Goal: Information Seeking & Learning: Learn about a topic

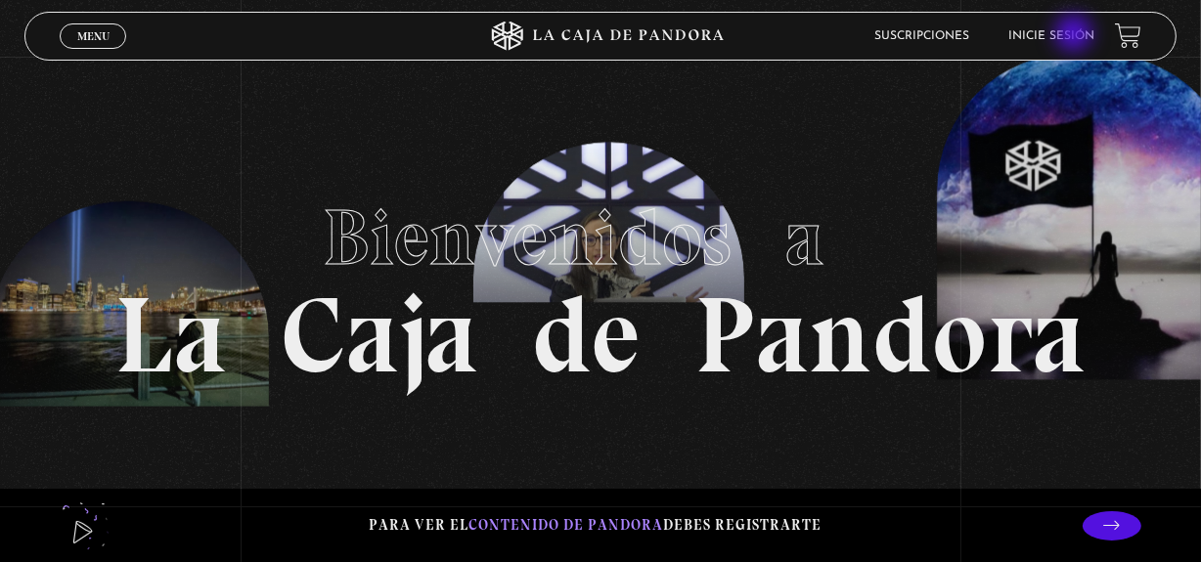
click at [1075, 35] on link "Inicie sesión" at bounding box center [1052, 36] width 86 height 12
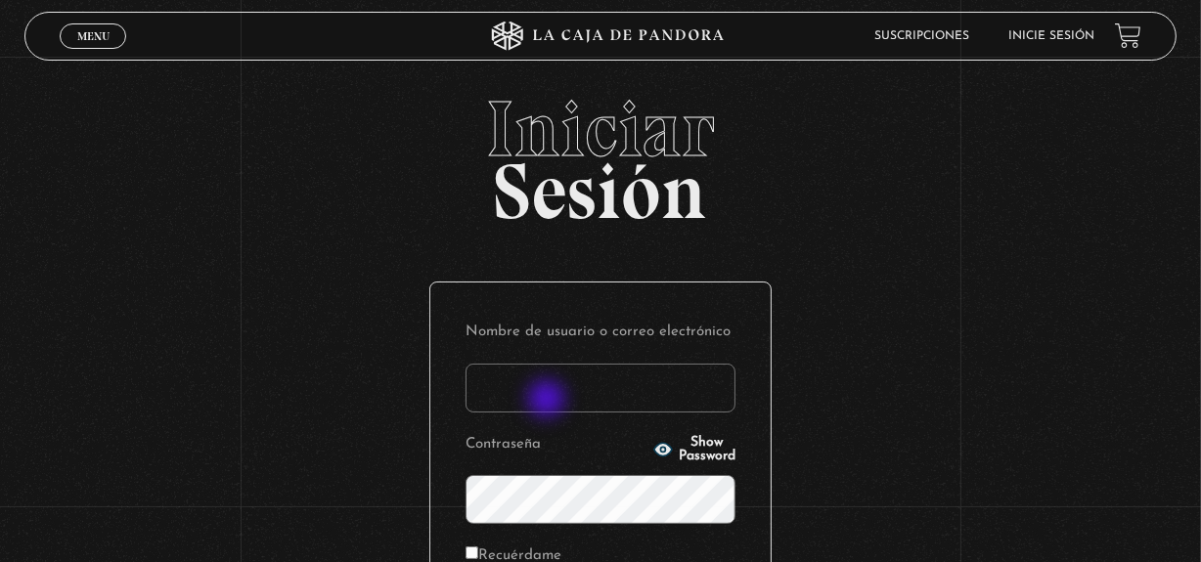
click at [548, 401] on input "Nombre de usuario o correo electrónico" at bounding box center [600, 388] width 270 height 49
type input "gabidittel@hotmail.com"
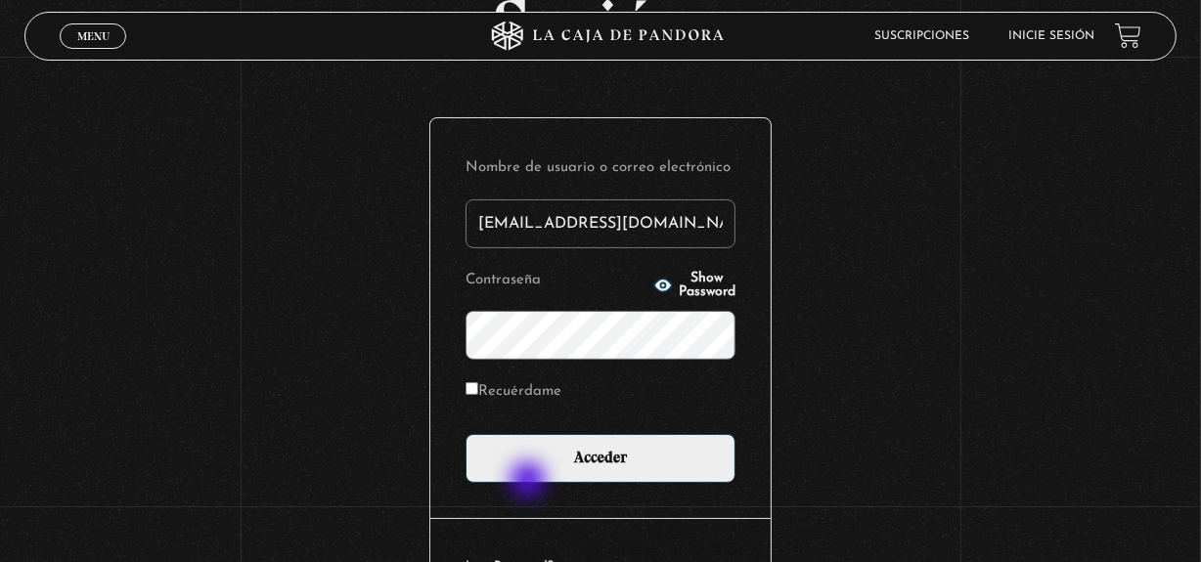
scroll to position [266, 0]
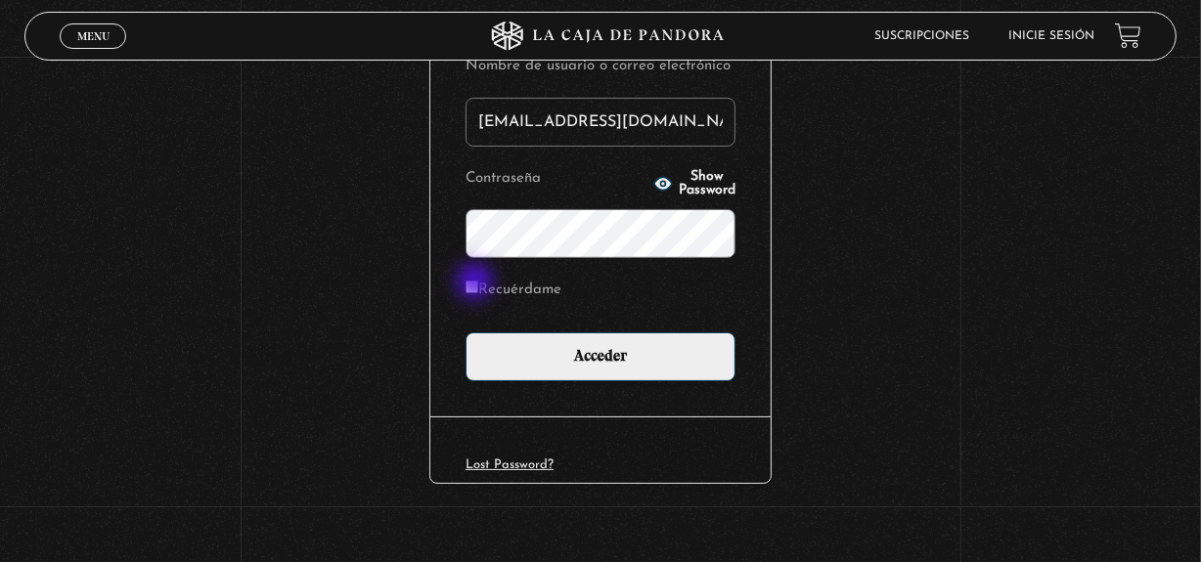
click at [477, 284] on input "Recuérdame" at bounding box center [471, 287] width 13 height 13
click at [478, 281] on input "Recuérdame" at bounding box center [471, 287] width 13 height 13
checkbox input "false"
click at [715, 184] on span "Show Password" at bounding box center [707, 183] width 57 height 27
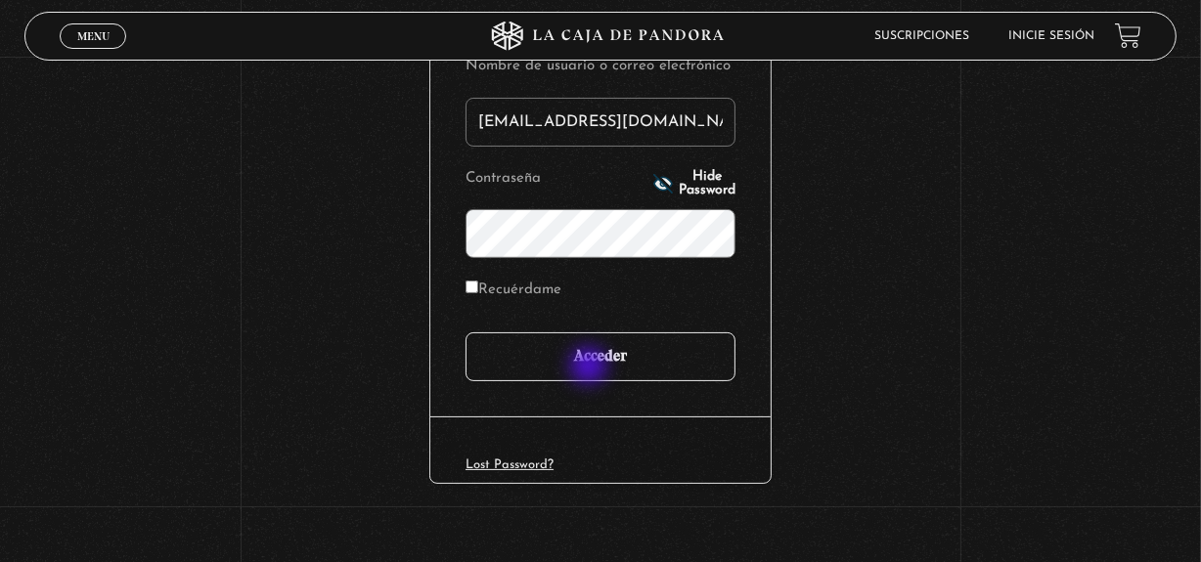
click at [591, 368] on input "Acceder" at bounding box center [600, 356] width 270 height 49
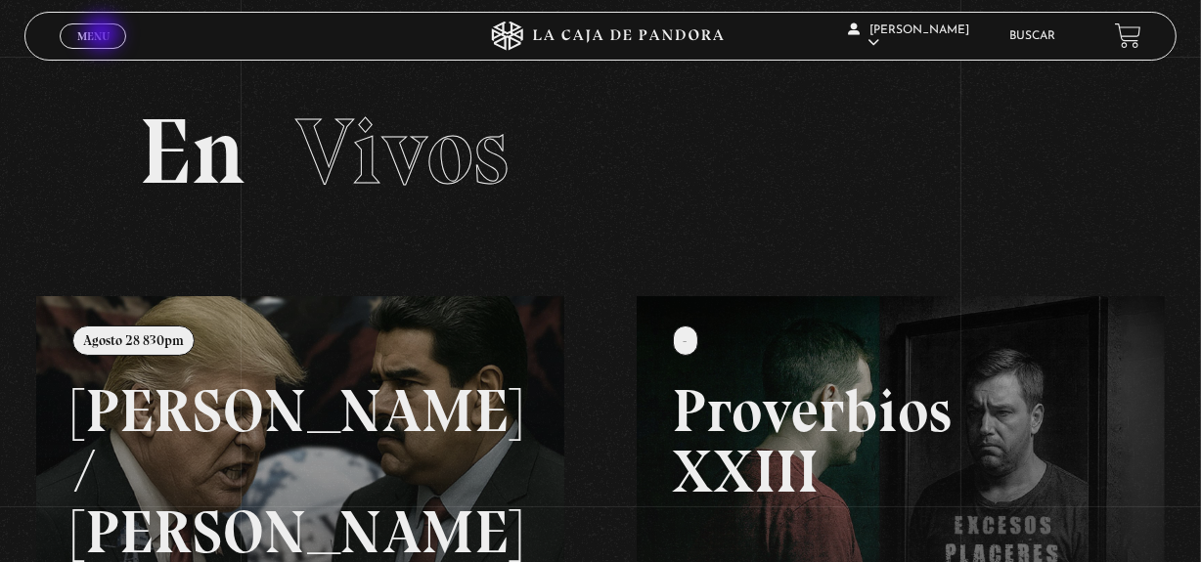
click at [104, 35] on span "Menu" at bounding box center [93, 36] width 32 height 12
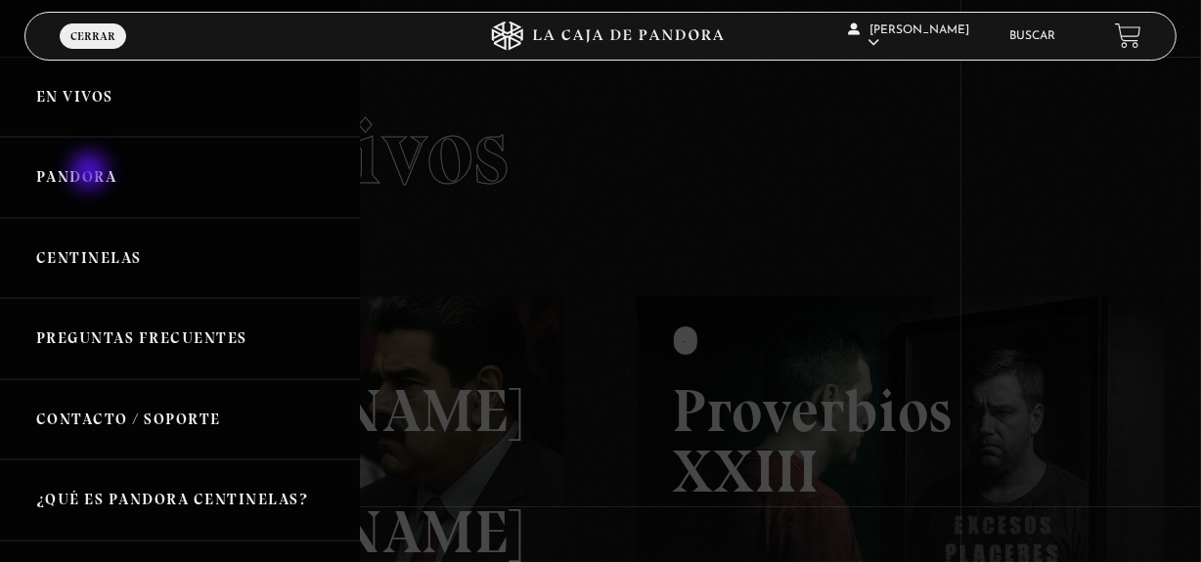
click at [92, 173] on link "Pandora" at bounding box center [180, 177] width 360 height 81
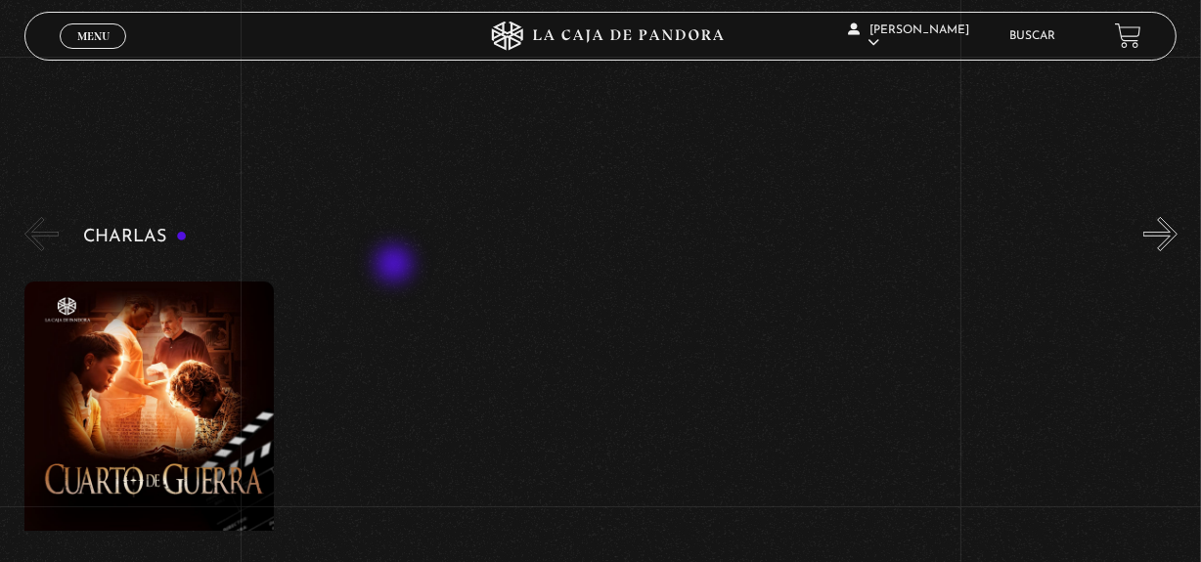
scroll to position [266, 0]
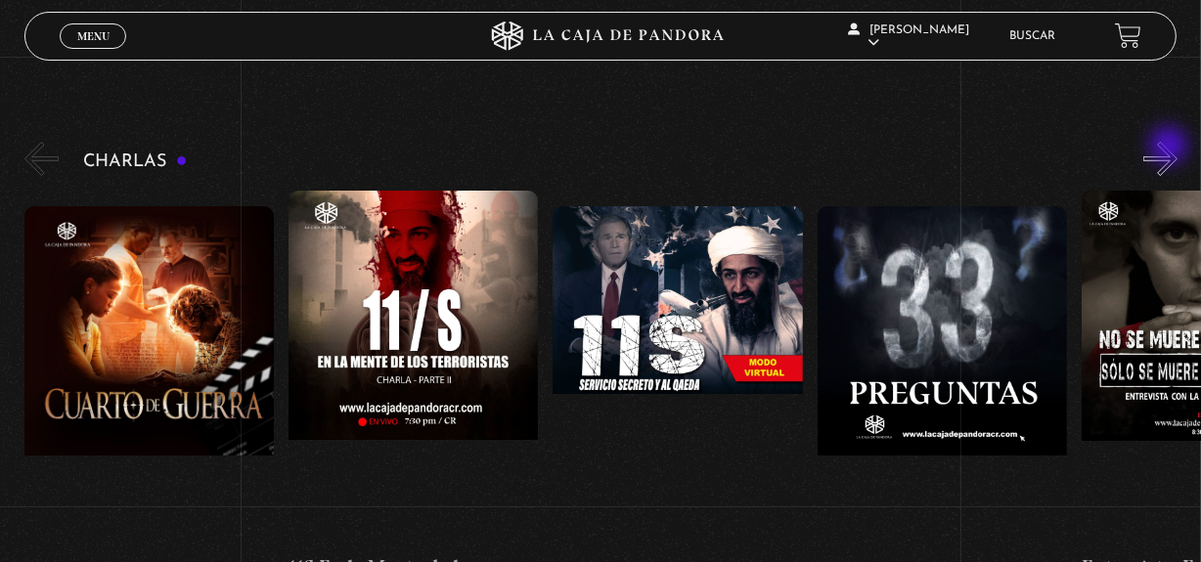
click at [1170, 148] on button "»" at bounding box center [1160, 159] width 34 height 34
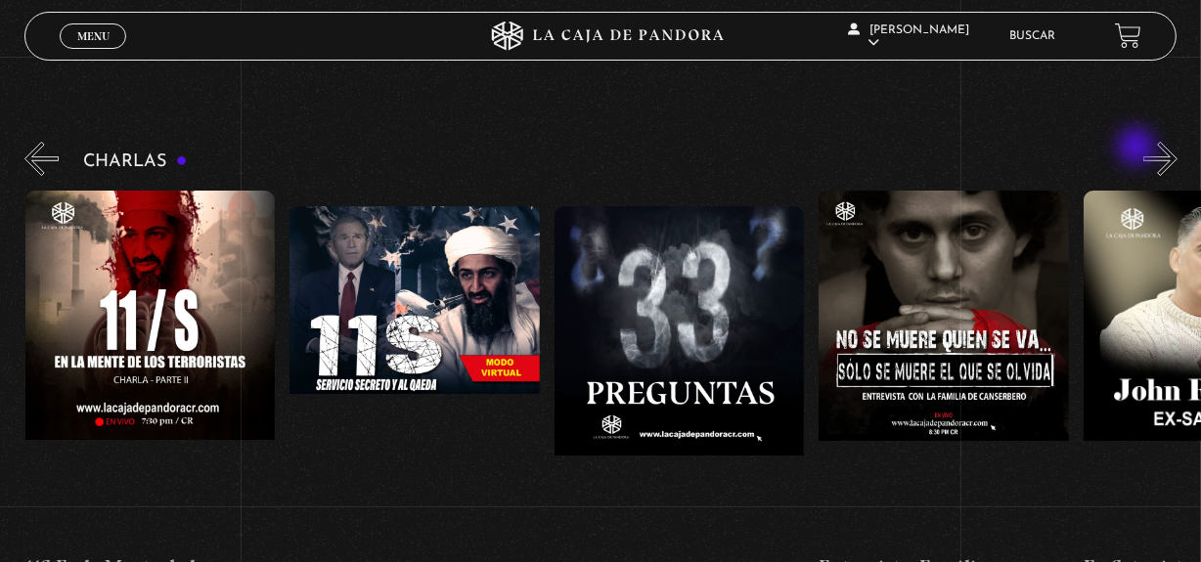
scroll to position [0, 264]
click at [1138, 149] on div "Charlas Cuarto de Guerra 11S En la Mente de los Terroristas 11S Servicio Secret…" at bounding box center [612, 376] width 1176 height 476
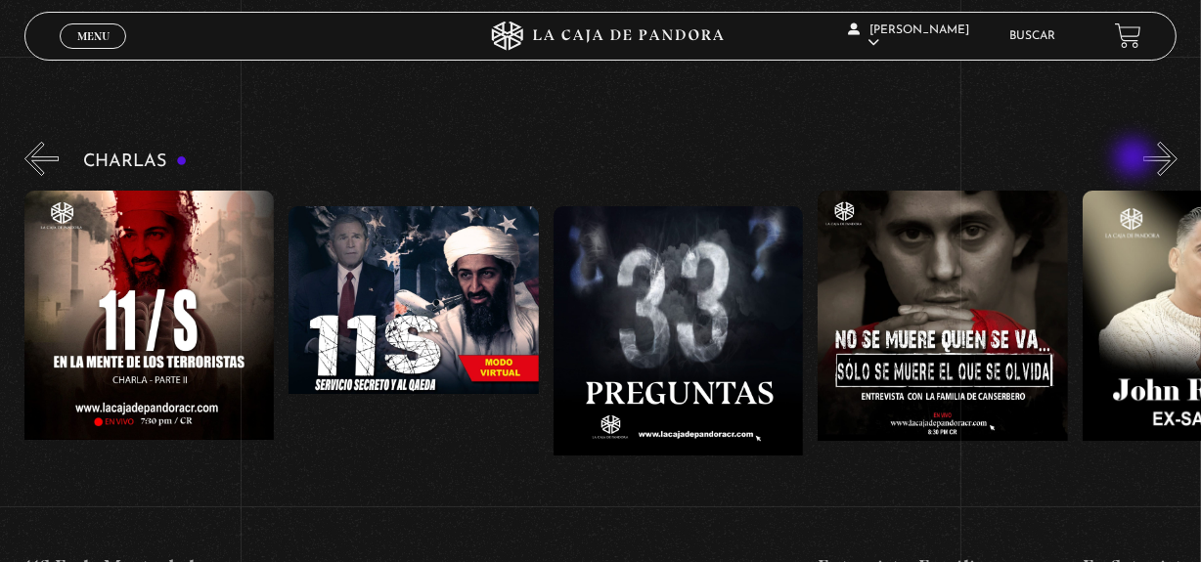
click at [1135, 159] on div "Charlas Cuarto de Guerra 11S En la Mente de los Terroristas 11S Servicio Secret…" at bounding box center [612, 376] width 1176 height 476
click at [1176, 157] on button "»" at bounding box center [1160, 159] width 34 height 34
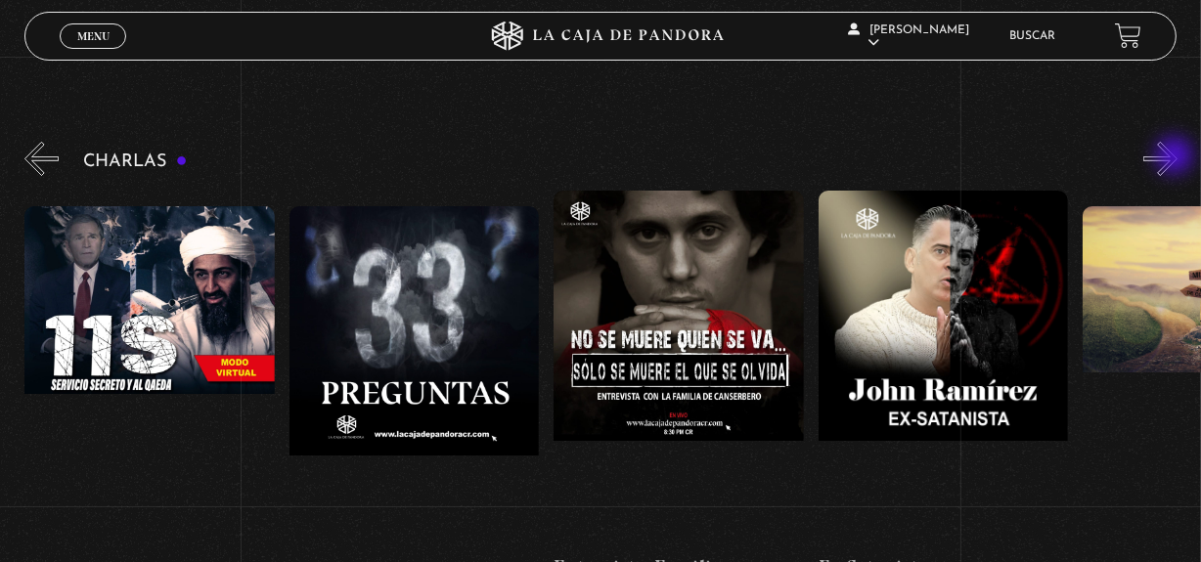
click at [1176, 157] on button "»" at bounding box center [1160, 159] width 34 height 34
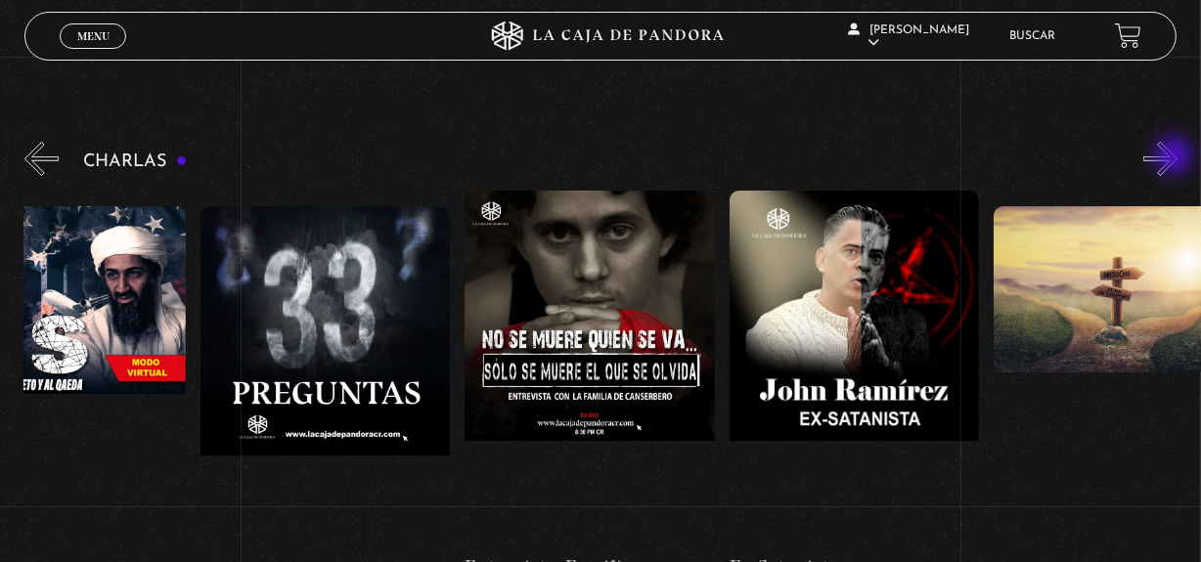
scroll to position [0, 660]
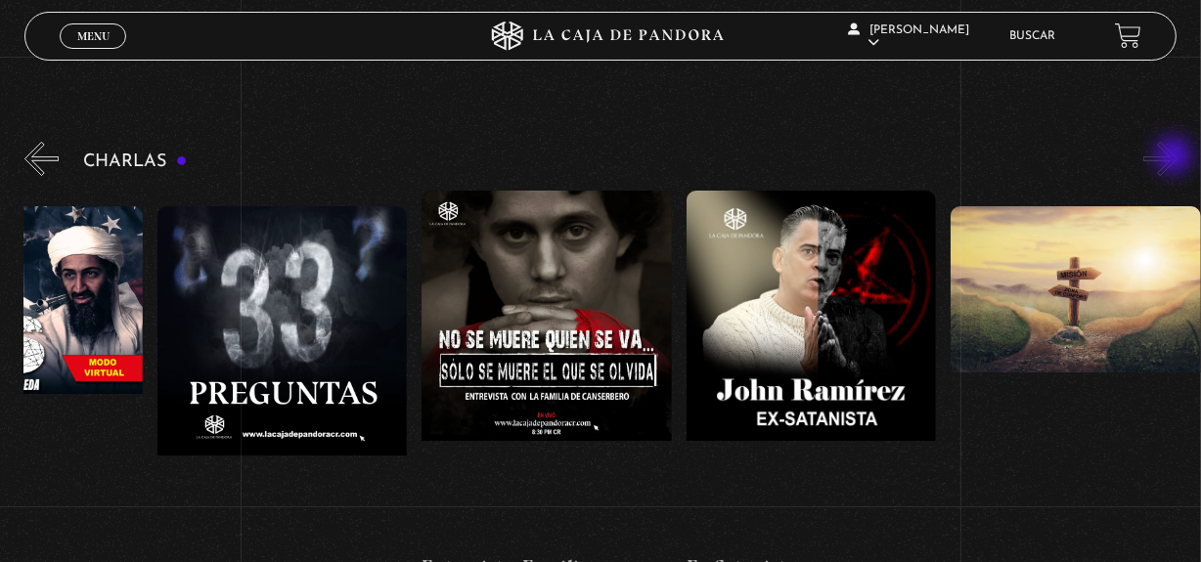
click at [1175, 157] on button "»" at bounding box center [1160, 159] width 34 height 34
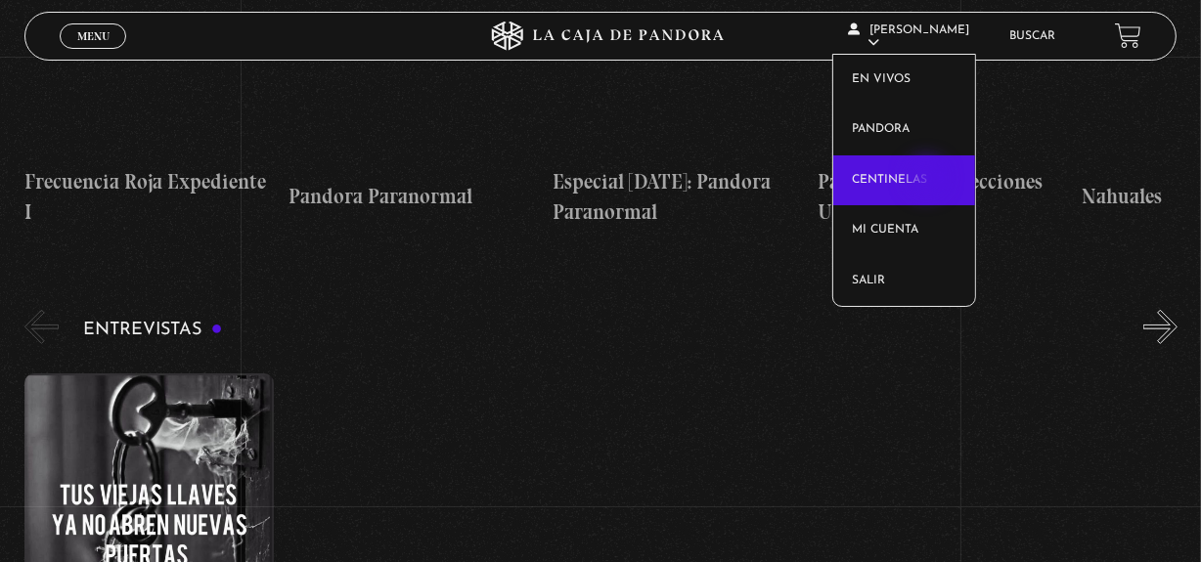
scroll to position [7822, 0]
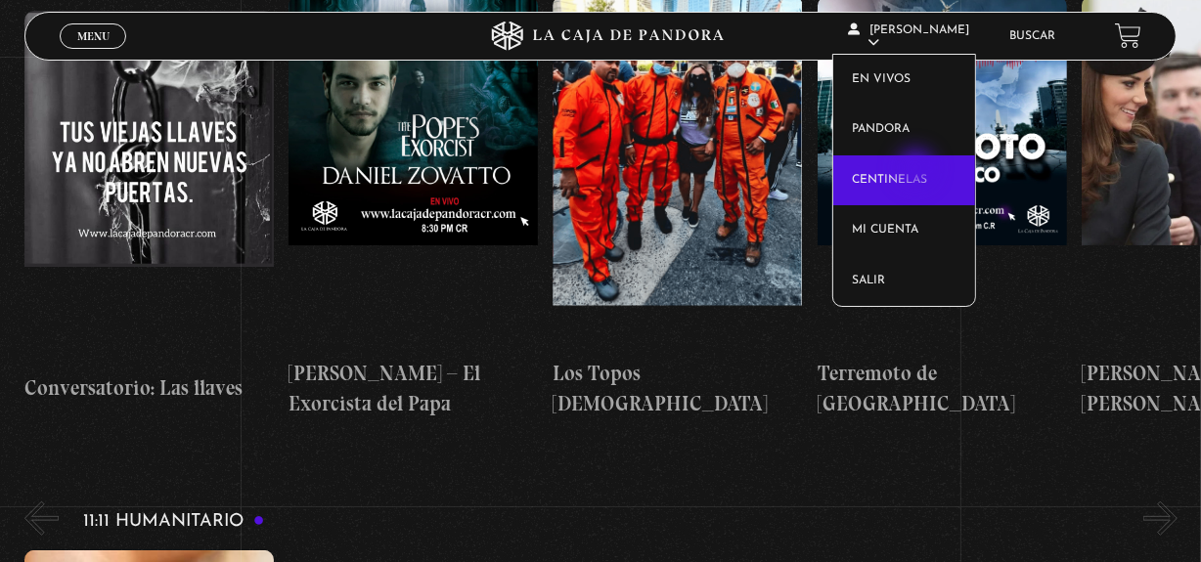
click at [918, 170] on link "Centinelas" at bounding box center [904, 180] width 142 height 51
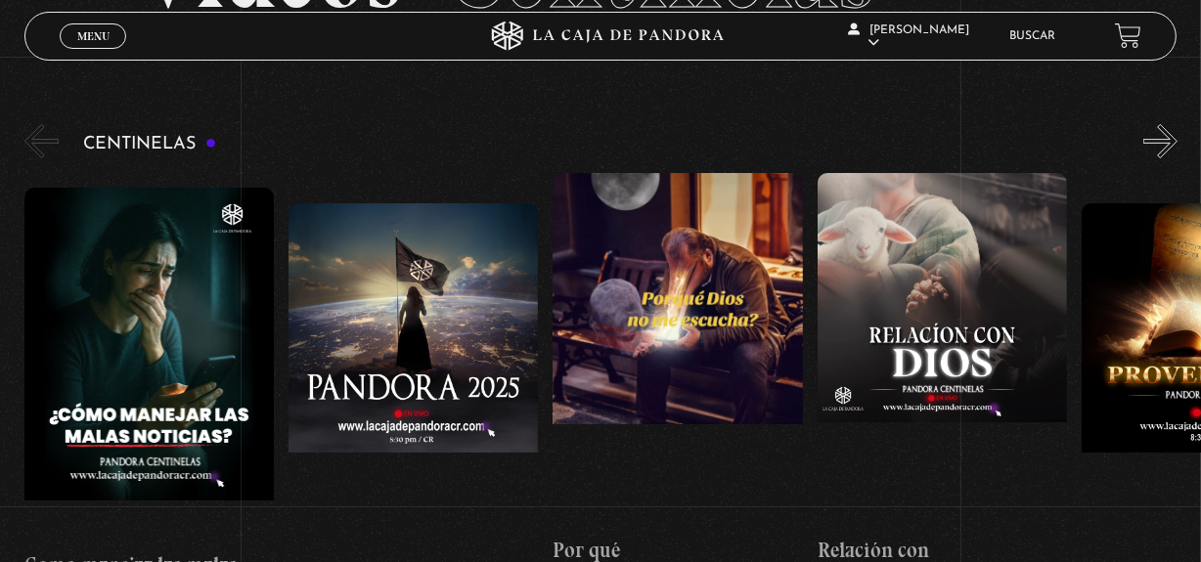
scroll to position [177, 0]
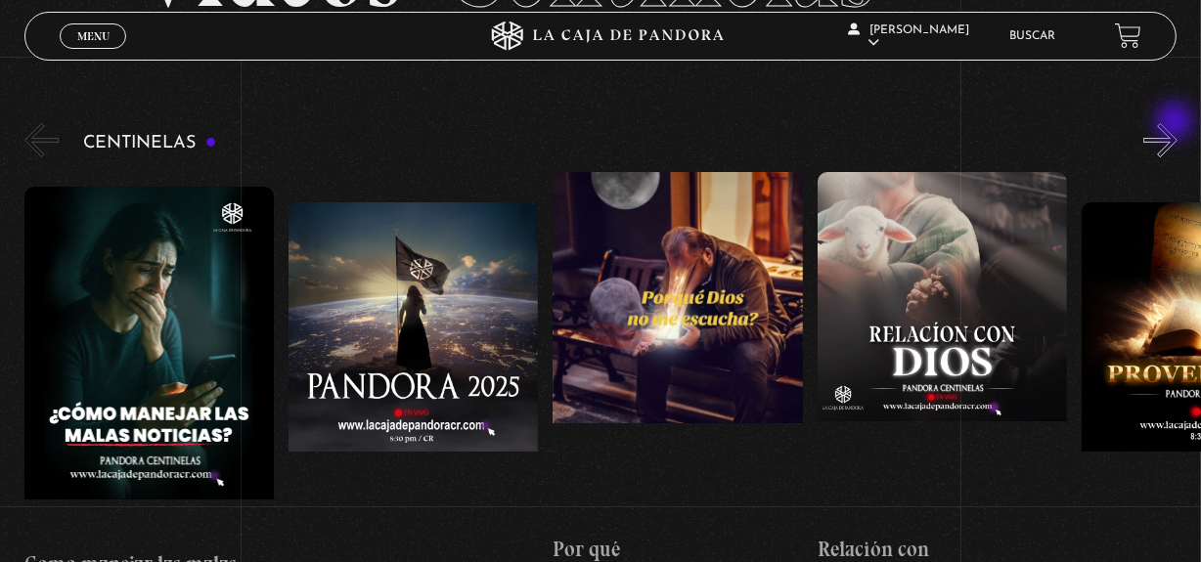
click at [1176, 123] on button "»" at bounding box center [1160, 140] width 34 height 34
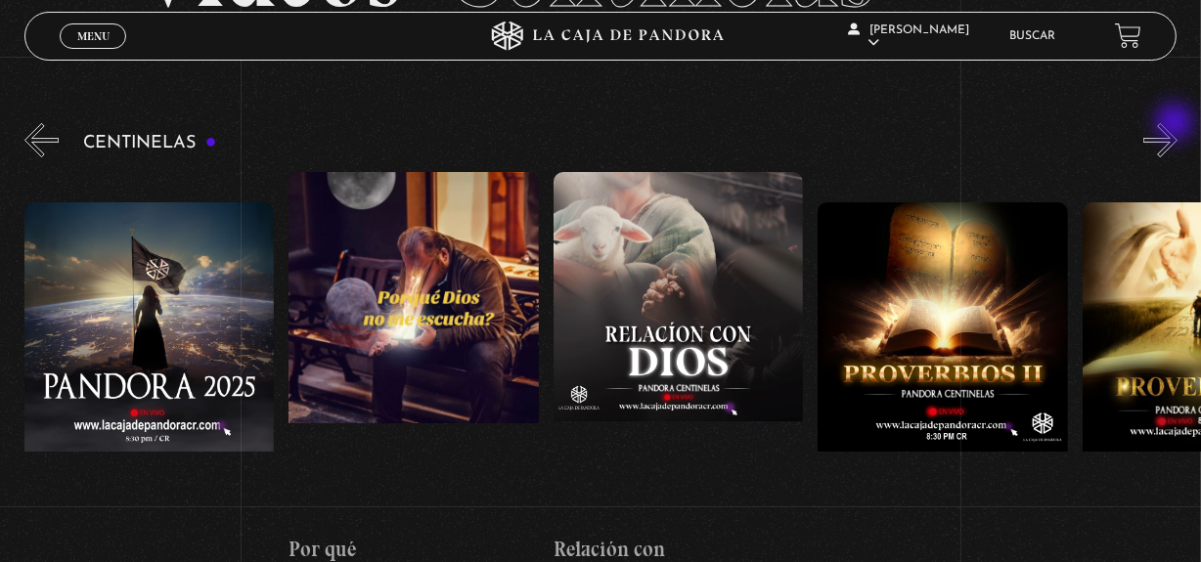
click at [1176, 124] on button "»" at bounding box center [1160, 140] width 34 height 34
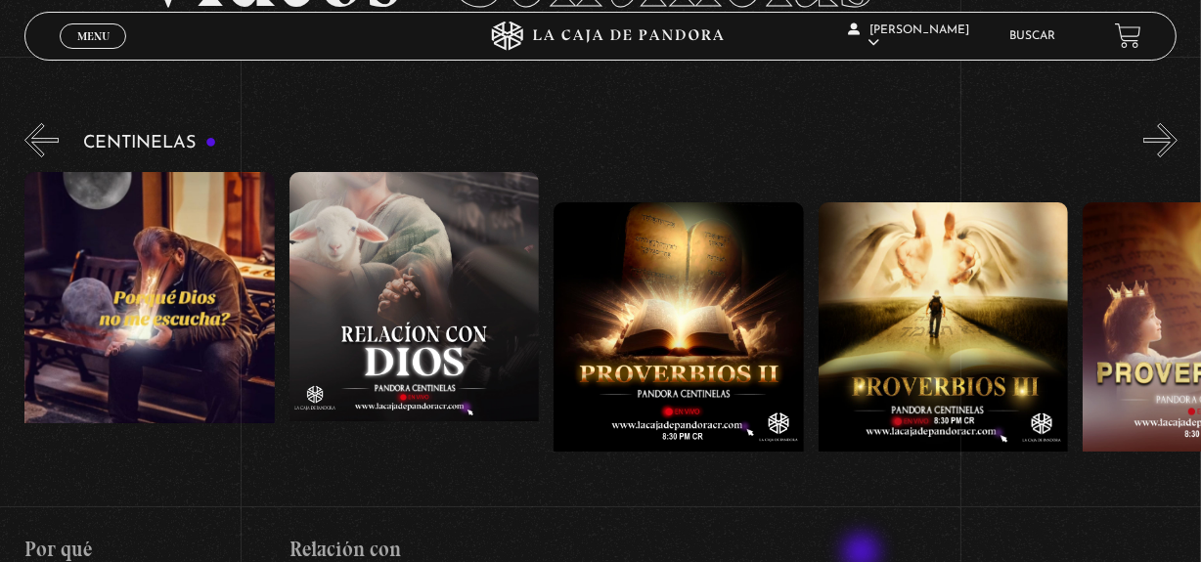
scroll to position [0, 528]
click at [1159, 130] on button "»" at bounding box center [1160, 140] width 34 height 34
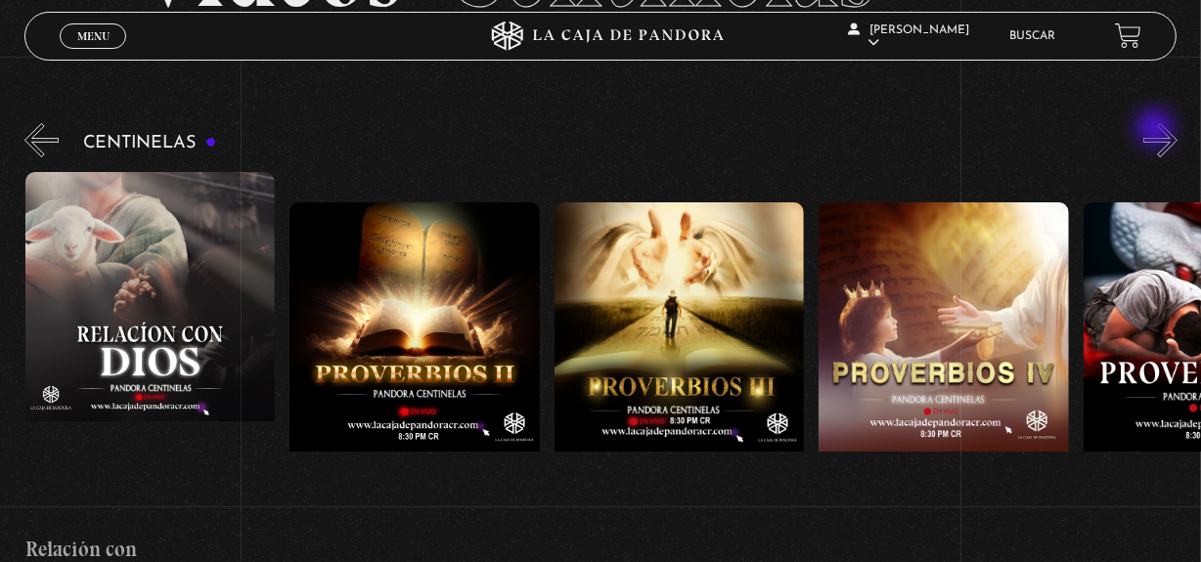
click at [1157, 130] on button "»" at bounding box center [1160, 140] width 34 height 34
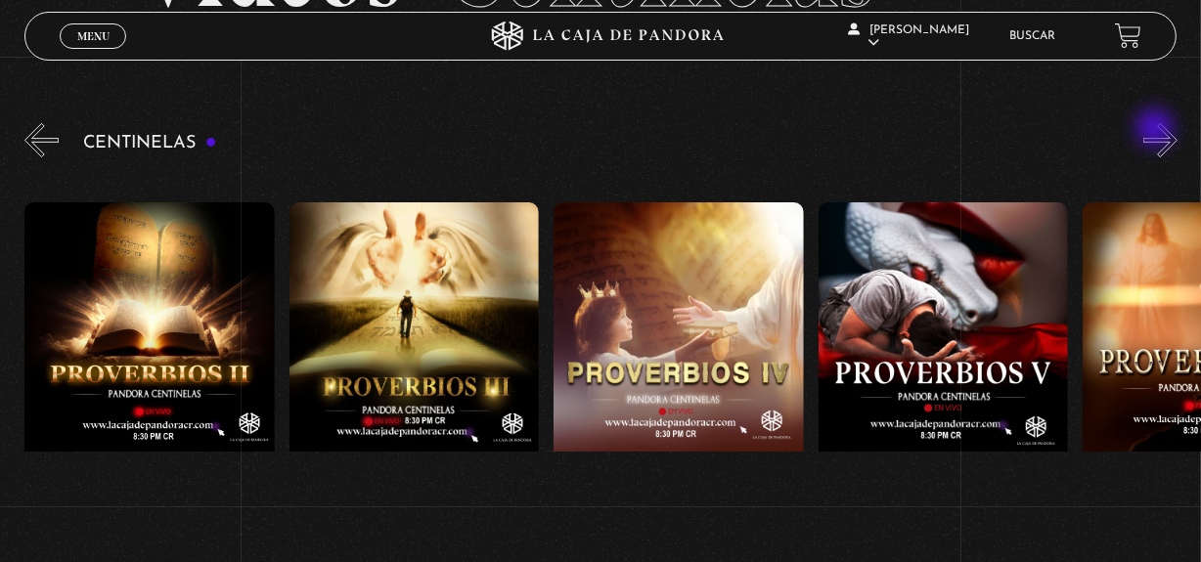
click at [1157, 130] on button "»" at bounding box center [1160, 140] width 34 height 34
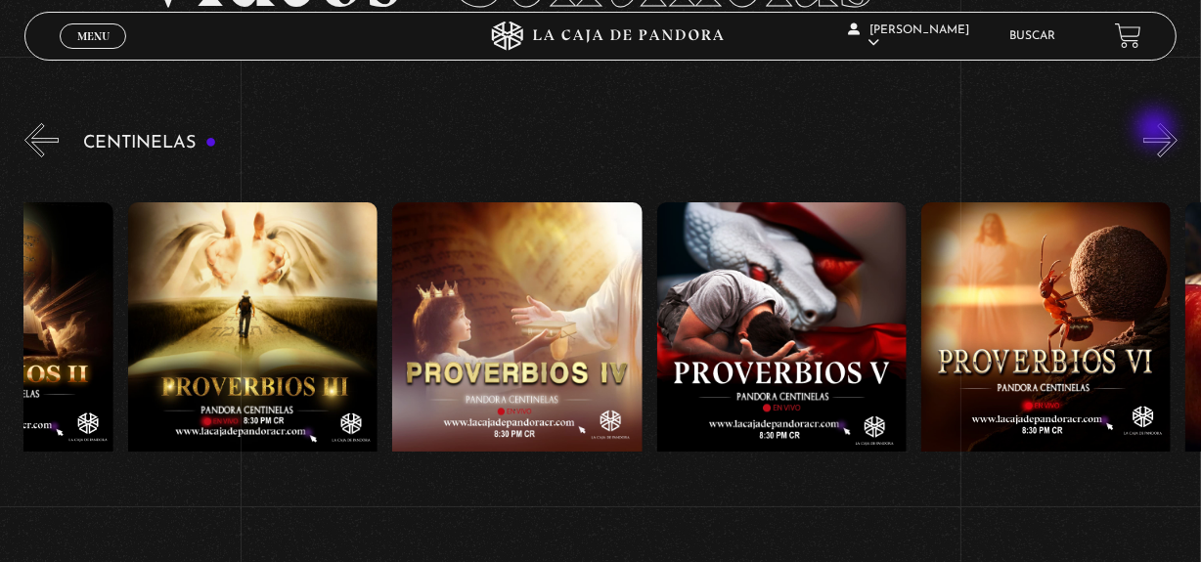
click at [1157, 130] on button "»" at bounding box center [1160, 140] width 34 height 34
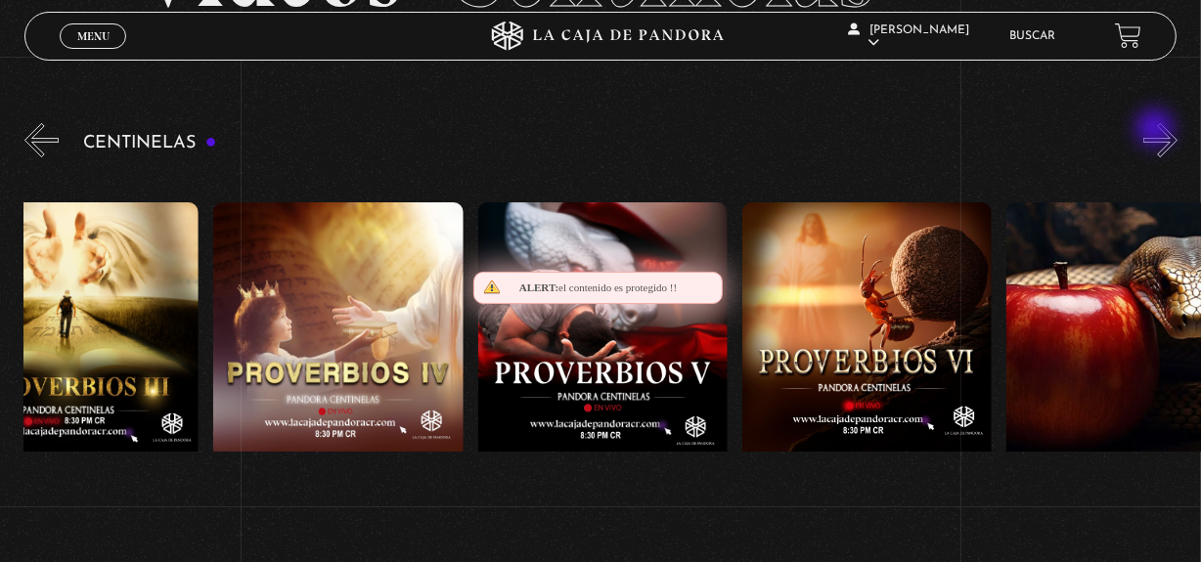
click at [1157, 130] on button "»" at bounding box center [1160, 140] width 34 height 34
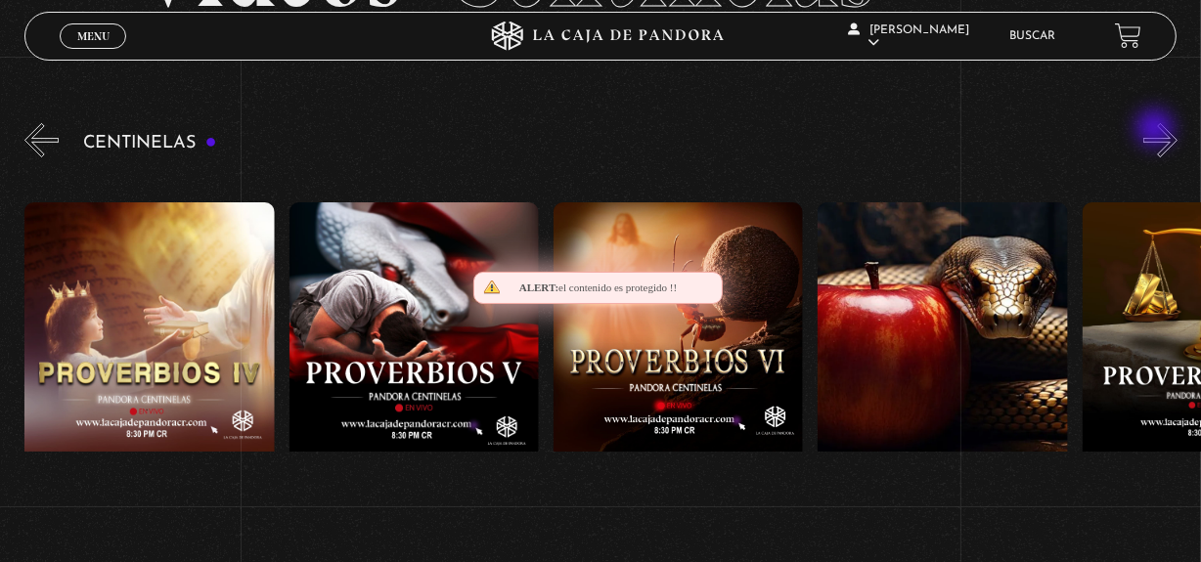
click at [1157, 130] on button "»" at bounding box center [1160, 140] width 34 height 34
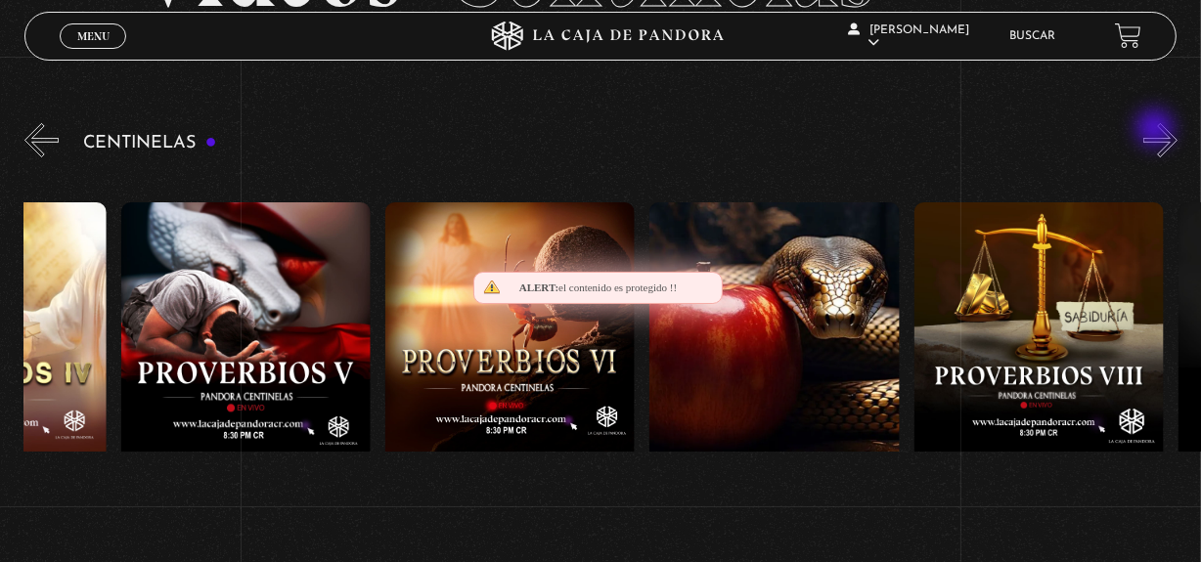
click at [1157, 130] on button "»" at bounding box center [1160, 140] width 34 height 34
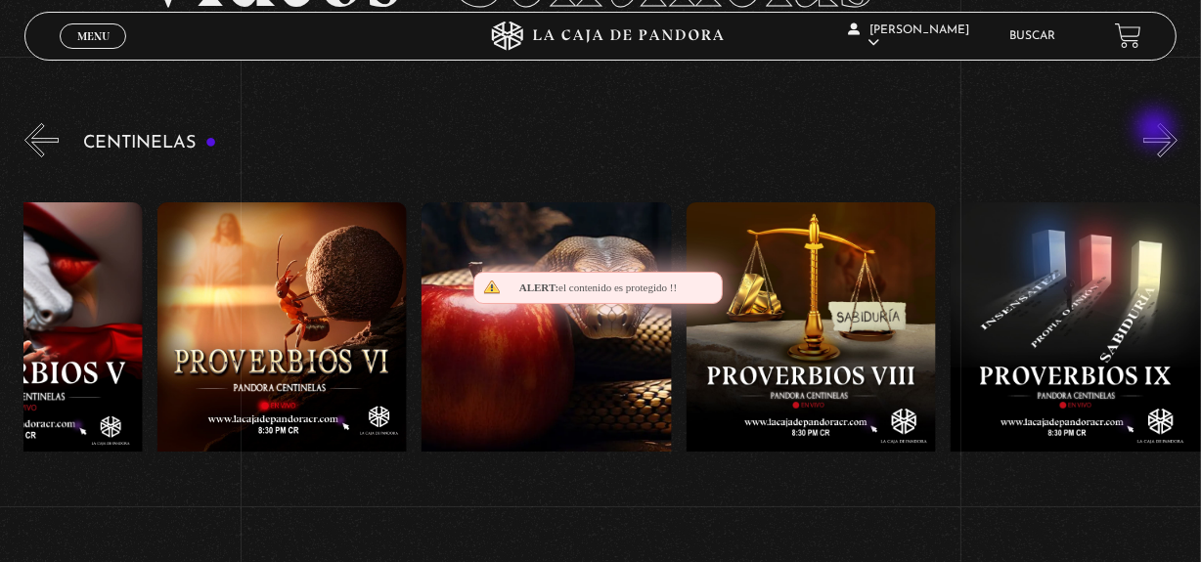
click at [1157, 130] on button "»" at bounding box center [1160, 140] width 34 height 34
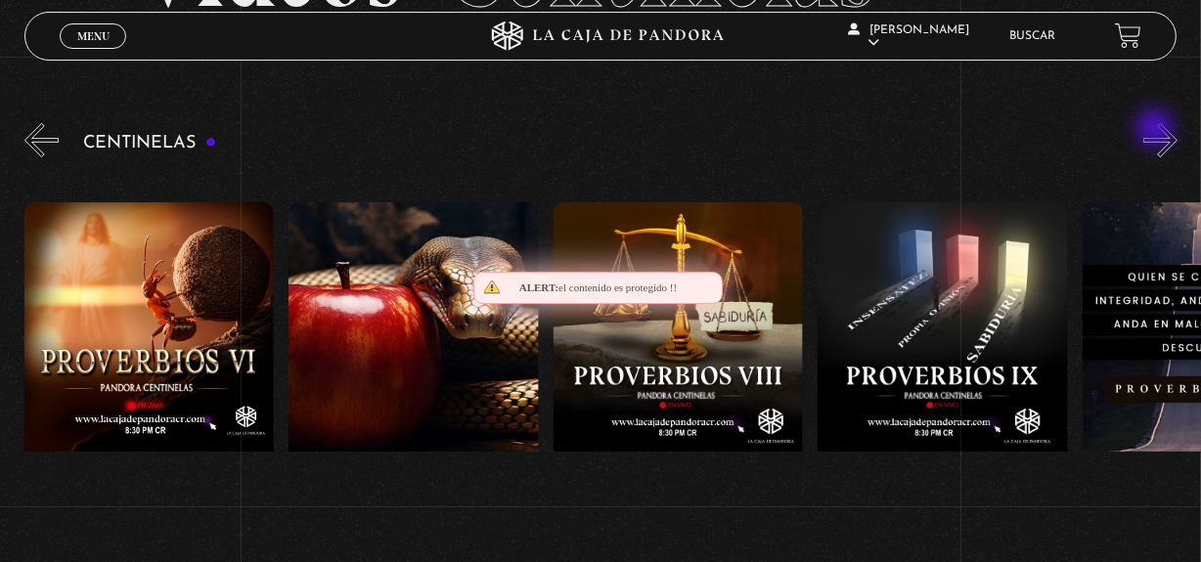
click at [1157, 130] on button "»" at bounding box center [1160, 140] width 34 height 34
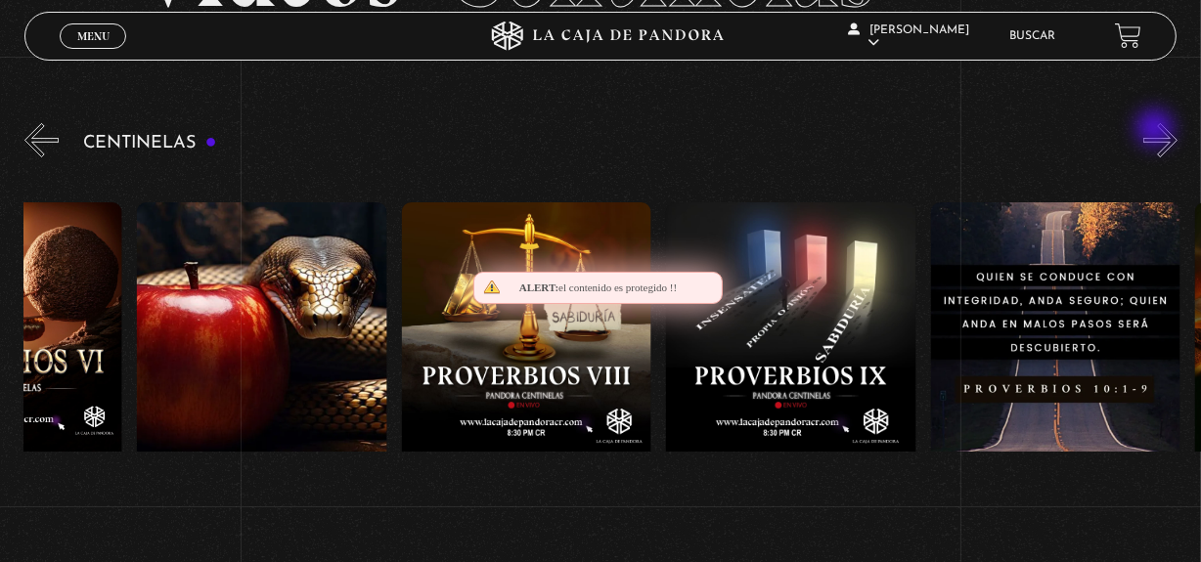
click at [1157, 130] on button "»" at bounding box center [1160, 140] width 34 height 34
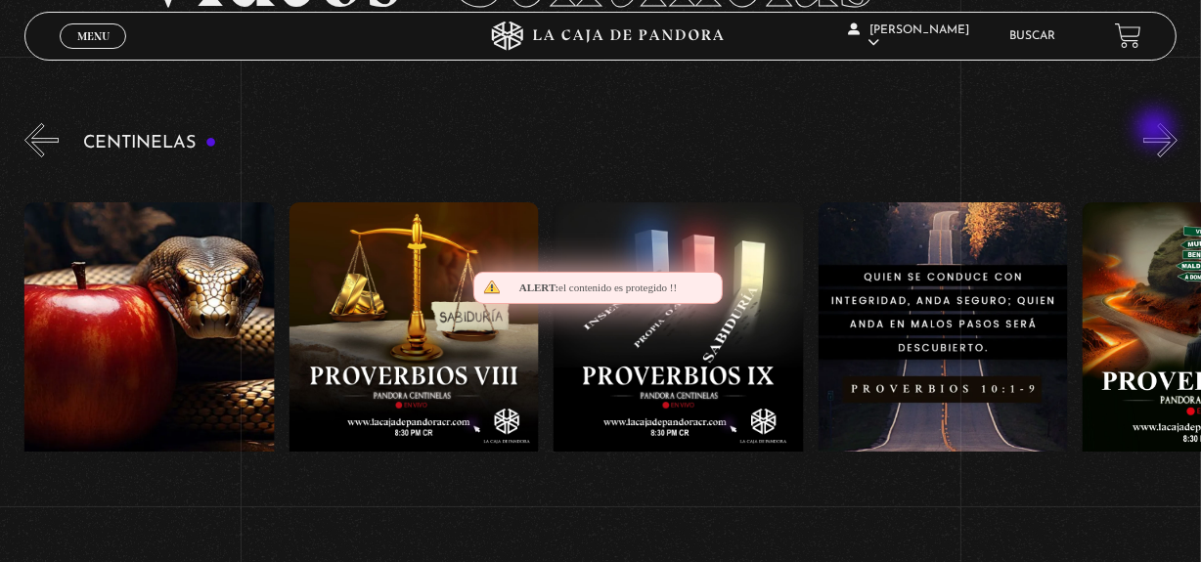
click at [1157, 130] on button "»" at bounding box center [1160, 140] width 34 height 34
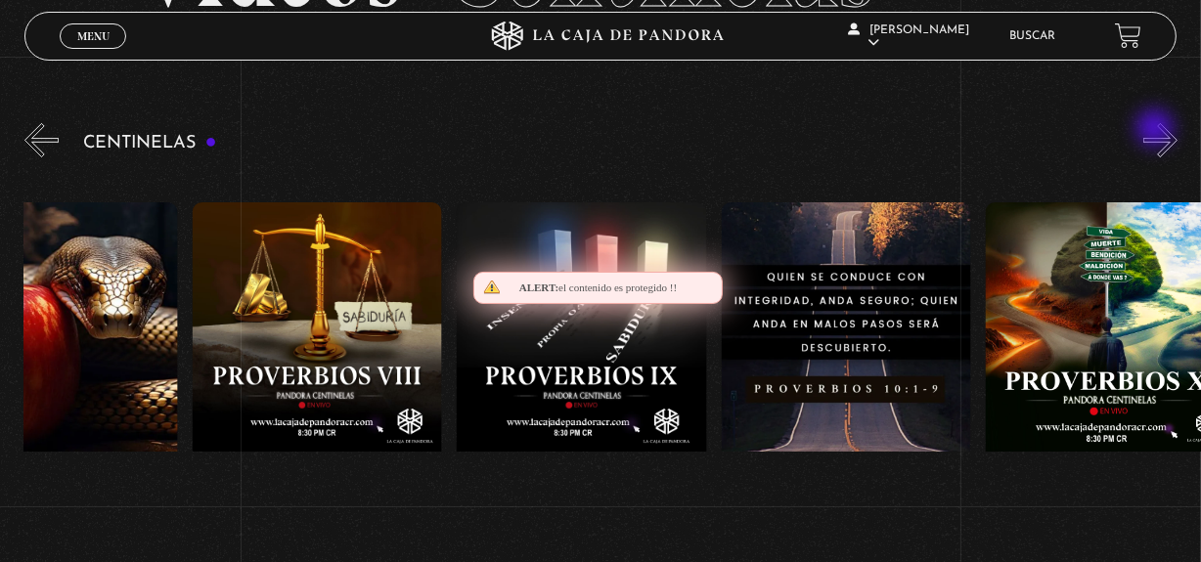
click at [1157, 130] on button "»" at bounding box center [1160, 140] width 34 height 34
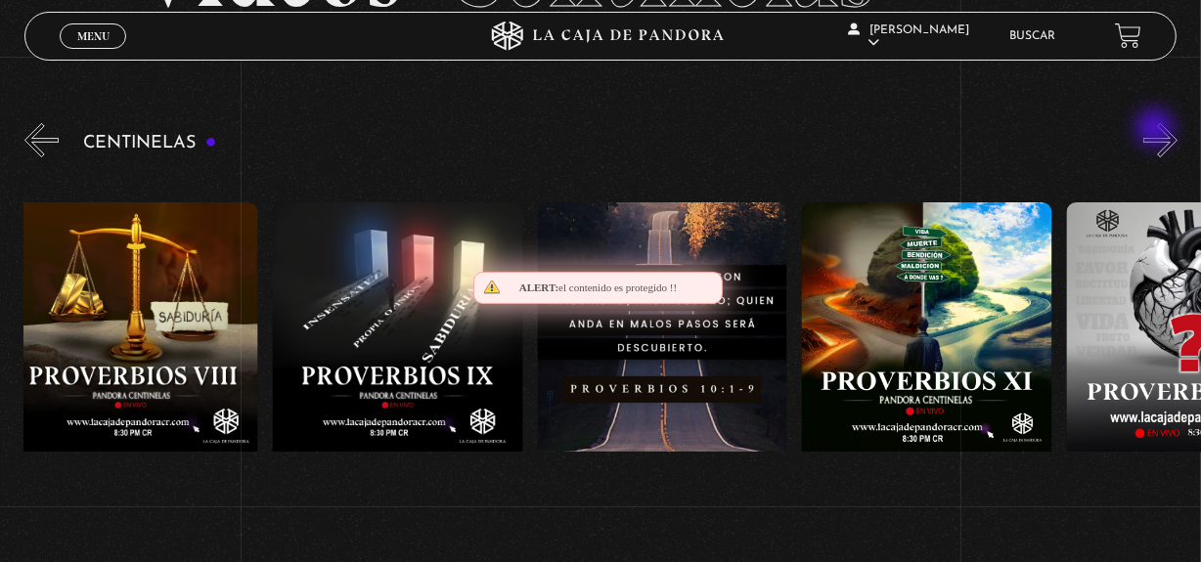
click at [1157, 130] on button "»" at bounding box center [1160, 140] width 34 height 34
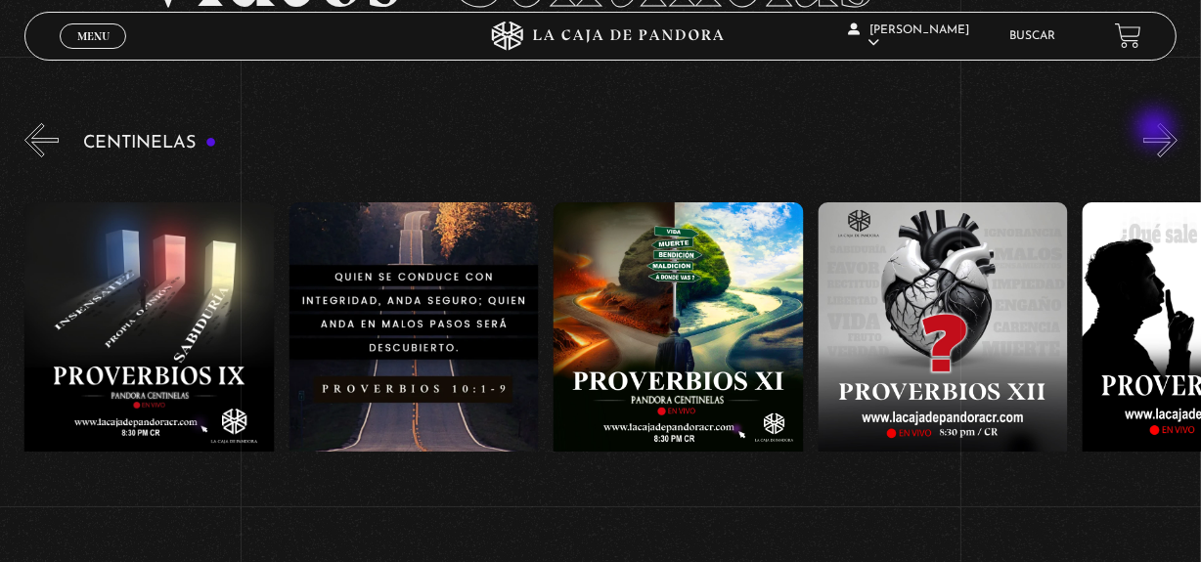
click at [1157, 130] on button "»" at bounding box center [1160, 140] width 34 height 34
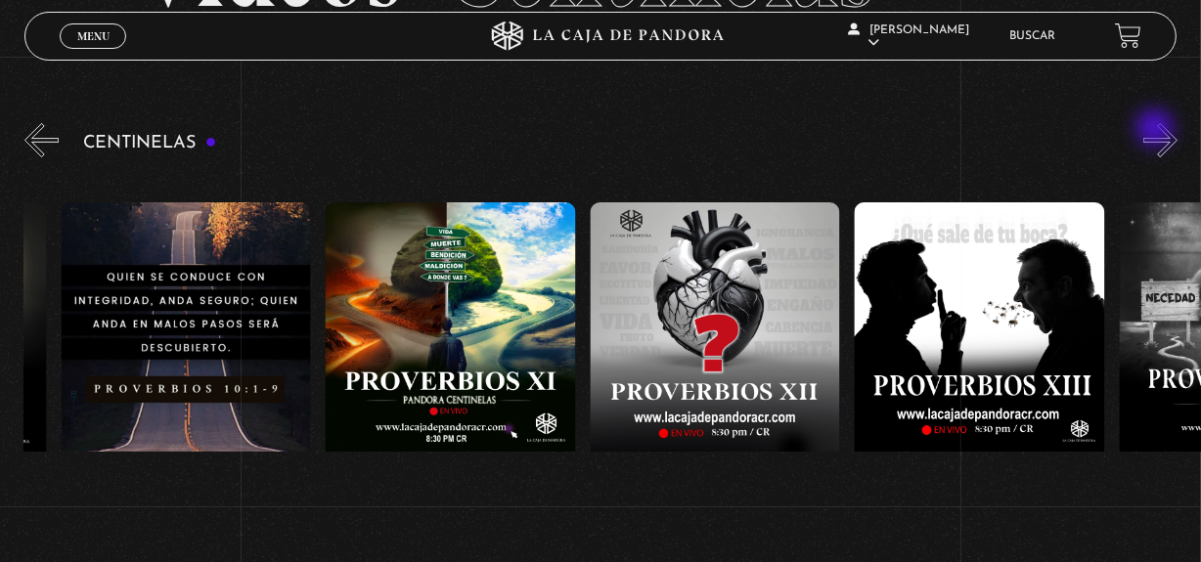
click at [1157, 130] on button "»" at bounding box center [1160, 140] width 34 height 34
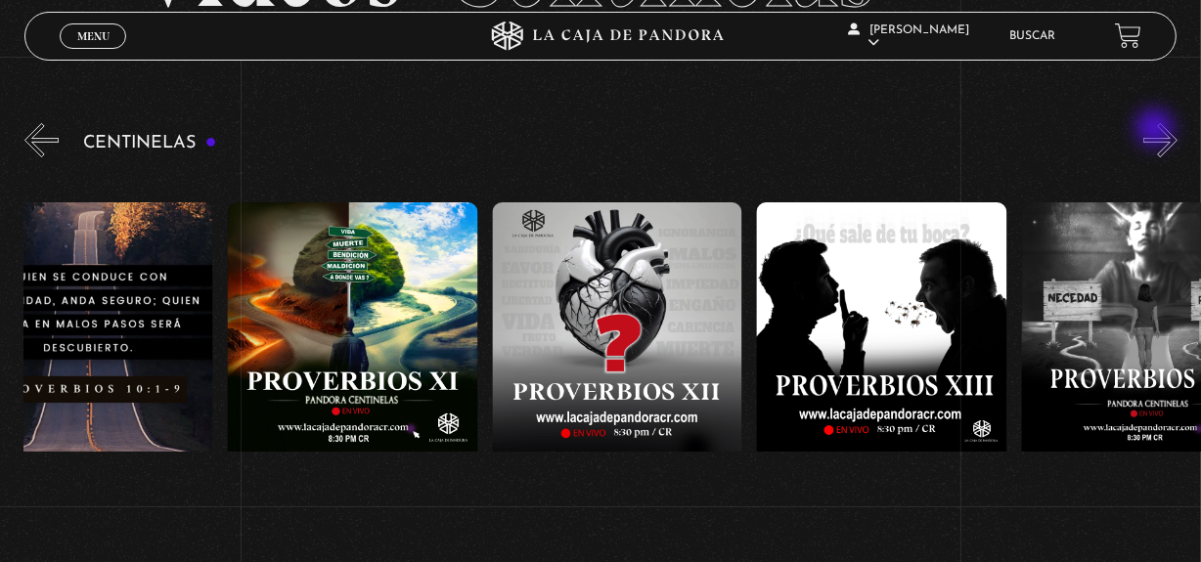
click at [1157, 130] on button "»" at bounding box center [1160, 140] width 34 height 34
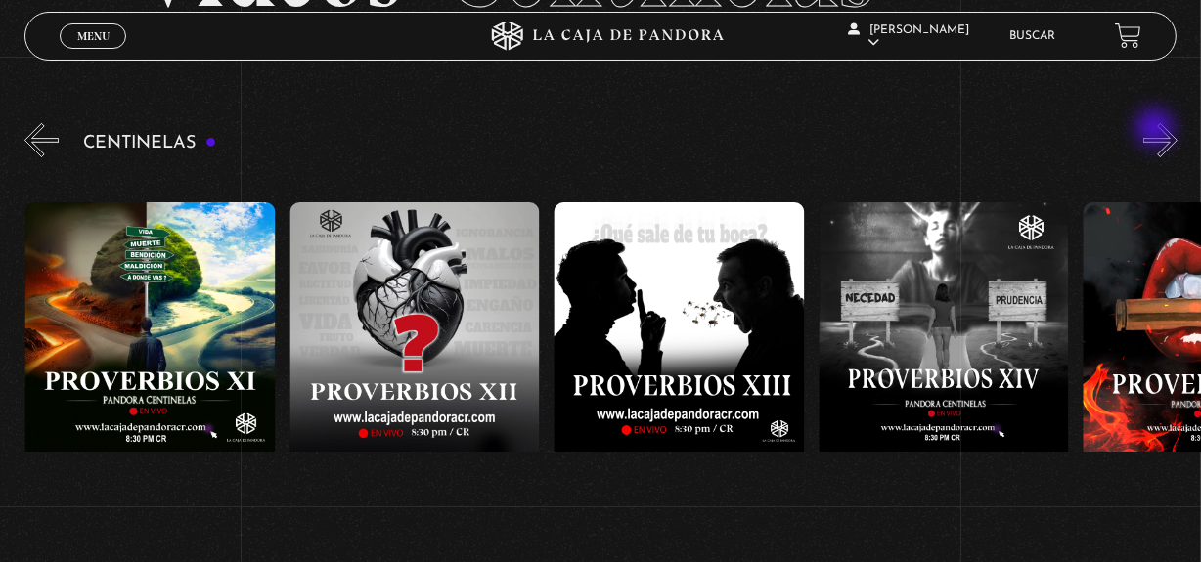
click at [1157, 130] on button "»" at bounding box center [1160, 140] width 34 height 34
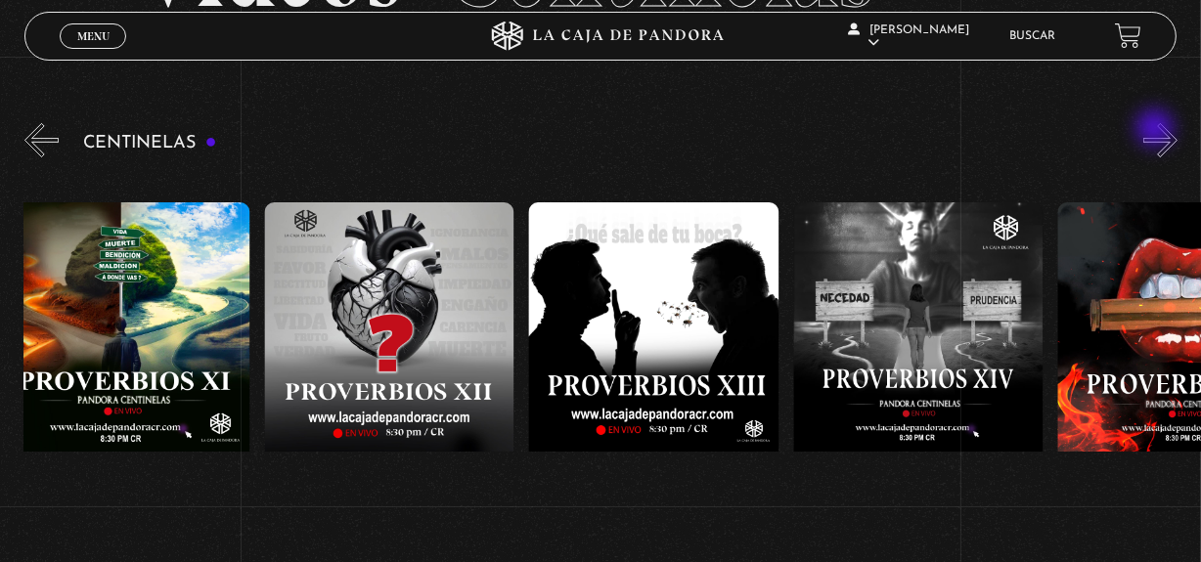
click at [1157, 130] on button "»" at bounding box center [1160, 140] width 34 height 34
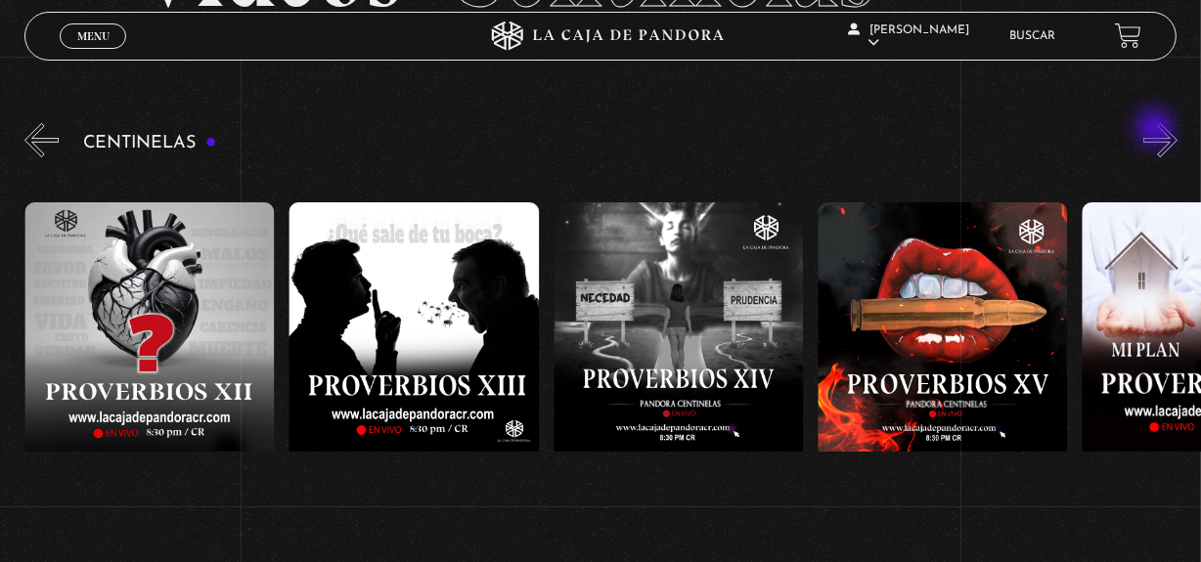
scroll to position [0, 3702]
click at [1157, 130] on button "»" at bounding box center [1160, 140] width 34 height 34
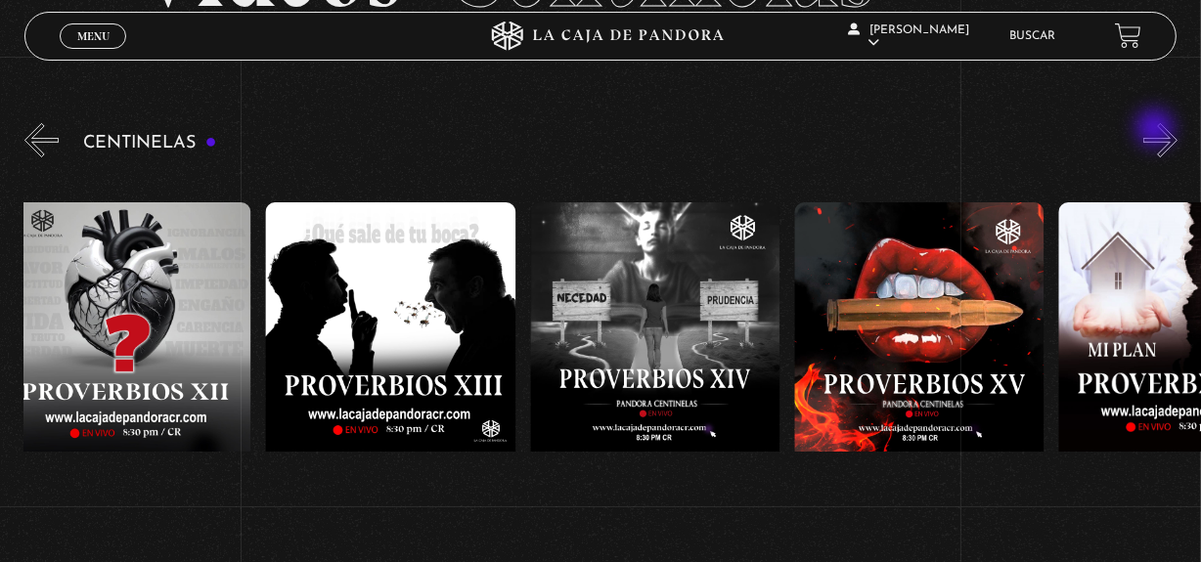
click at [1157, 130] on button "»" at bounding box center [1160, 140] width 34 height 34
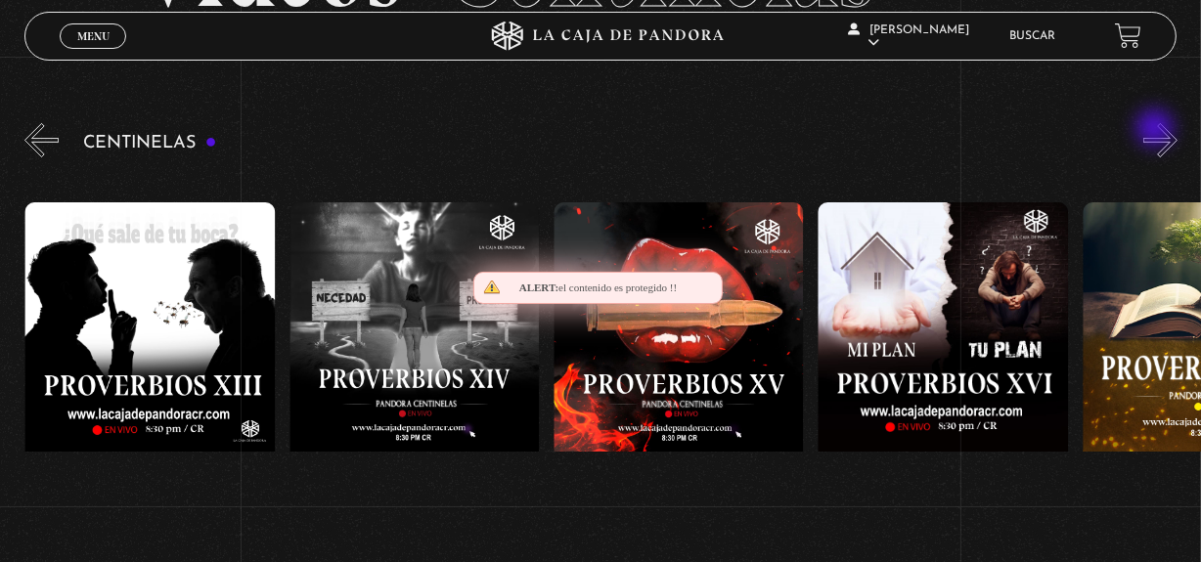
click at [1157, 130] on button "»" at bounding box center [1160, 140] width 34 height 34
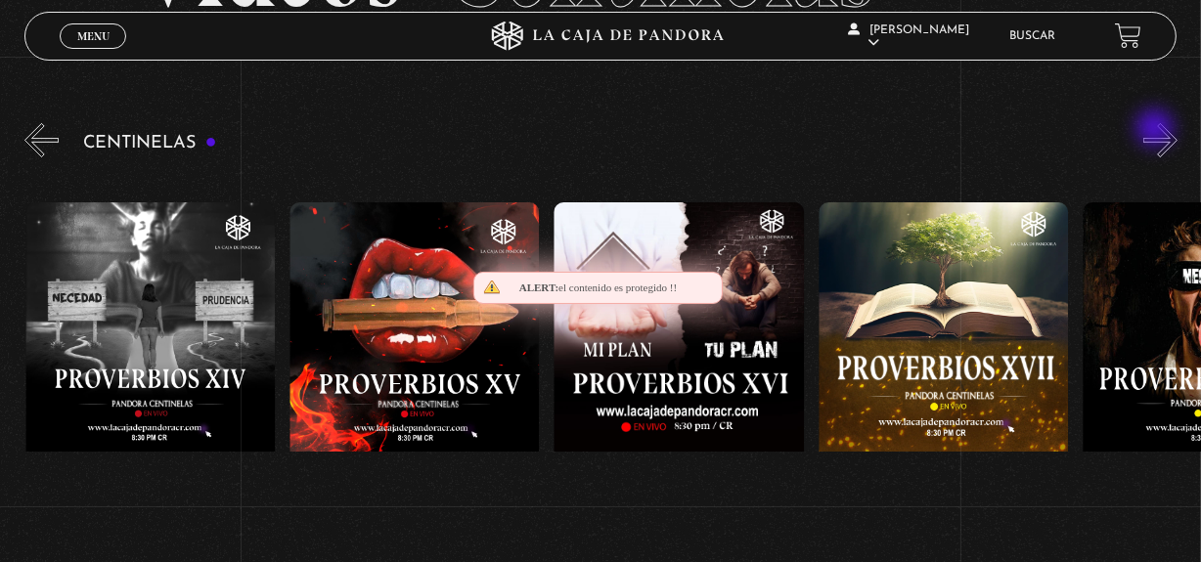
scroll to position [0, 4230]
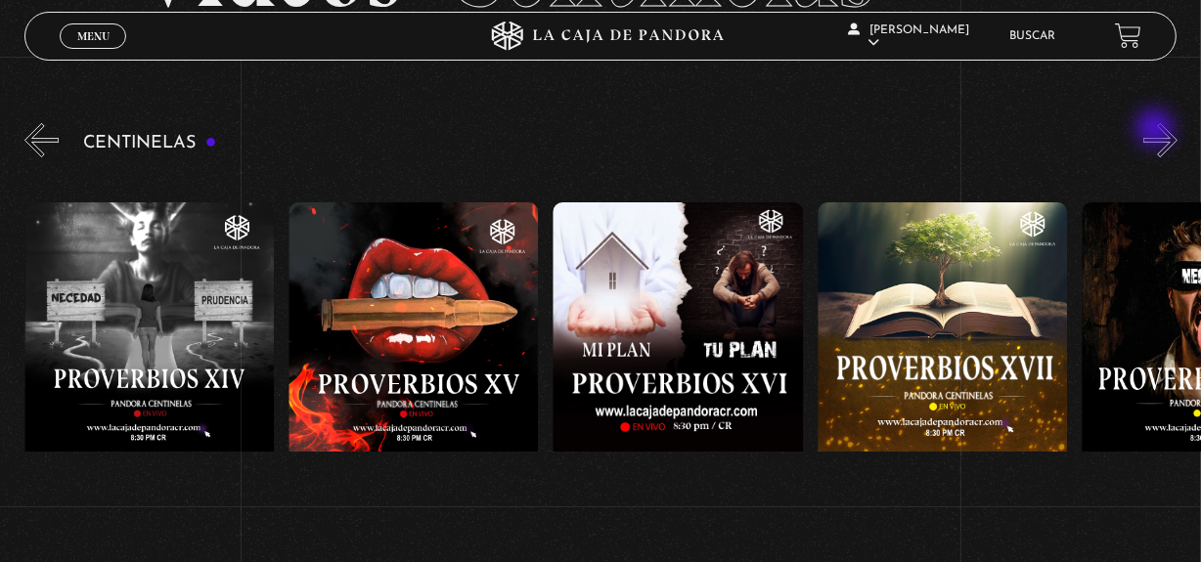
click at [1157, 130] on button "»" at bounding box center [1160, 140] width 34 height 34
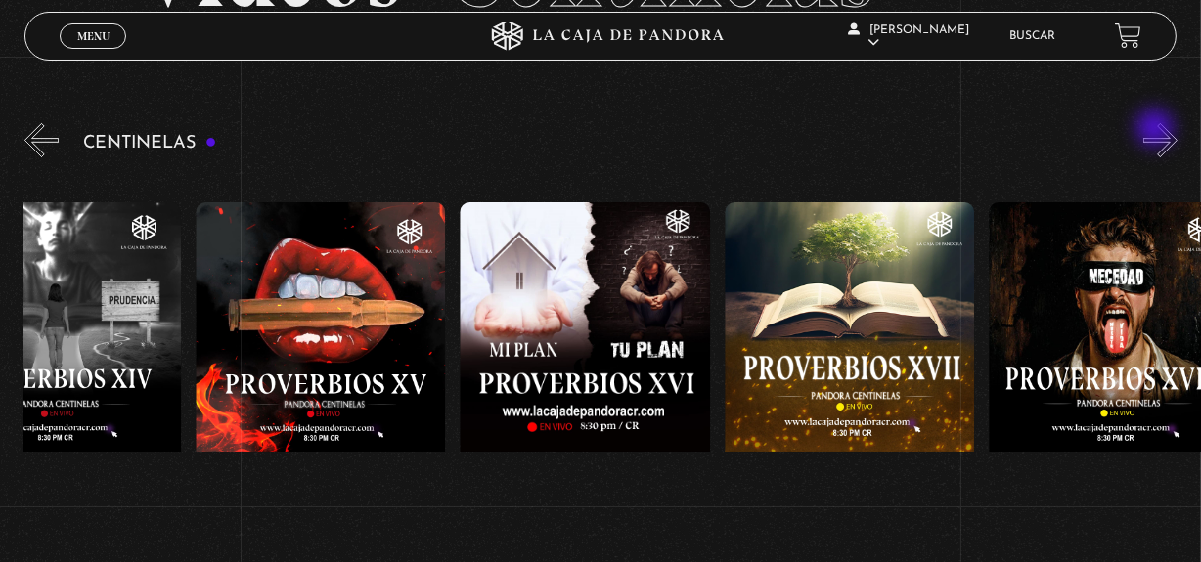
click at [1157, 130] on button "»" at bounding box center [1160, 140] width 34 height 34
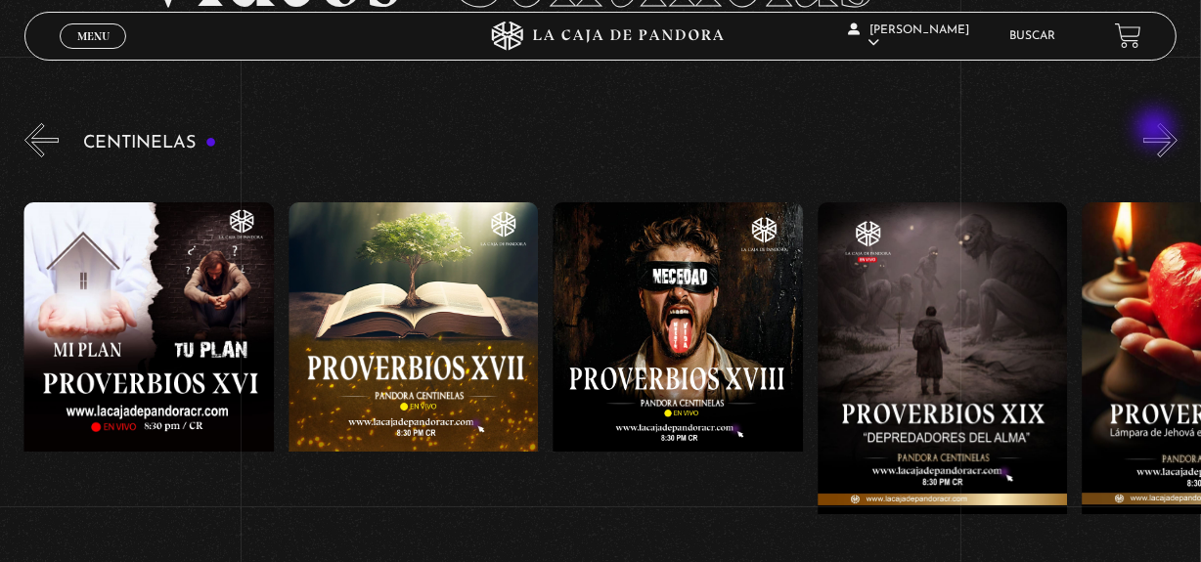
click at [1157, 130] on button "»" at bounding box center [1160, 140] width 34 height 34
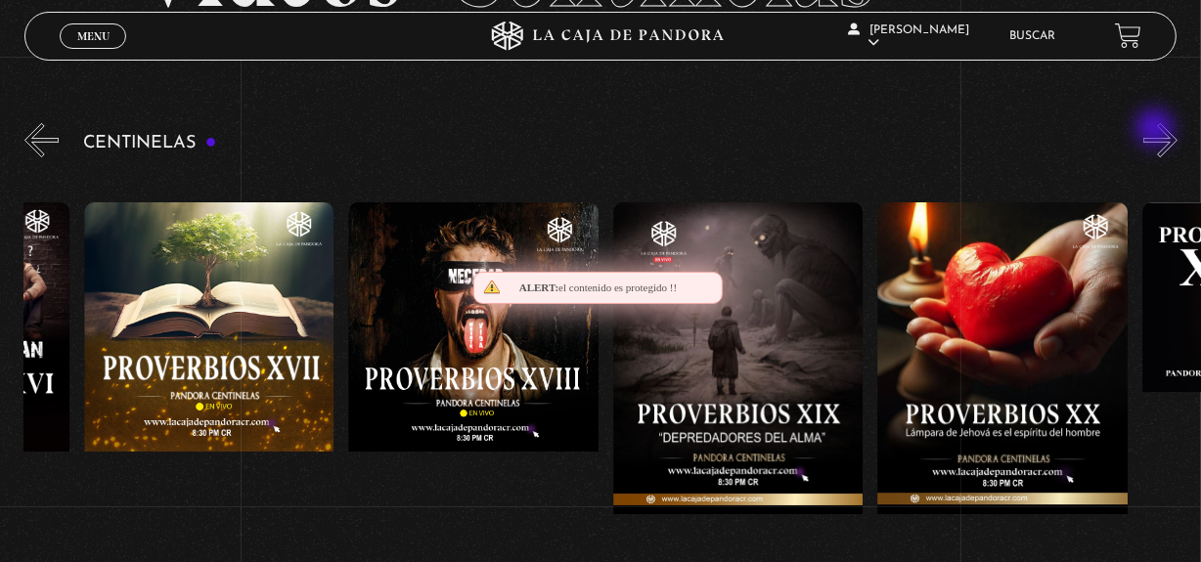
click at [1157, 130] on button "»" at bounding box center [1160, 140] width 34 height 34
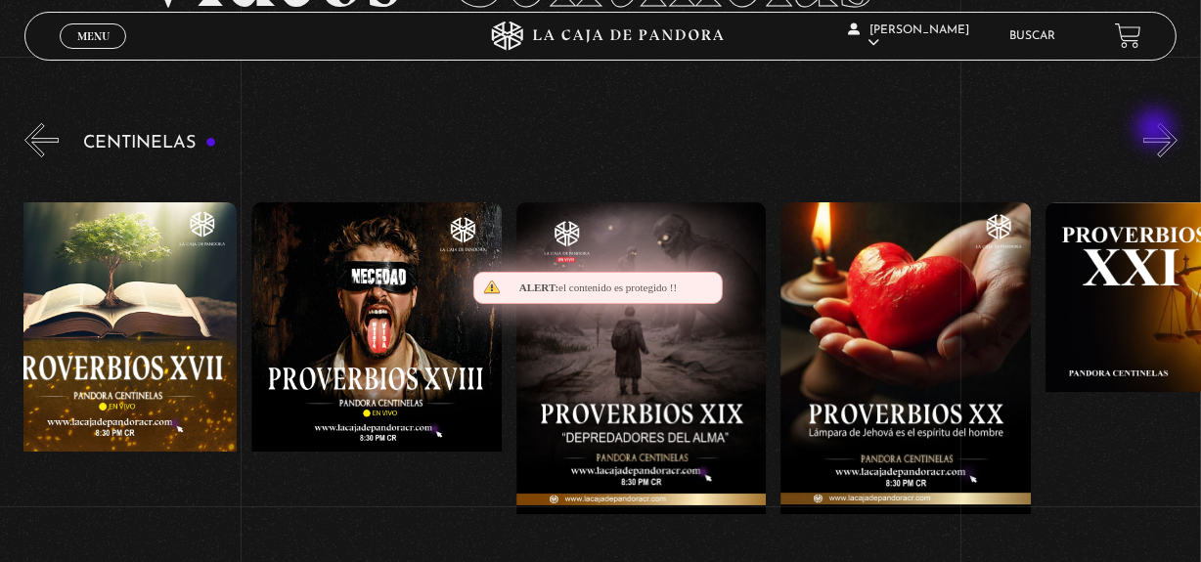
click at [1157, 130] on button "»" at bounding box center [1160, 140] width 34 height 34
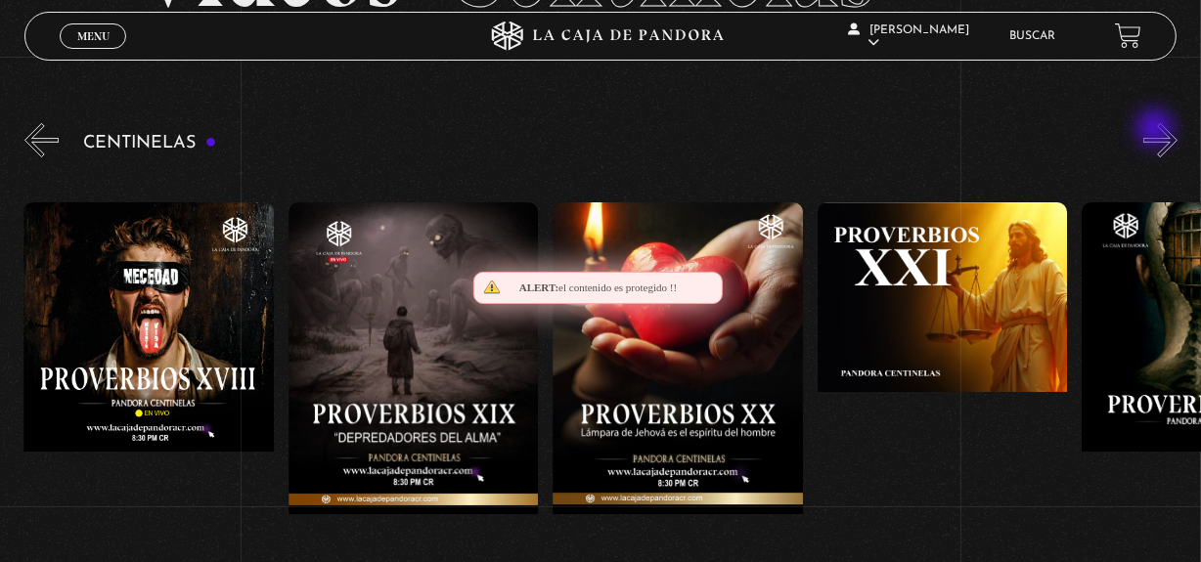
click at [1157, 130] on button "»" at bounding box center [1160, 140] width 34 height 34
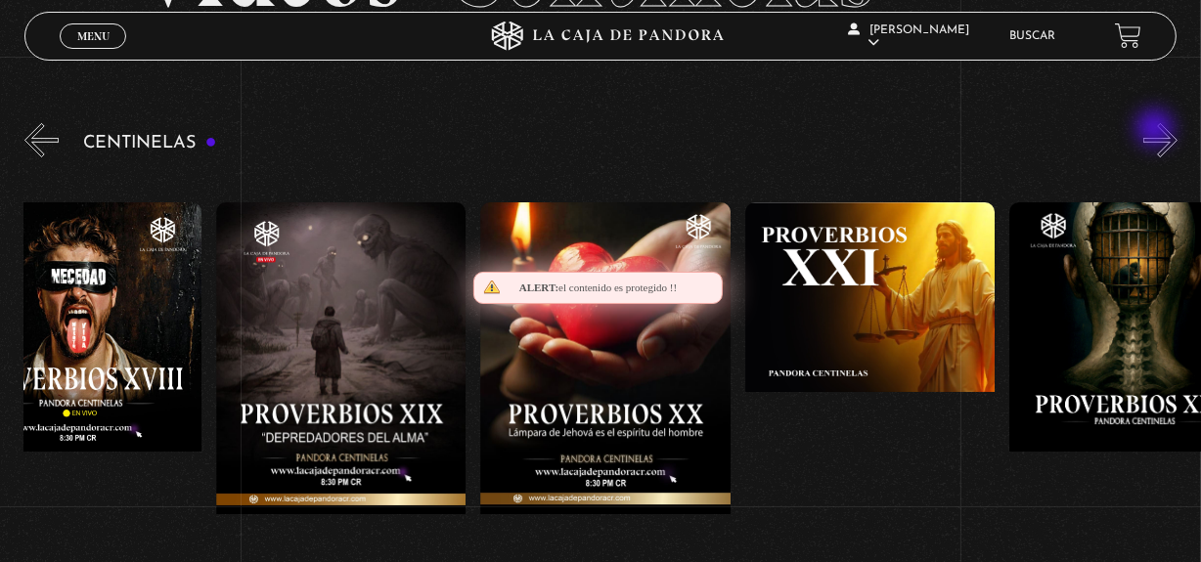
click at [1157, 130] on button "»" at bounding box center [1160, 140] width 34 height 34
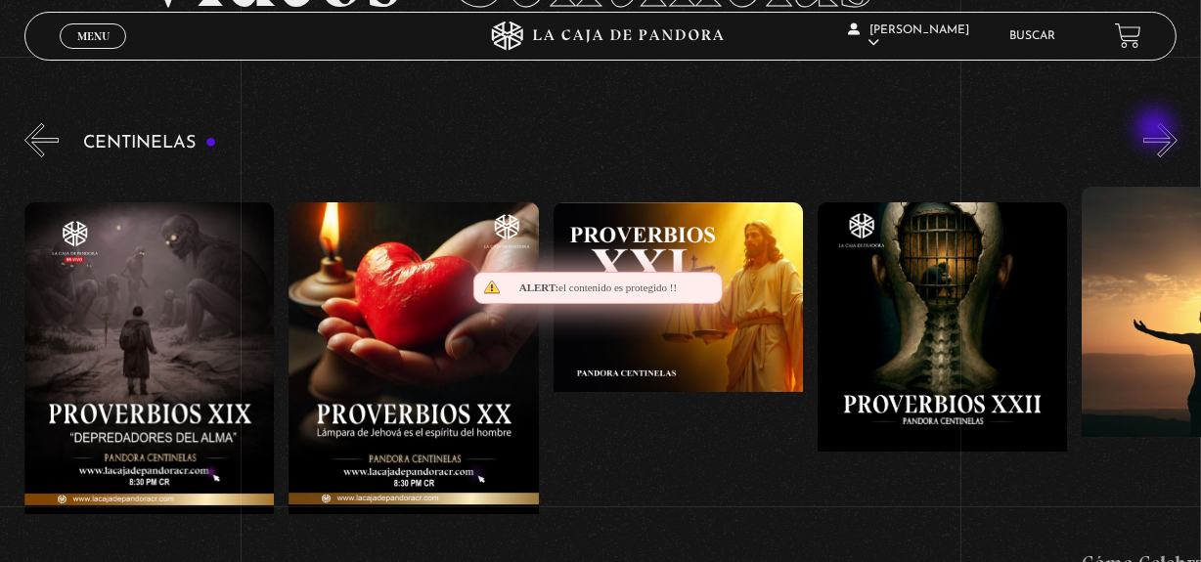
click at [1157, 130] on button "»" at bounding box center [1160, 140] width 34 height 34
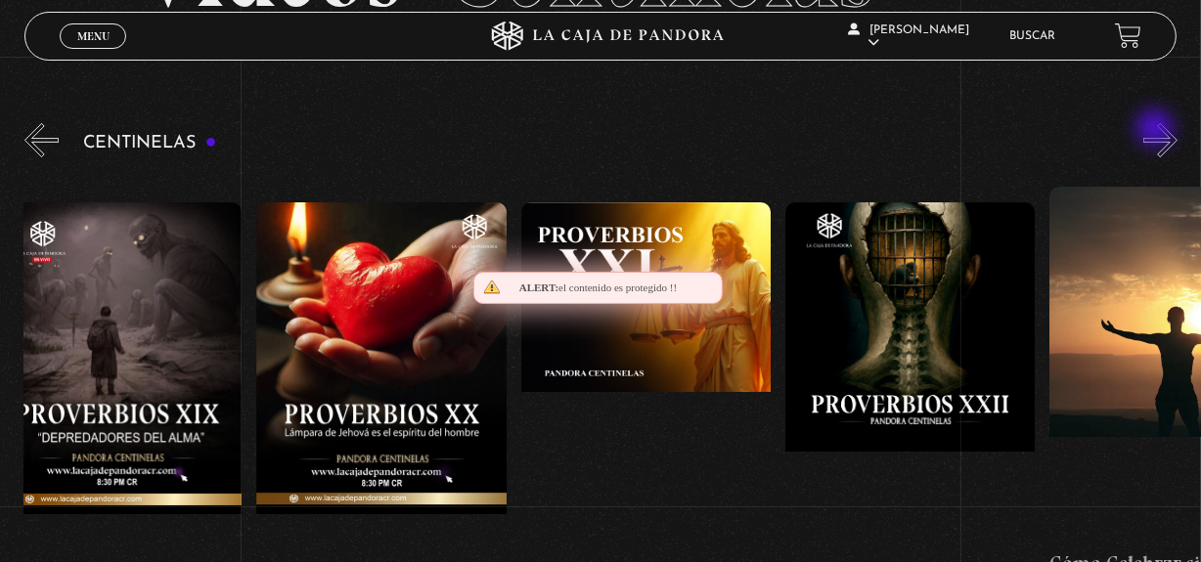
click at [1157, 130] on button "»" at bounding box center [1160, 140] width 34 height 34
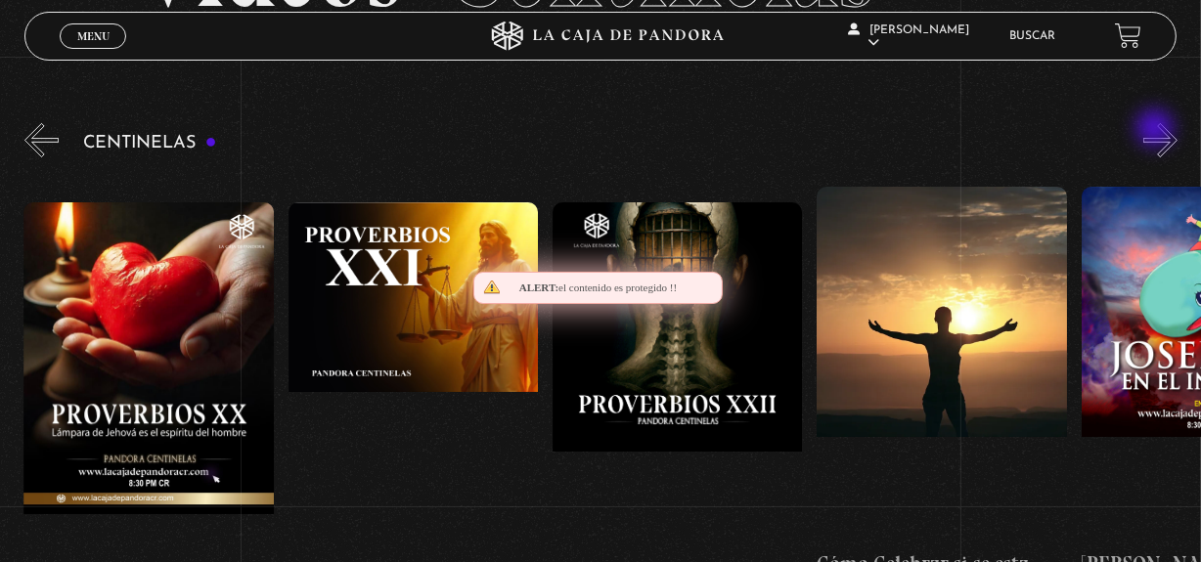
click at [1157, 130] on button "»" at bounding box center [1160, 140] width 34 height 34
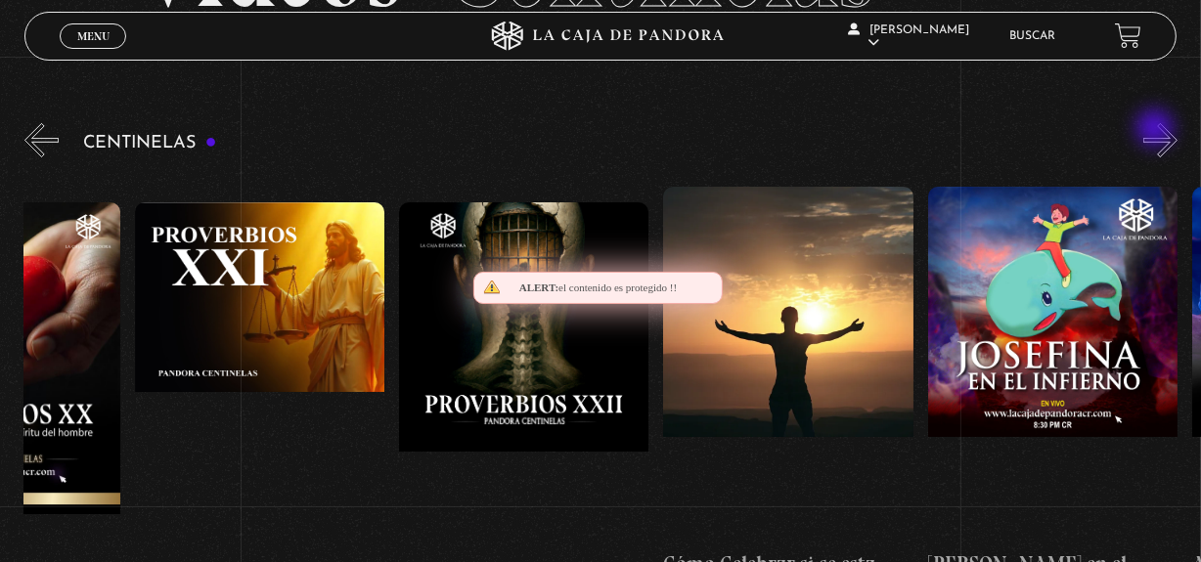
click at [1157, 130] on button "»" at bounding box center [1160, 140] width 34 height 34
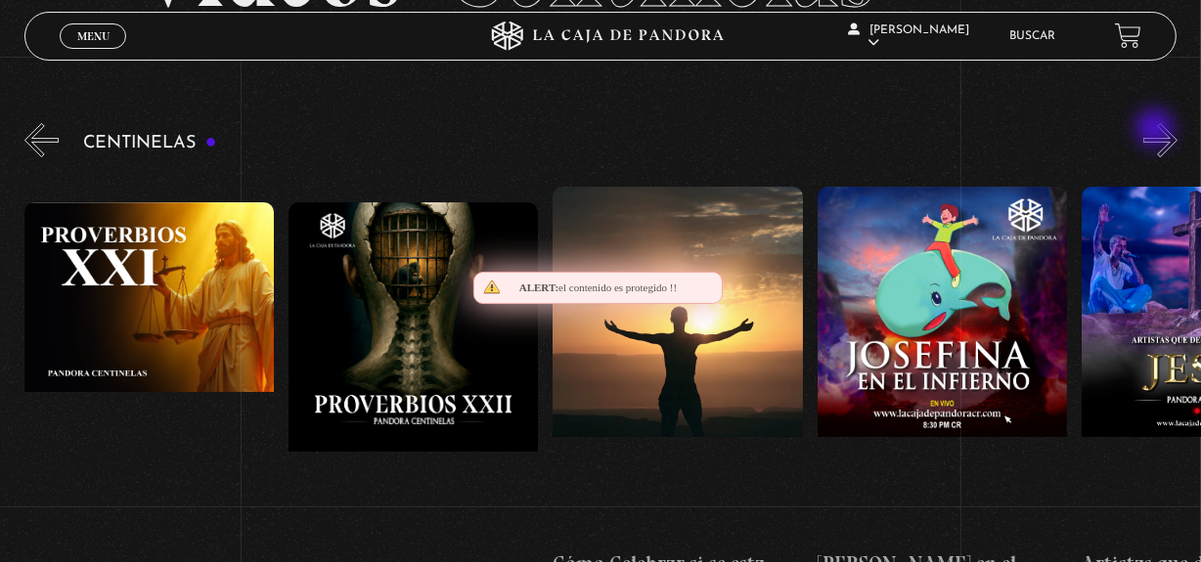
click at [1157, 130] on button "»" at bounding box center [1160, 140] width 34 height 34
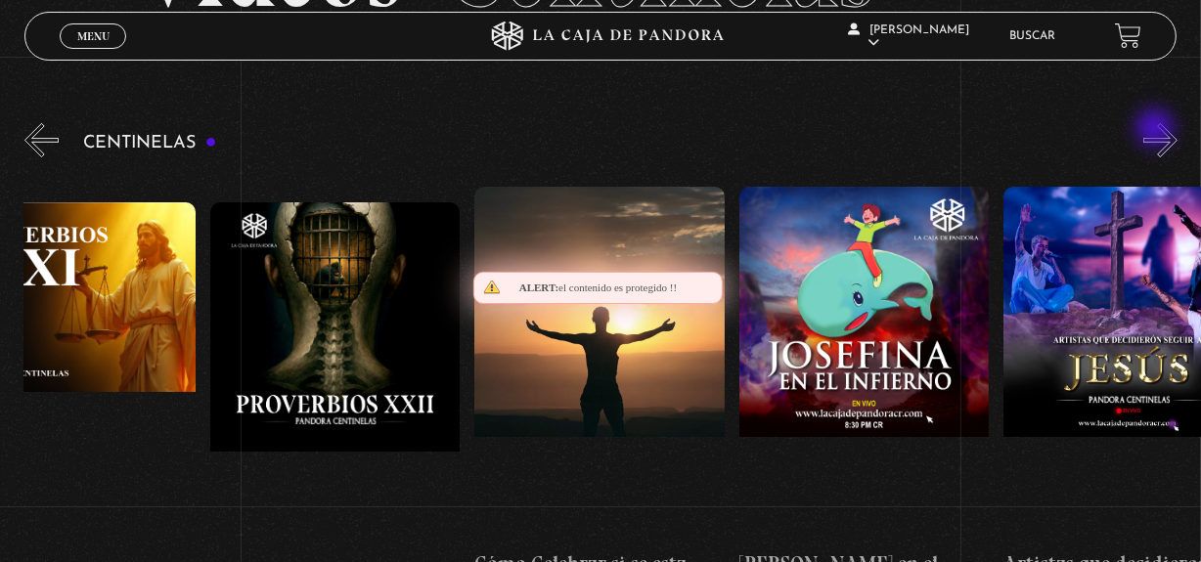
click at [1157, 130] on button "»" at bounding box center [1160, 140] width 34 height 34
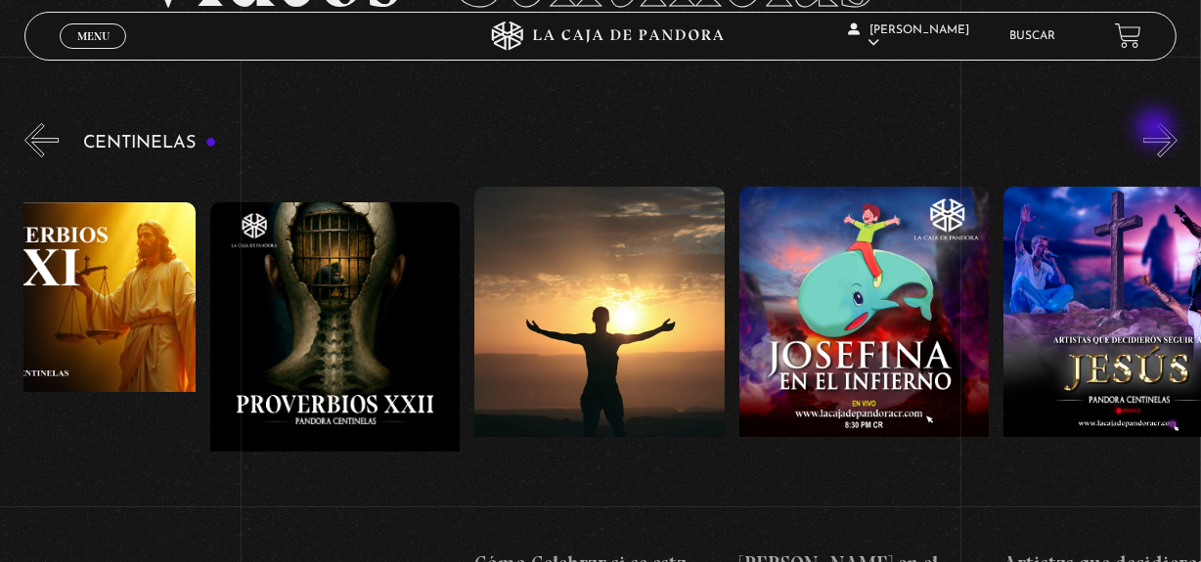
scroll to position [0, 6345]
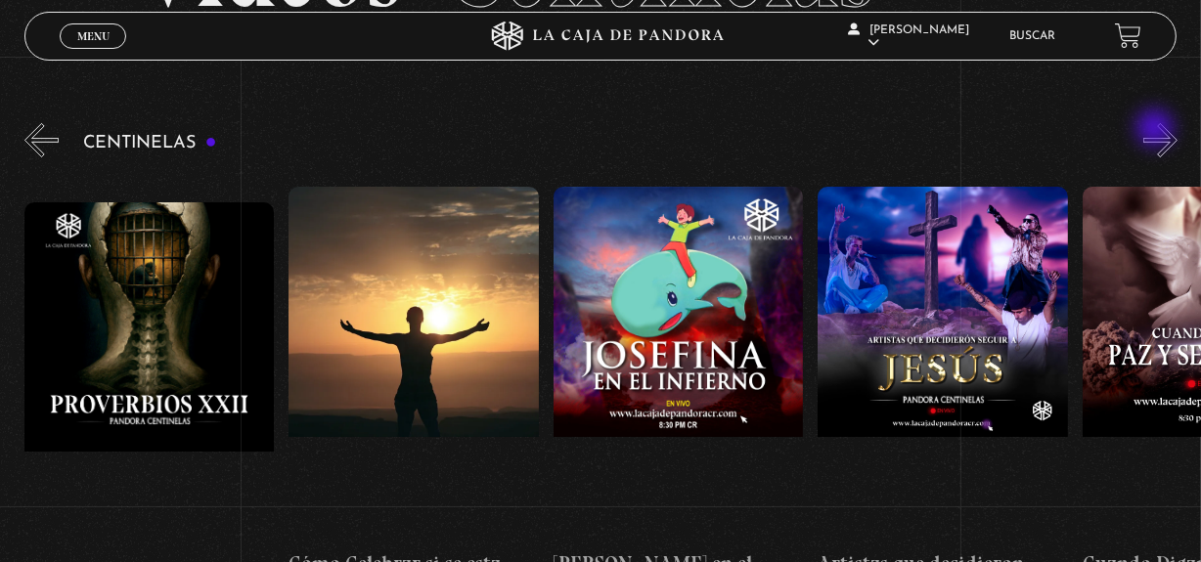
click at [1157, 130] on button "»" at bounding box center [1160, 140] width 34 height 34
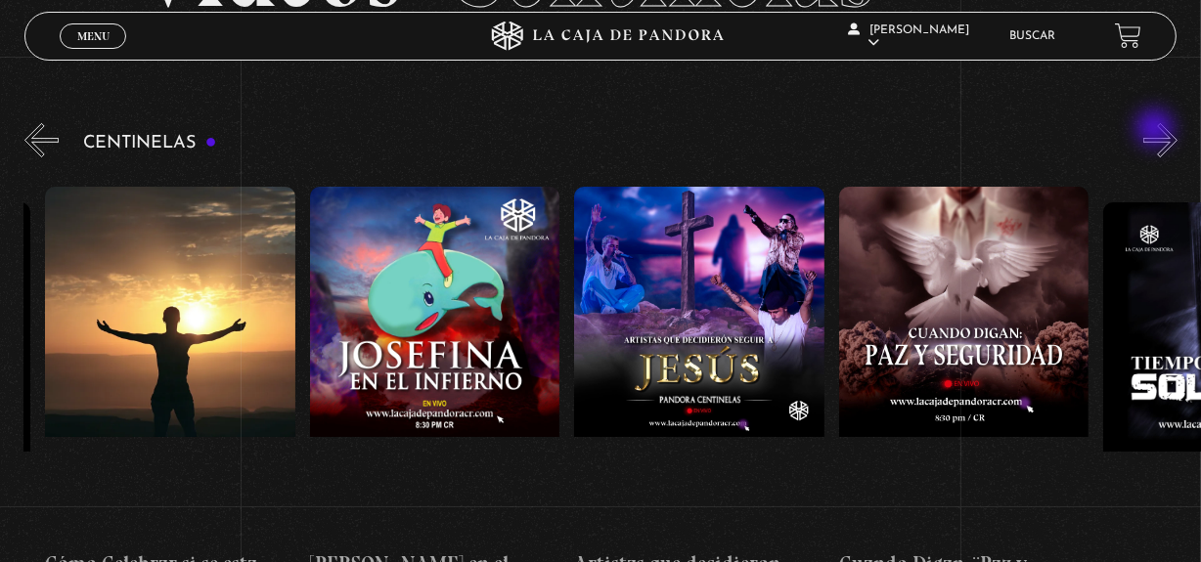
click at [1157, 130] on button "»" at bounding box center [1160, 140] width 34 height 34
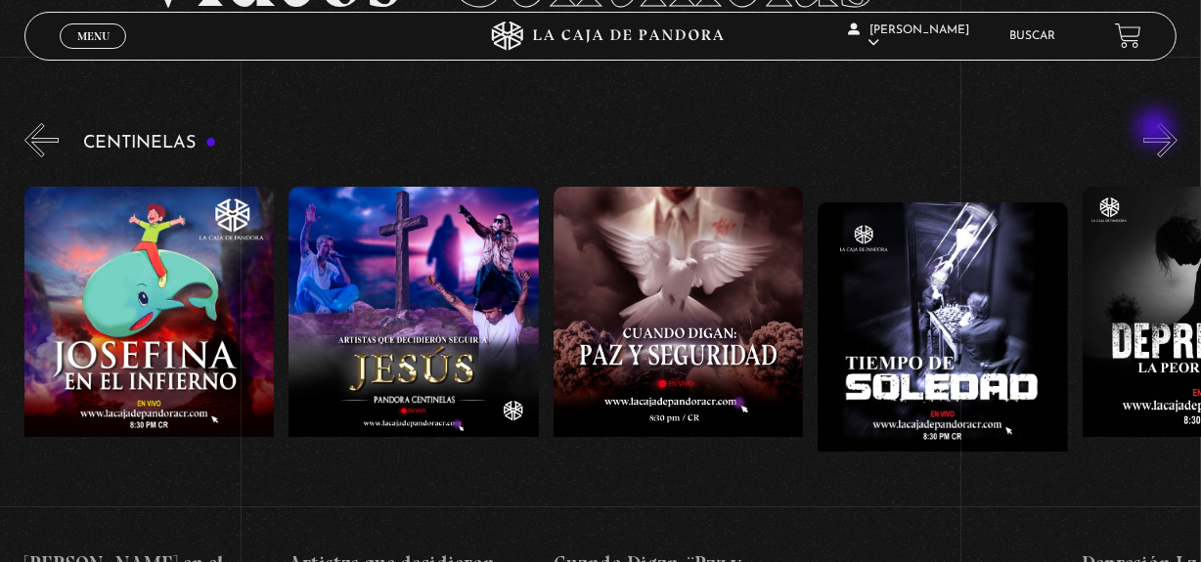
click at [1157, 130] on button "»" at bounding box center [1160, 140] width 34 height 34
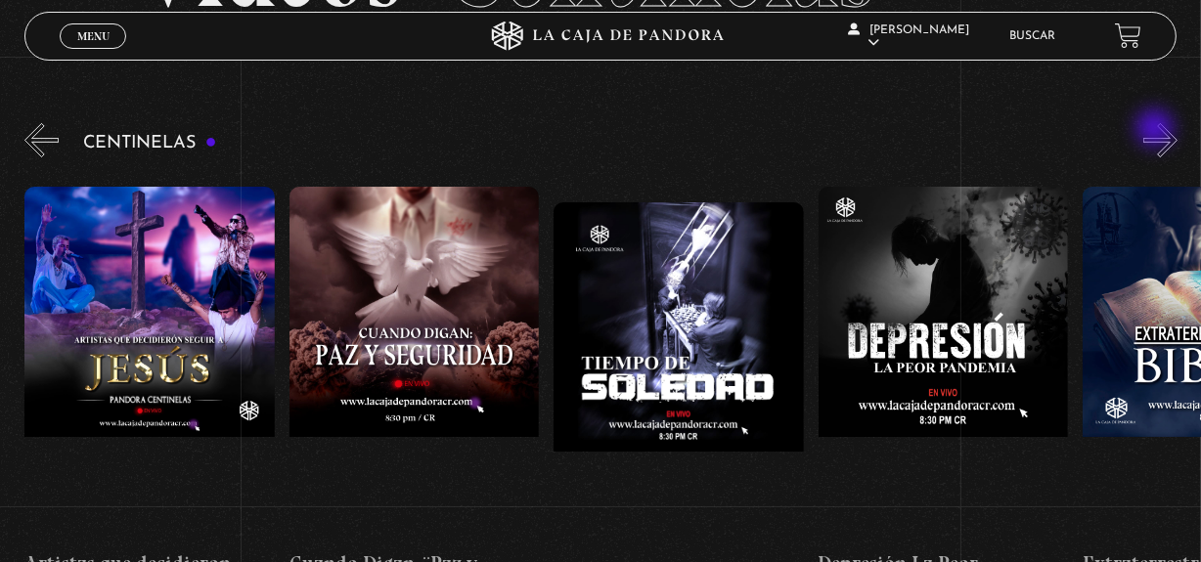
click at [1157, 130] on button "»" at bounding box center [1160, 140] width 34 height 34
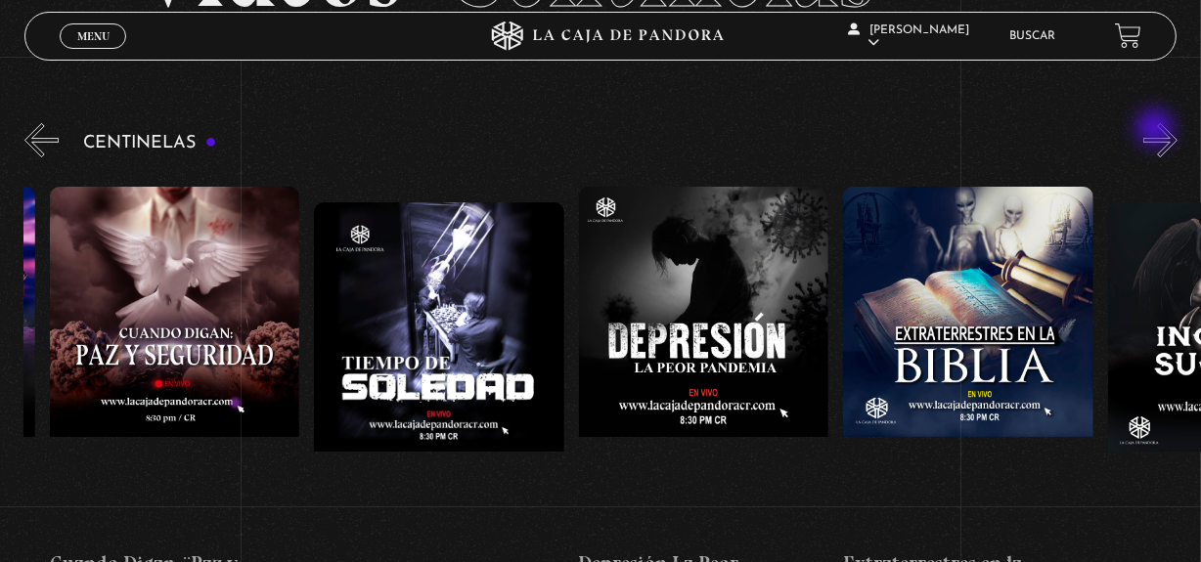
click at [1157, 130] on button "»" at bounding box center [1160, 140] width 34 height 34
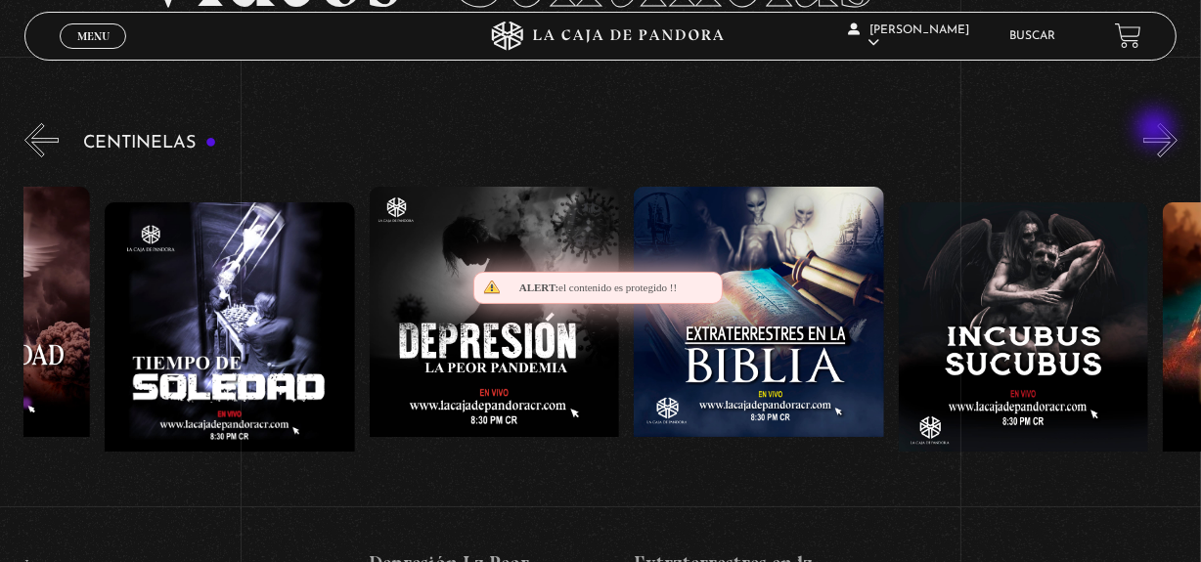
click at [1157, 130] on button "»" at bounding box center [1160, 140] width 34 height 34
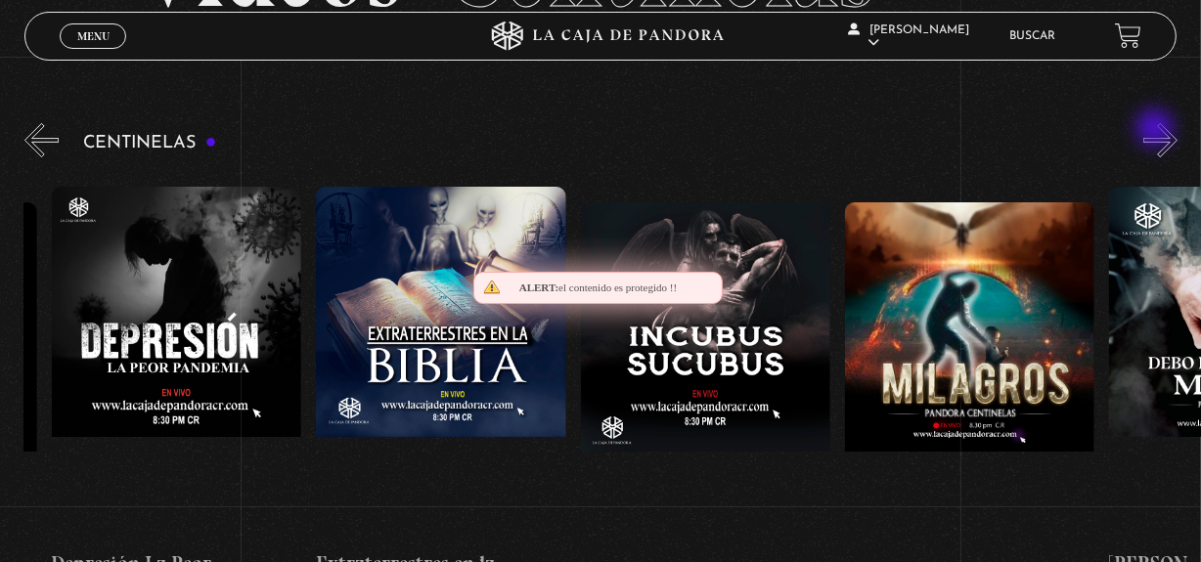
click at [1157, 130] on button "»" at bounding box center [1160, 140] width 34 height 34
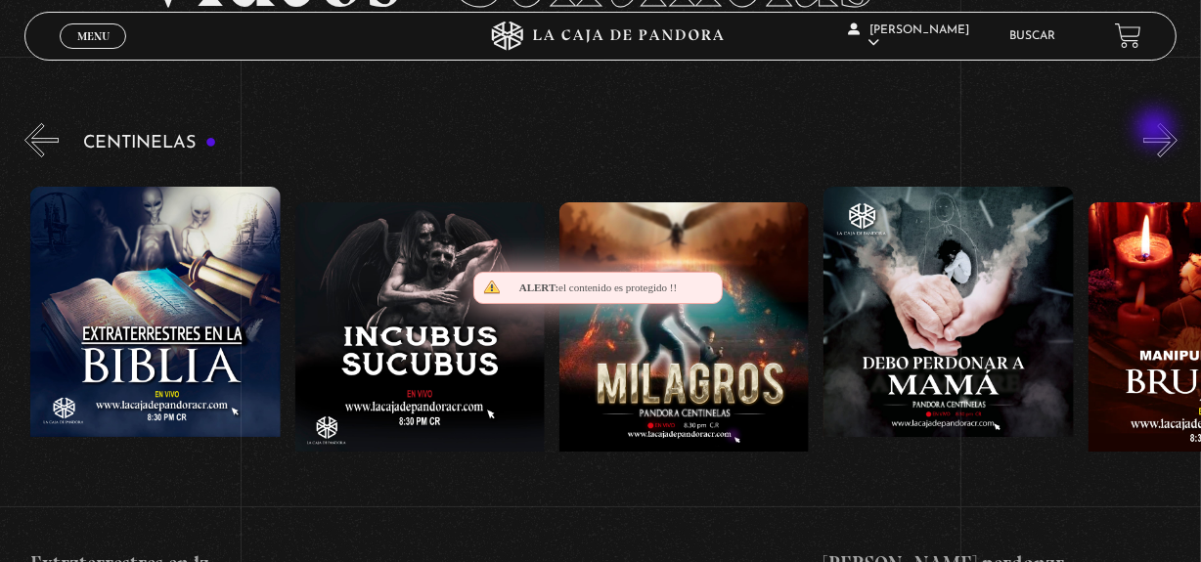
click at [1157, 130] on button "»" at bounding box center [1160, 140] width 34 height 34
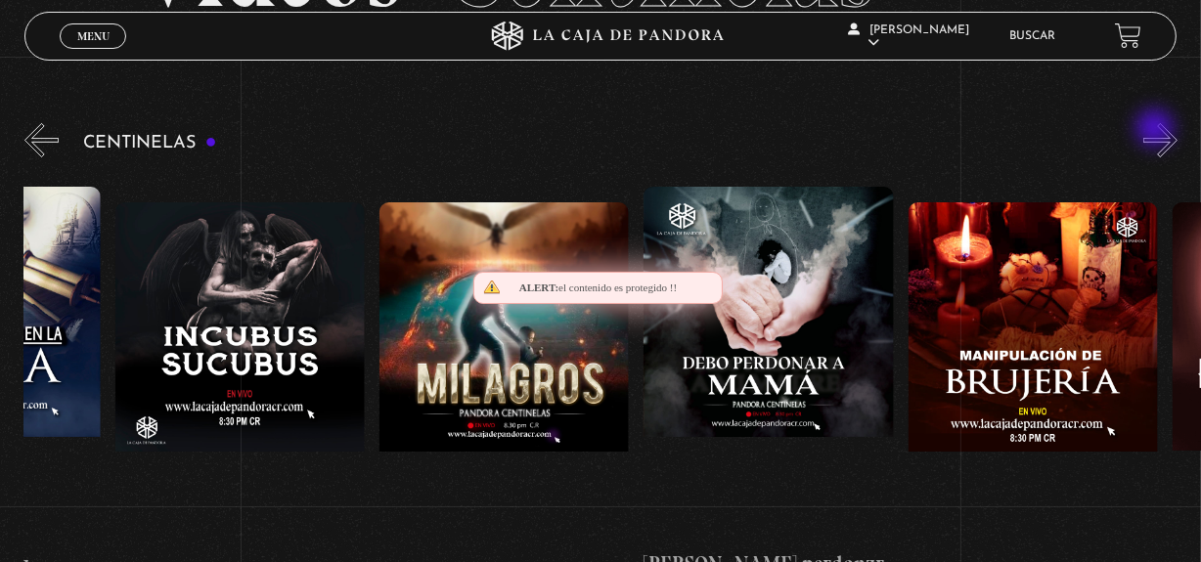
click at [1157, 130] on button "»" at bounding box center [1160, 140] width 34 height 34
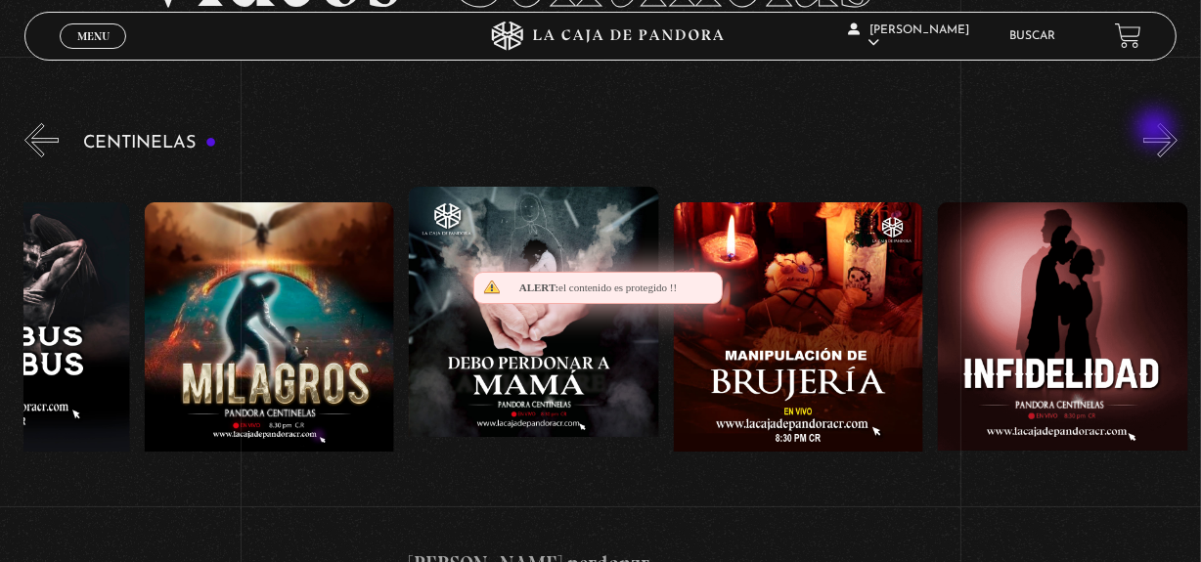
click at [1157, 130] on button "»" at bounding box center [1160, 140] width 34 height 34
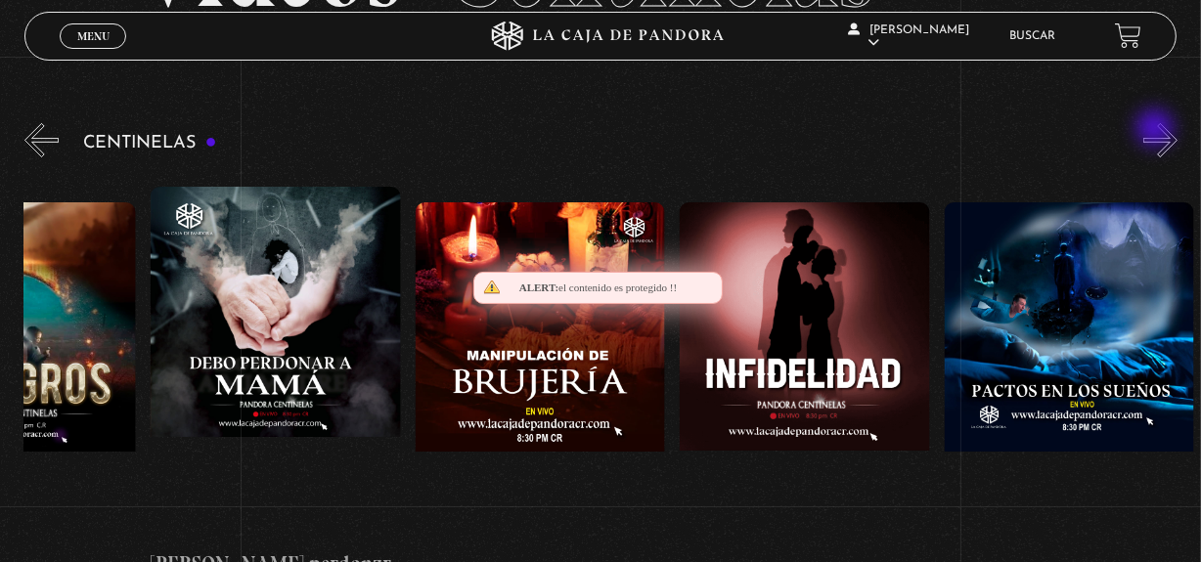
click at [1157, 130] on button "»" at bounding box center [1160, 140] width 34 height 34
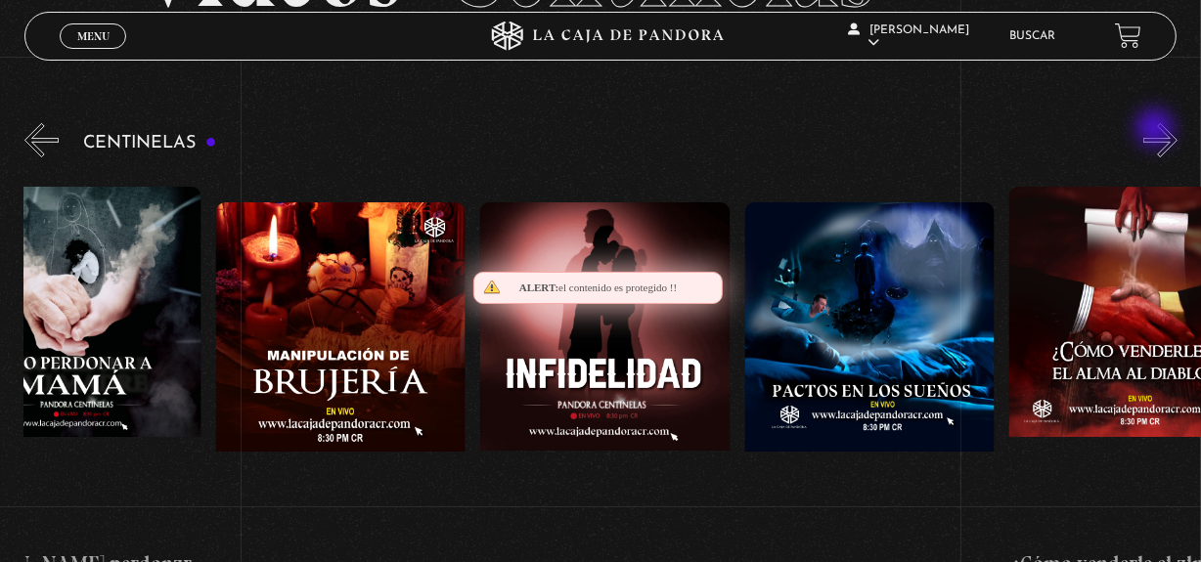
click at [1157, 130] on button "»" at bounding box center [1160, 140] width 34 height 34
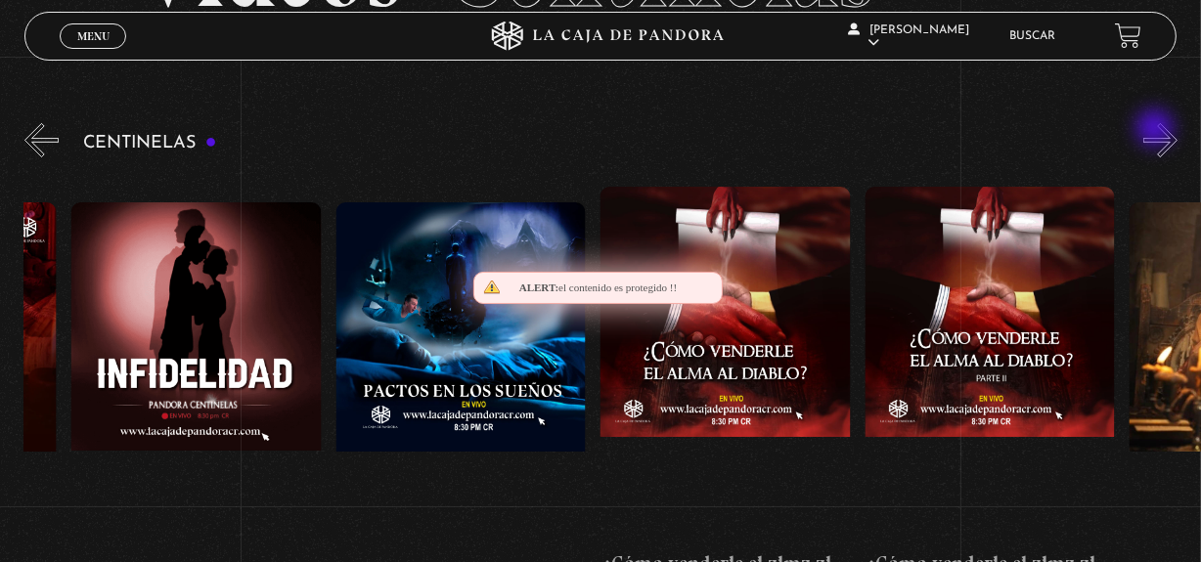
click at [1157, 130] on button "»" at bounding box center [1160, 140] width 34 height 34
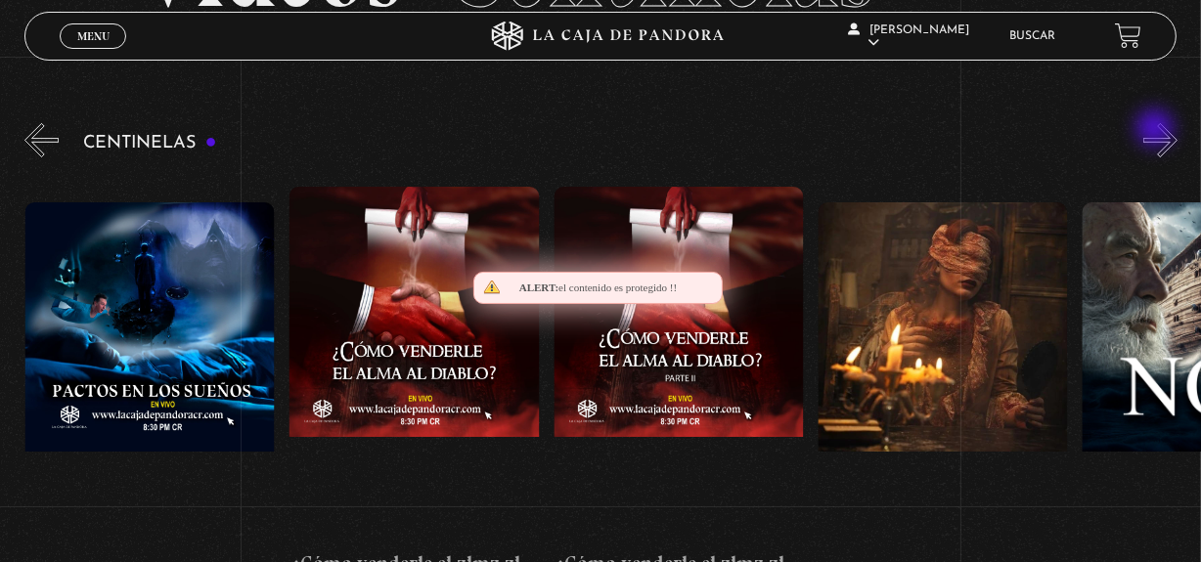
click at [1157, 130] on button "»" at bounding box center [1160, 140] width 34 height 34
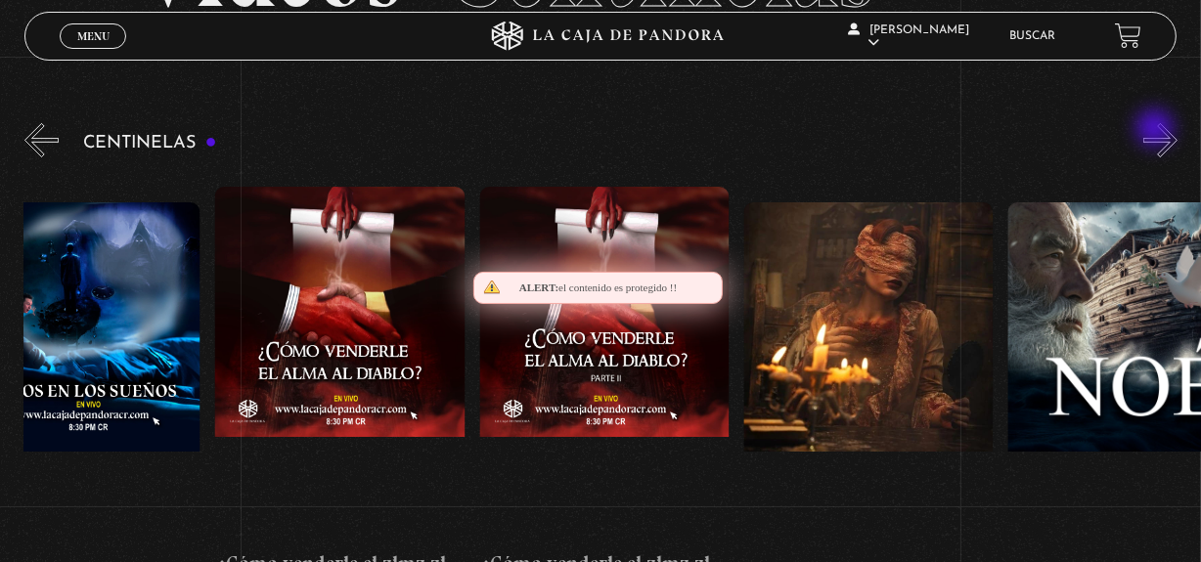
click at [1157, 130] on button "»" at bounding box center [1160, 140] width 34 height 34
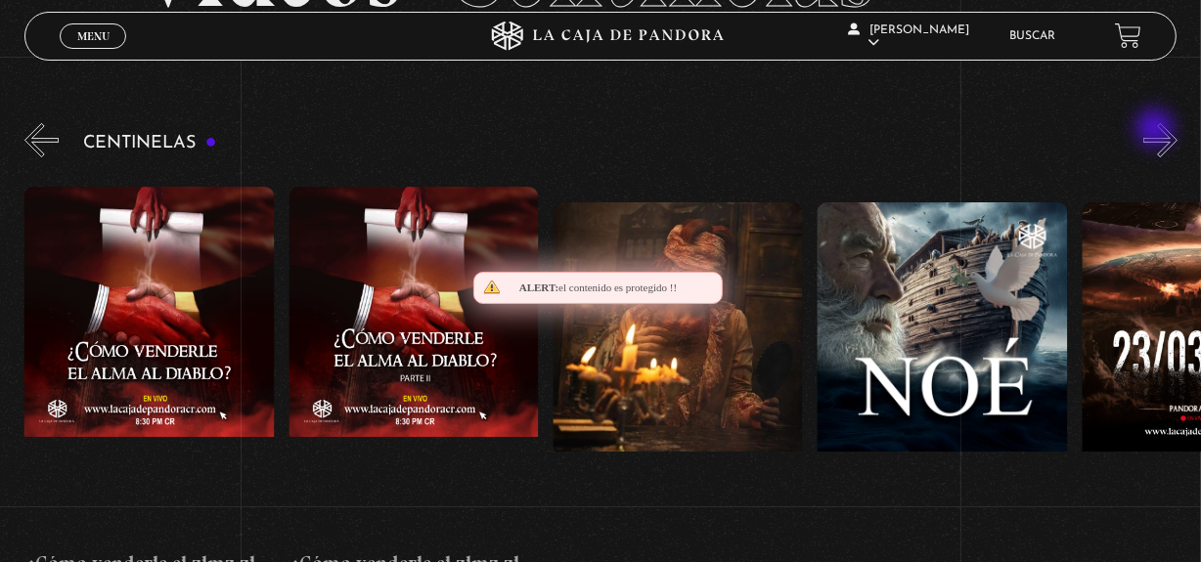
click at [1157, 130] on button "»" at bounding box center [1160, 140] width 34 height 34
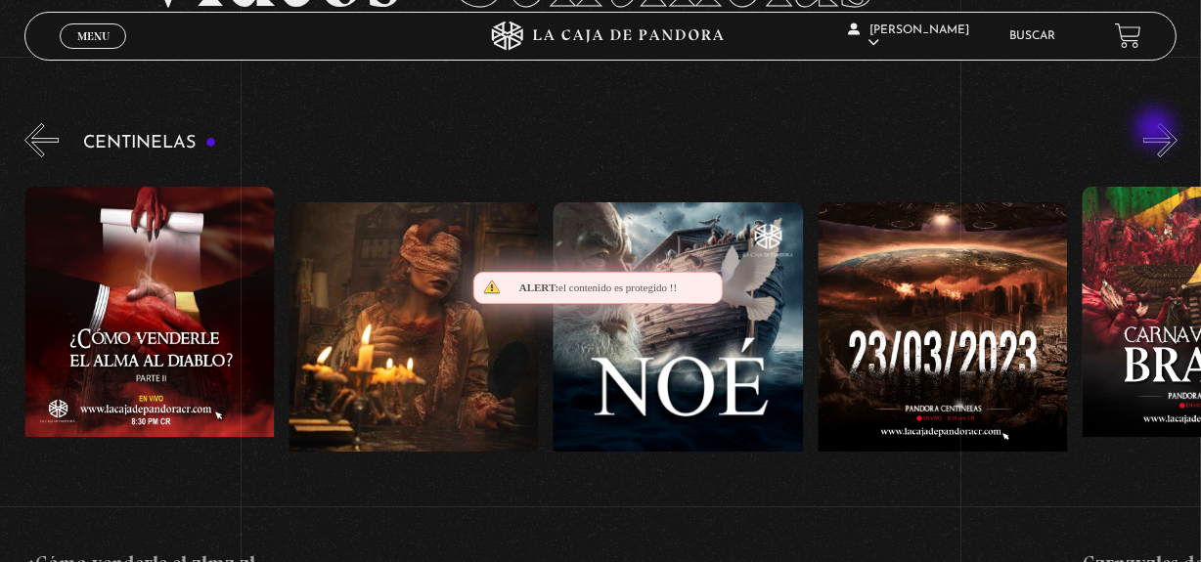
scroll to position [0, 10312]
click at [1157, 130] on button "»" at bounding box center [1160, 140] width 34 height 34
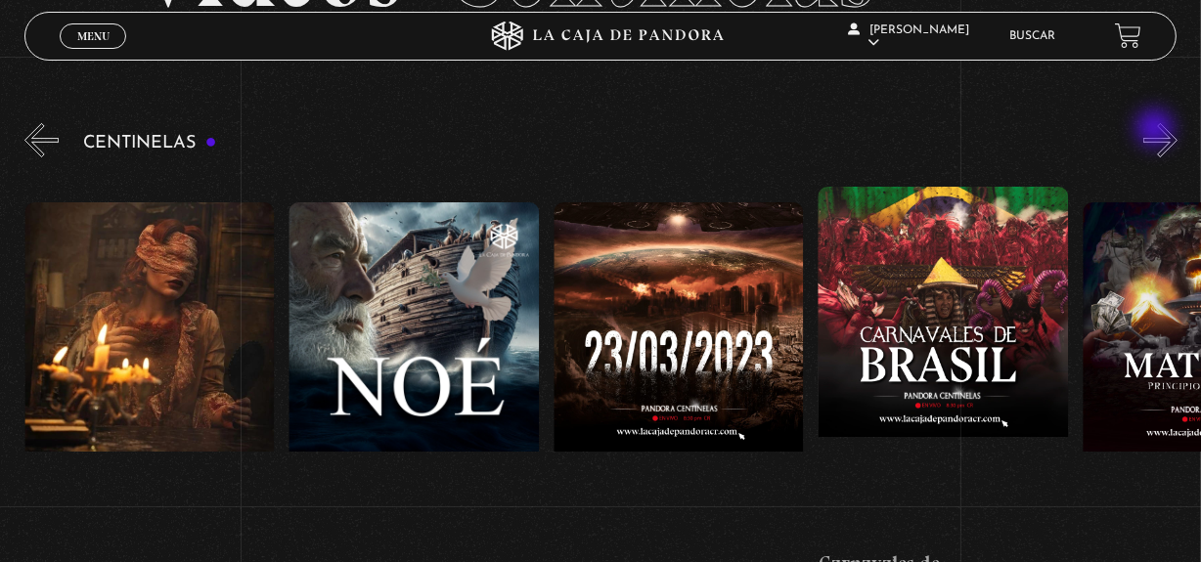
scroll to position [0, 10577]
click at [1157, 130] on button "»" at bounding box center [1160, 140] width 34 height 34
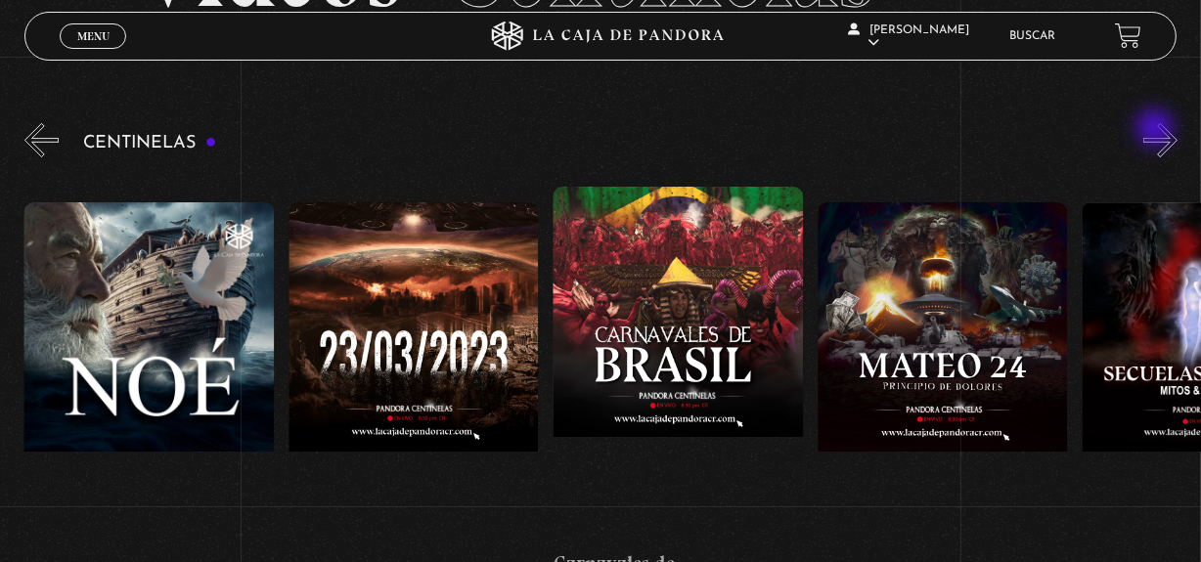
click at [1157, 130] on button "»" at bounding box center [1160, 140] width 34 height 34
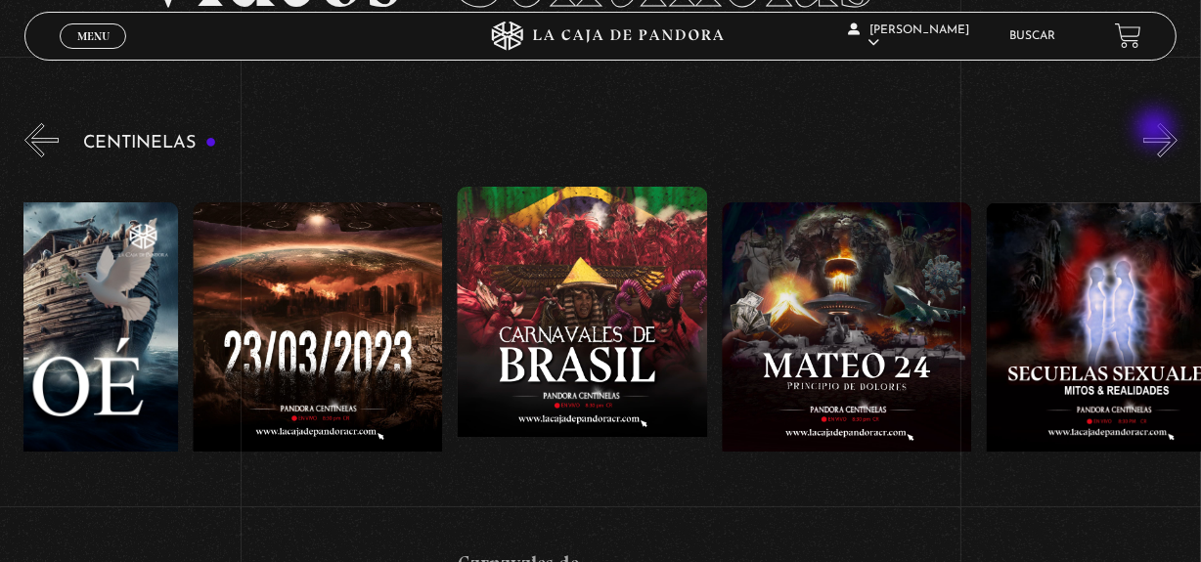
click at [1157, 130] on button "»" at bounding box center [1160, 140] width 34 height 34
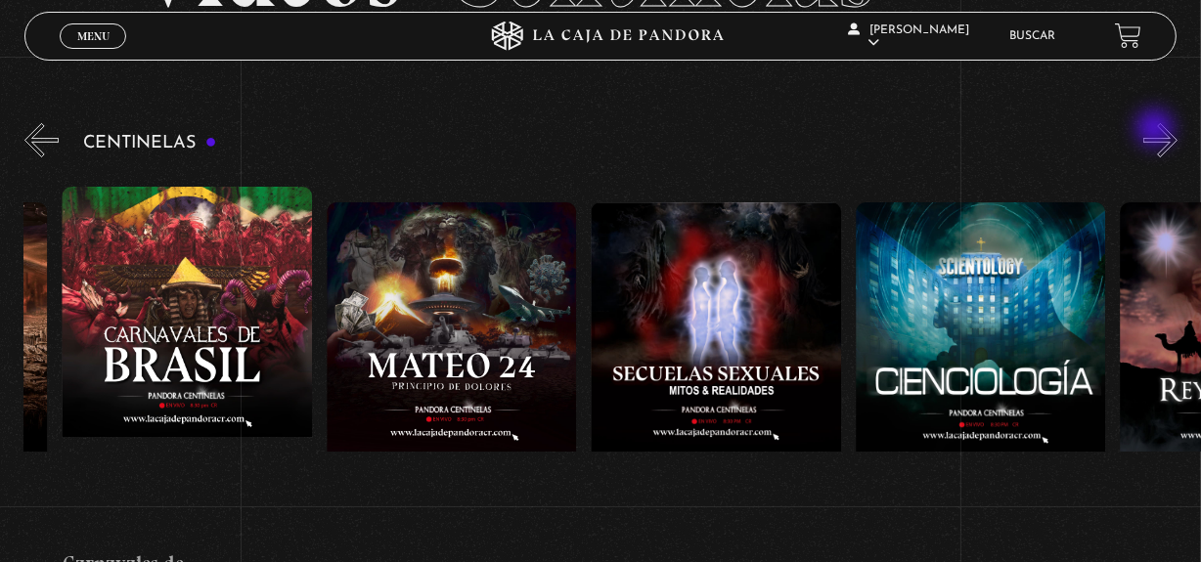
click at [1157, 130] on button "»" at bounding box center [1160, 140] width 34 height 34
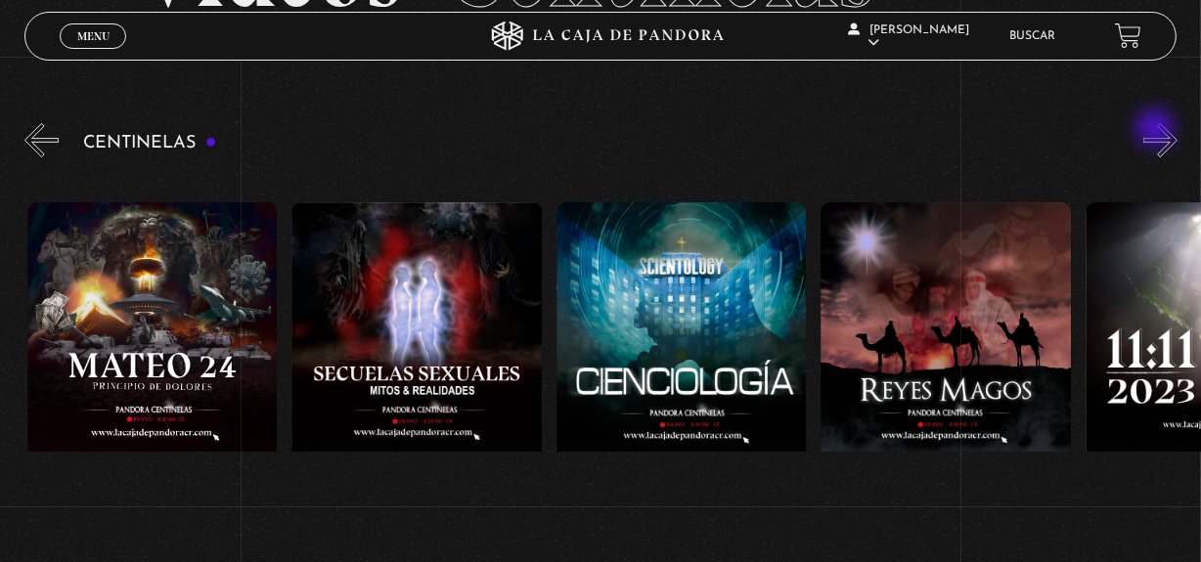
click at [1157, 130] on button "»" at bounding box center [1160, 140] width 34 height 34
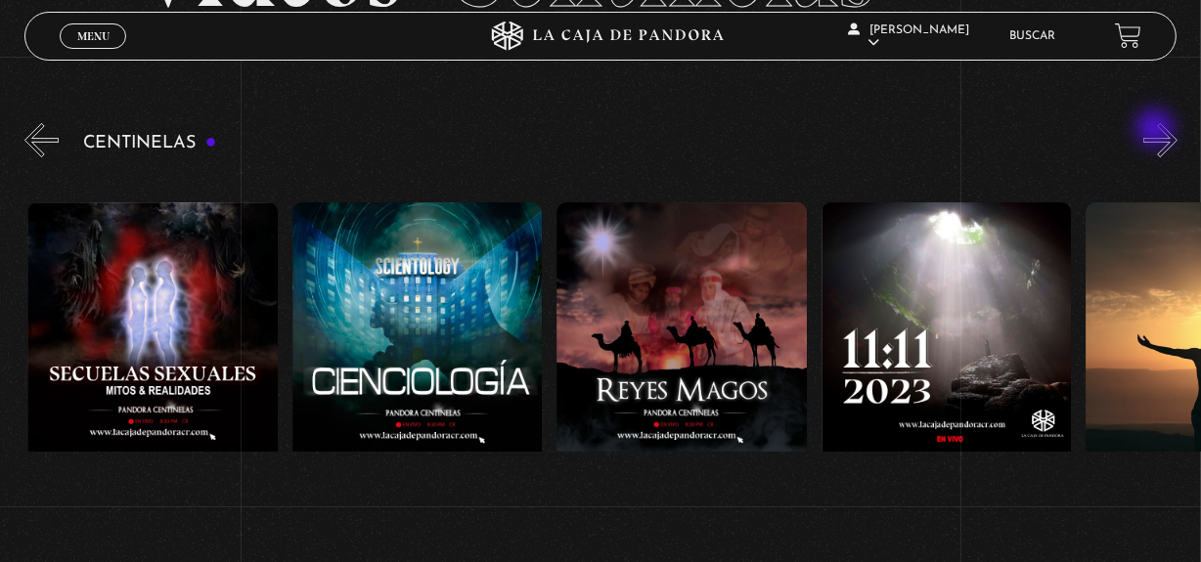
click at [1157, 130] on button "»" at bounding box center [1160, 140] width 34 height 34
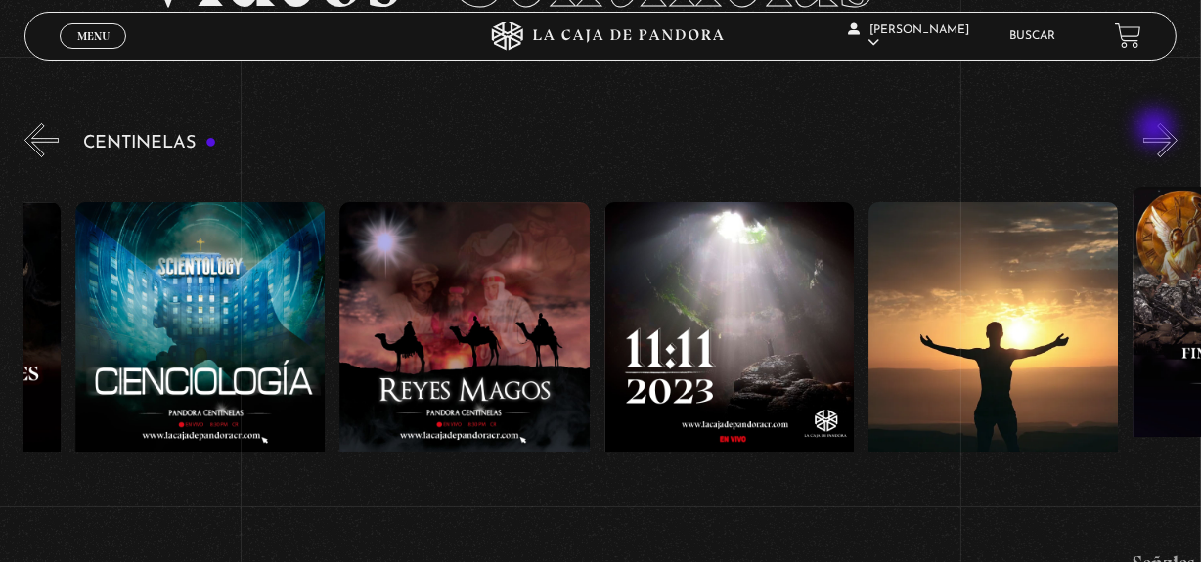
click at [1157, 130] on button "»" at bounding box center [1160, 140] width 34 height 34
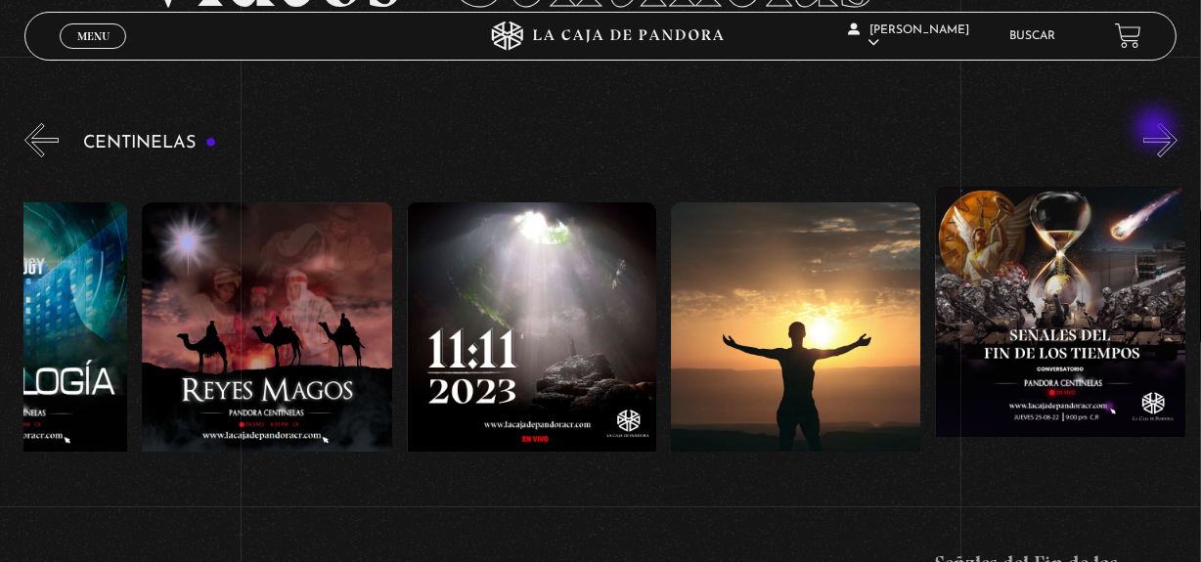
click at [1157, 130] on button "»" at bounding box center [1160, 140] width 34 height 34
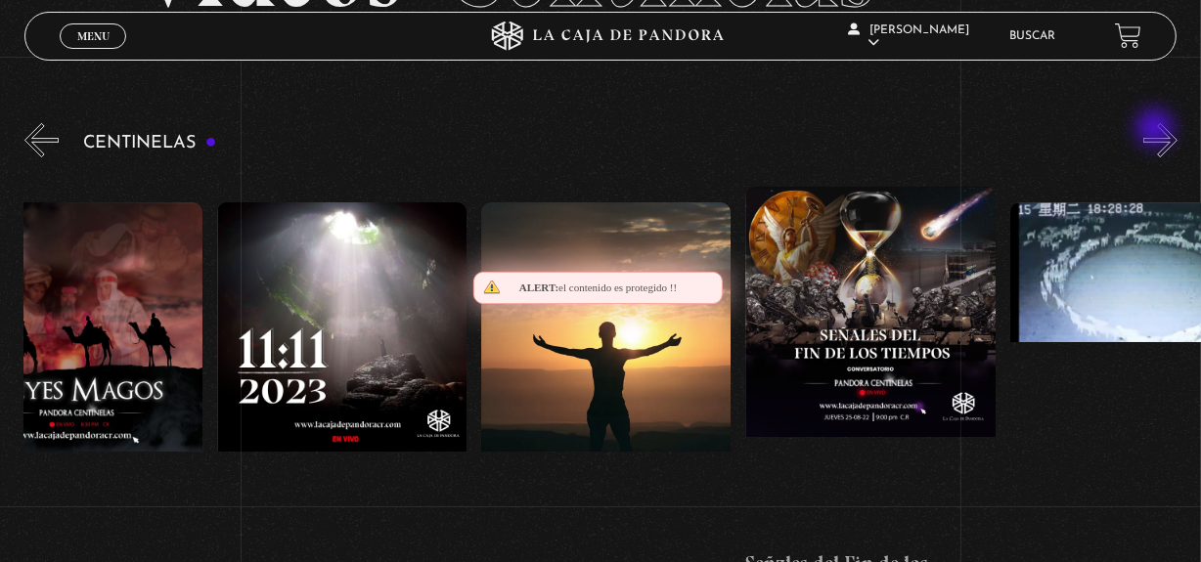
click at [1157, 130] on button "»" at bounding box center [1160, 140] width 34 height 34
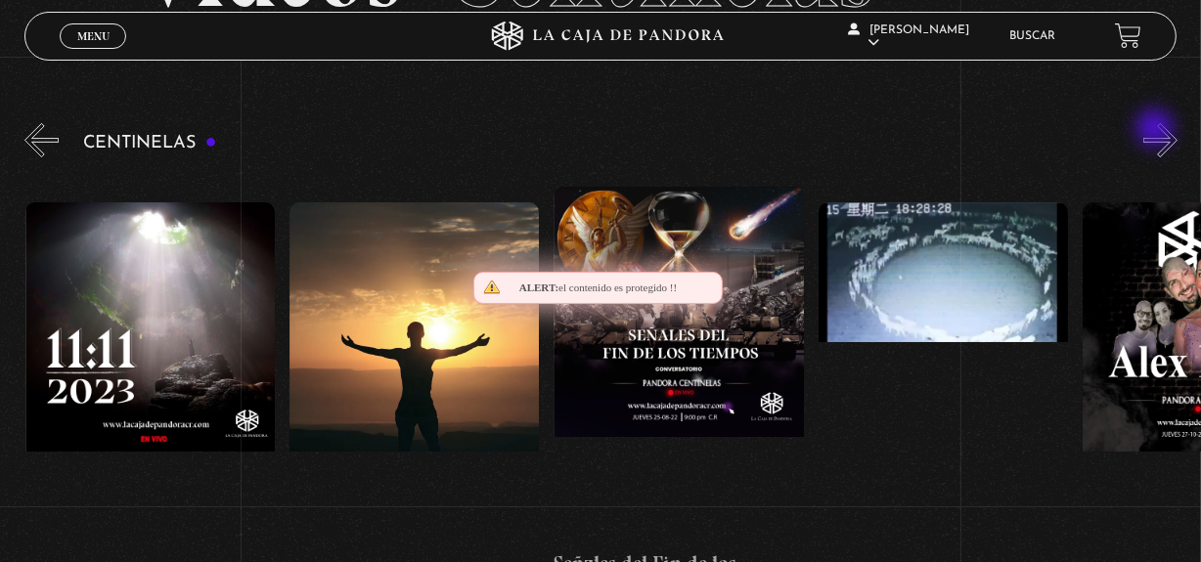
click at [1157, 130] on button "»" at bounding box center [1160, 140] width 34 height 34
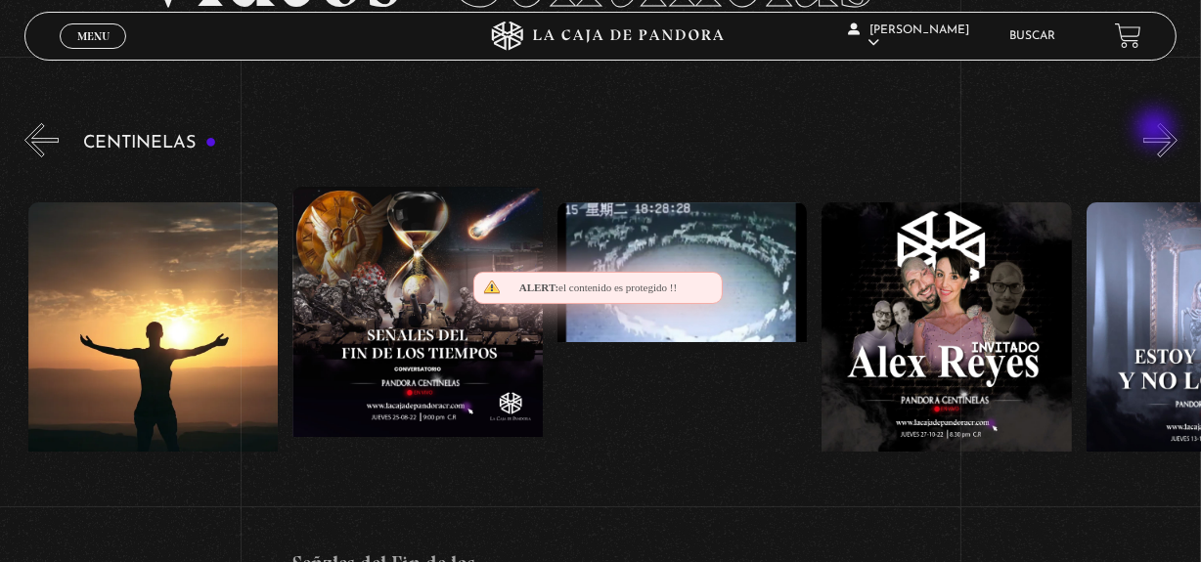
click at [1157, 130] on button "»" at bounding box center [1160, 140] width 34 height 34
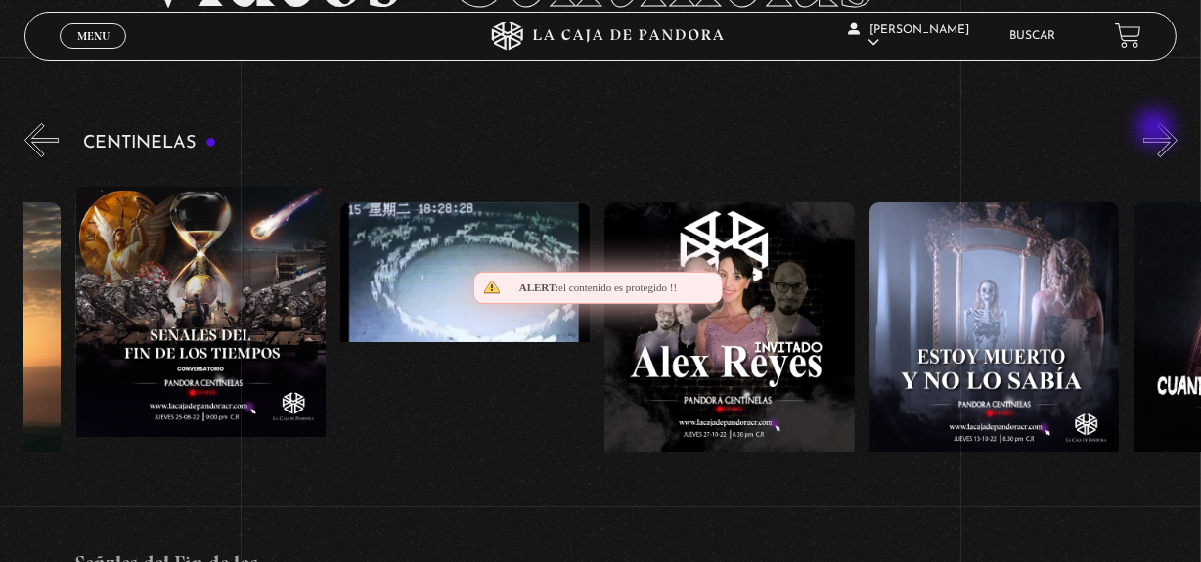
click at [1157, 130] on button "»" at bounding box center [1160, 140] width 34 height 34
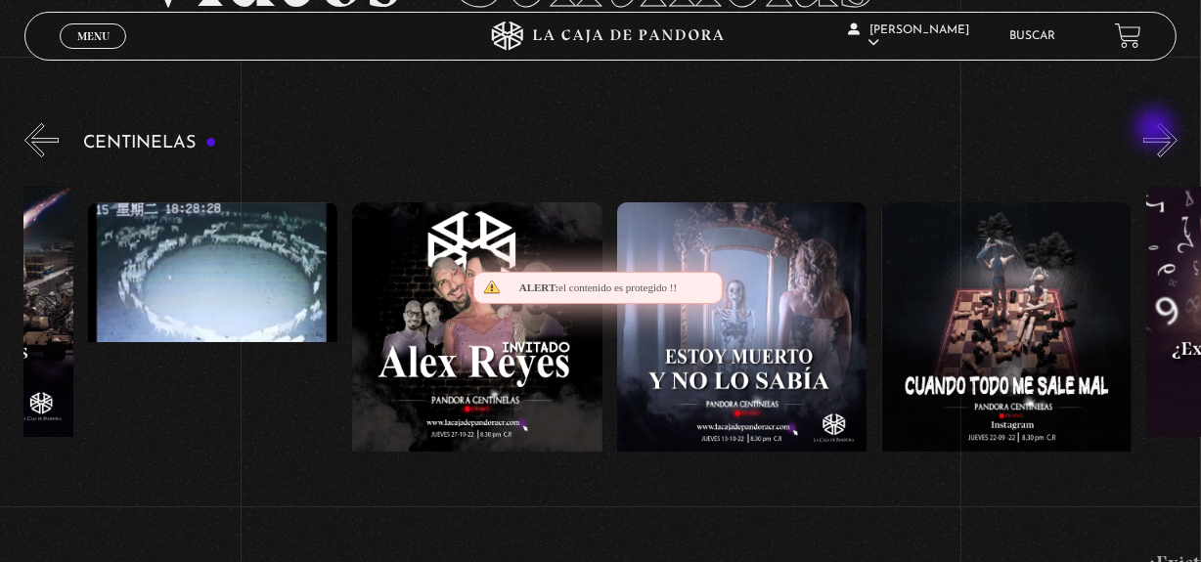
click at [1157, 130] on button "»" at bounding box center [1160, 140] width 34 height 34
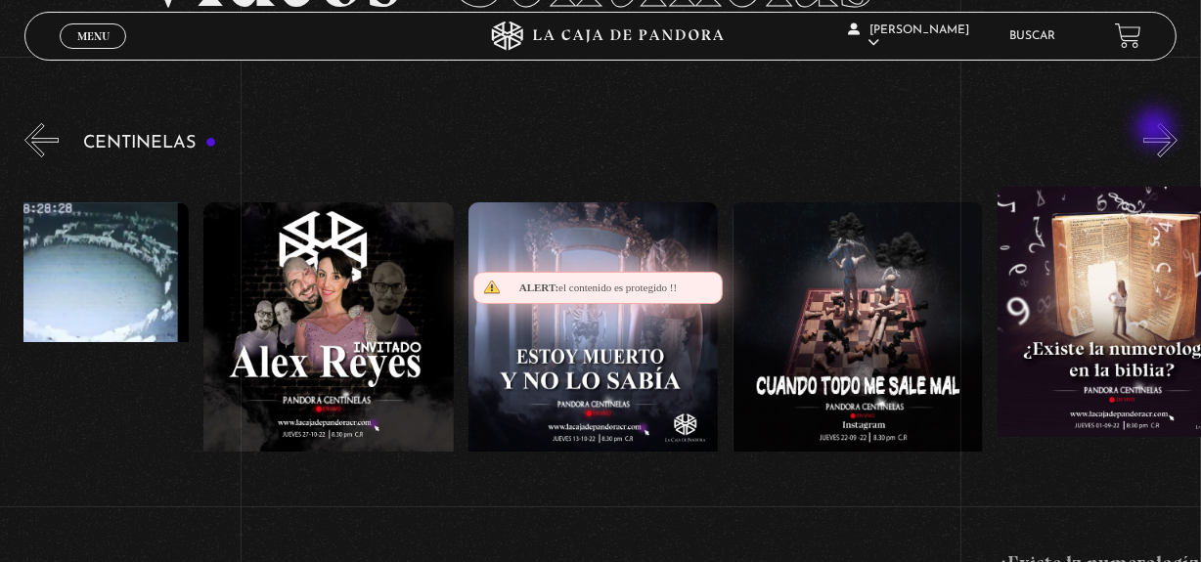
click at [1157, 130] on button "»" at bounding box center [1160, 140] width 34 height 34
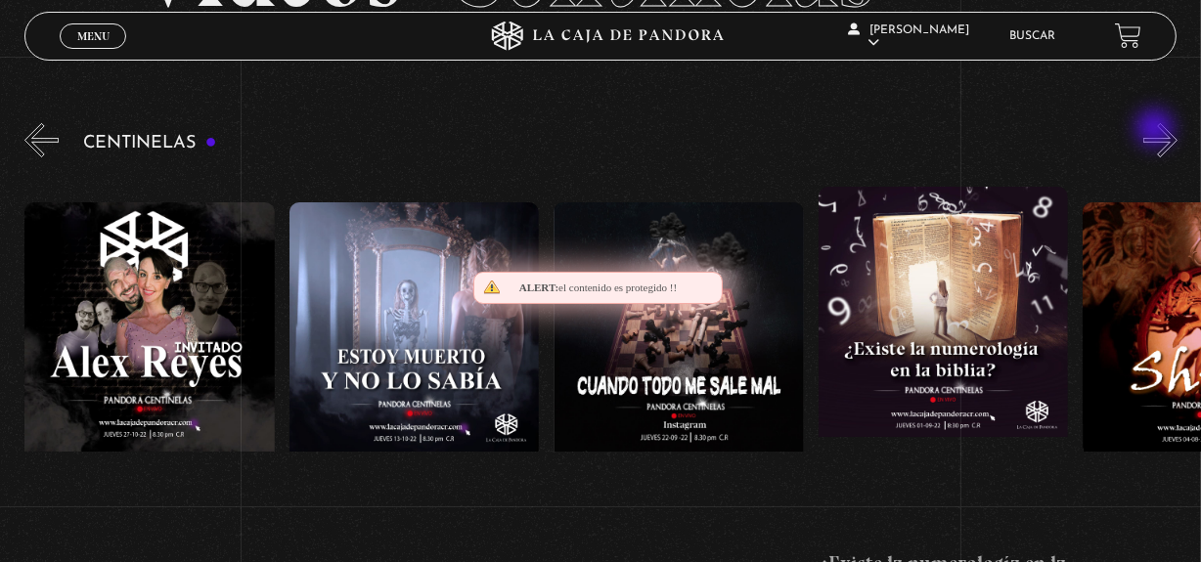
click at [1157, 130] on button "»" at bounding box center [1160, 140] width 34 height 34
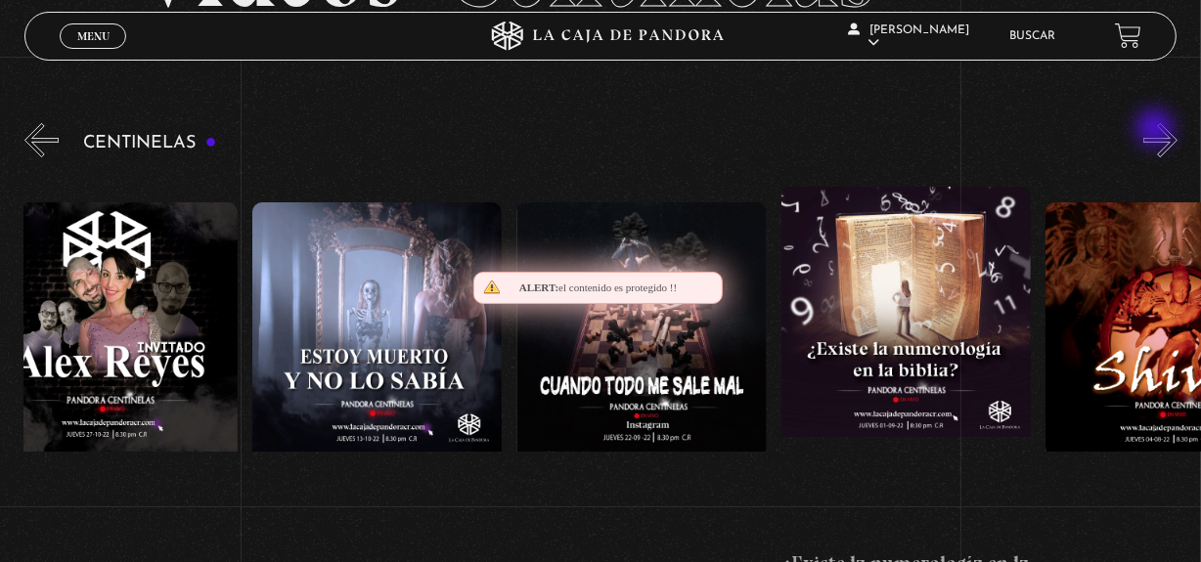
click at [1157, 130] on button "»" at bounding box center [1160, 140] width 34 height 34
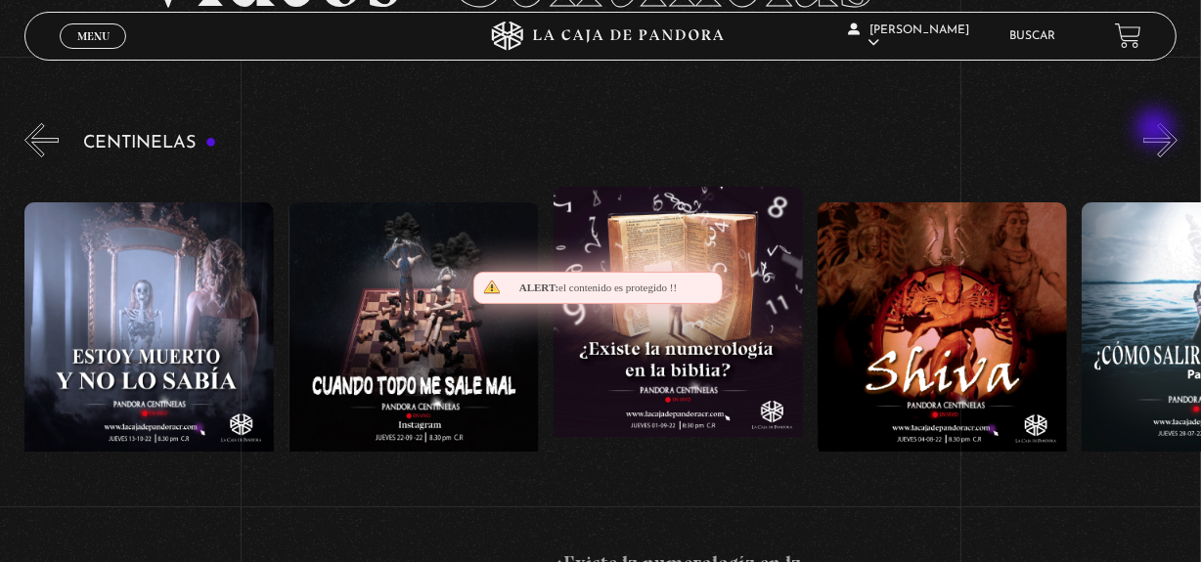
click at [1157, 130] on button "»" at bounding box center [1160, 140] width 34 height 34
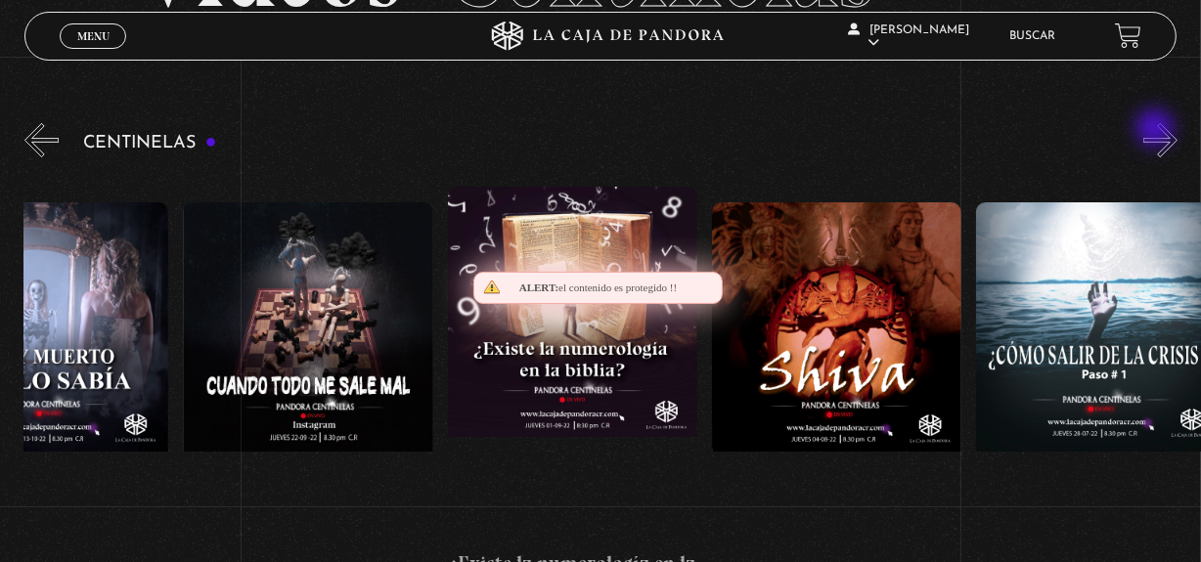
click at [1157, 130] on button "»" at bounding box center [1160, 140] width 34 height 34
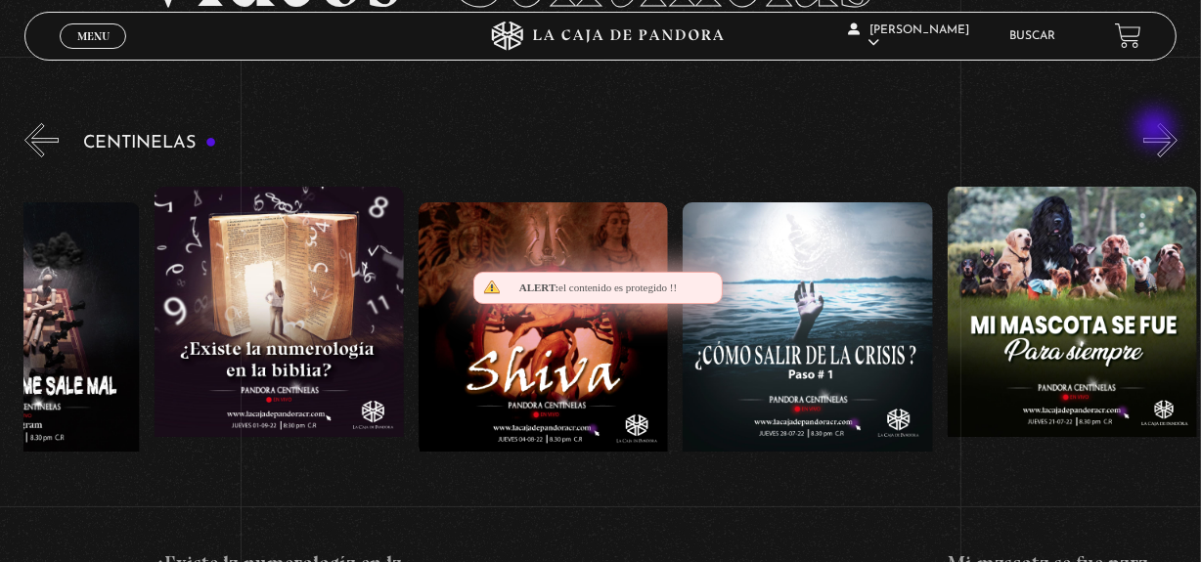
click at [1157, 130] on button "»" at bounding box center [1160, 140] width 34 height 34
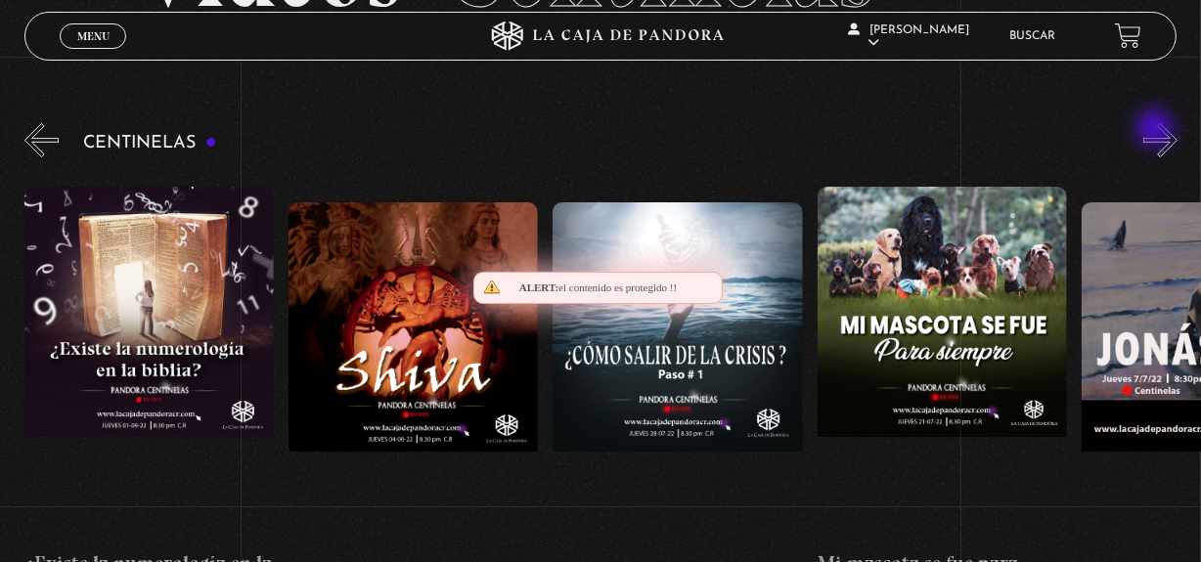
click at [1157, 130] on button "»" at bounding box center [1160, 140] width 34 height 34
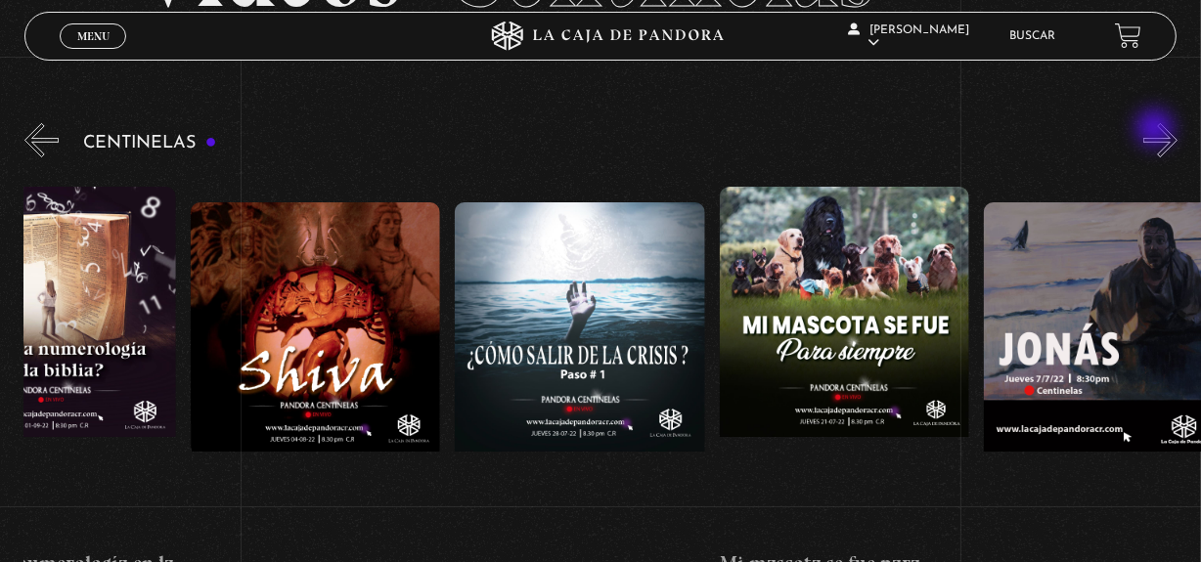
click at [1157, 130] on button "»" at bounding box center [1160, 140] width 34 height 34
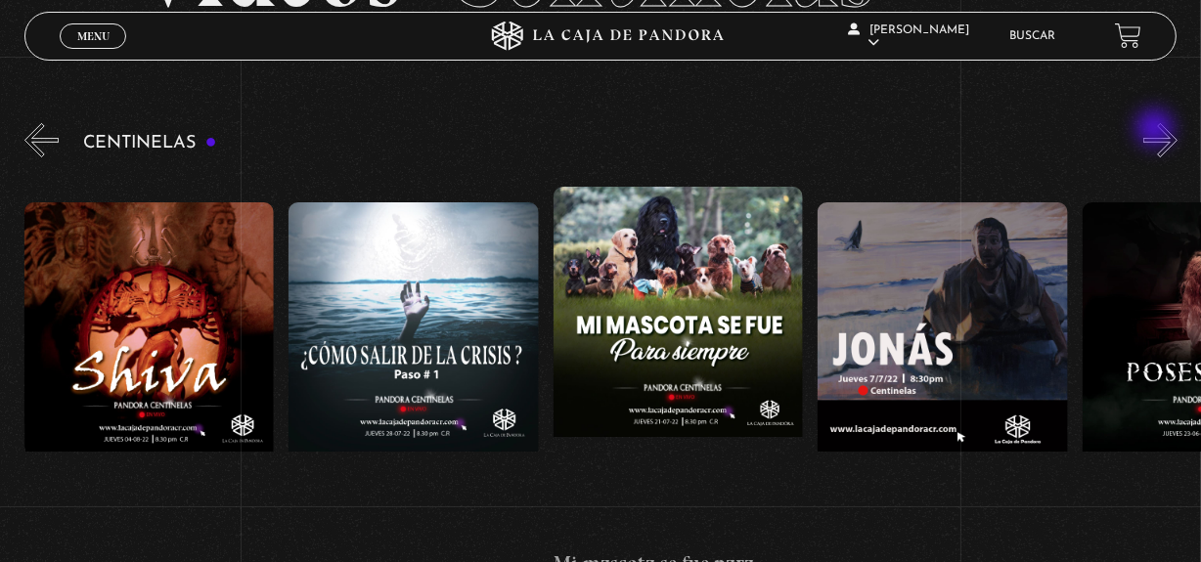
click at [1157, 130] on button "»" at bounding box center [1160, 140] width 34 height 34
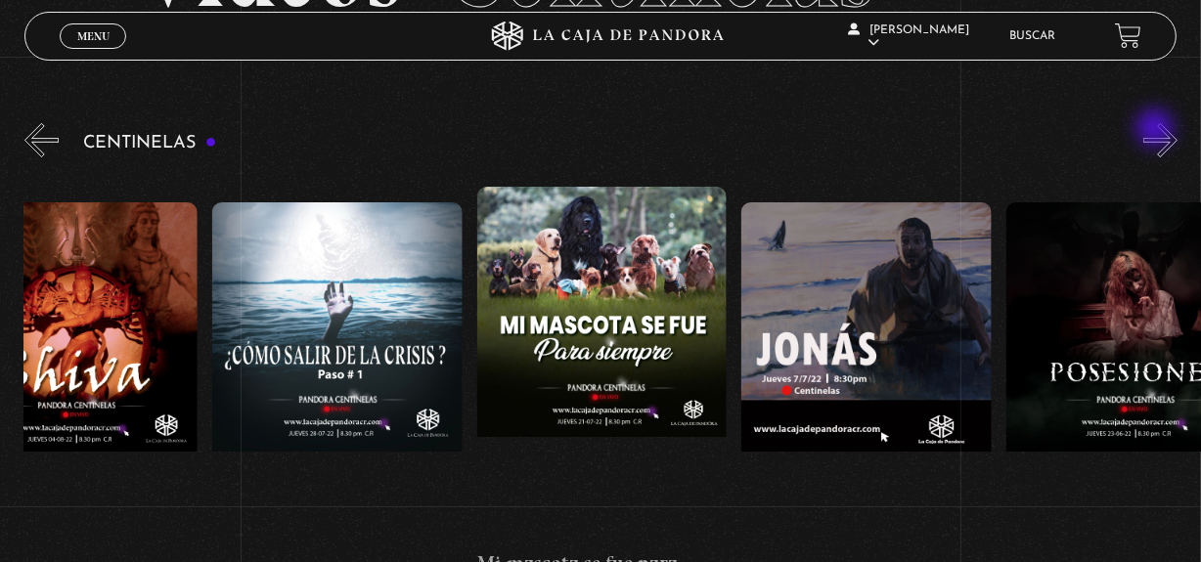
click at [1157, 130] on button "»" at bounding box center [1160, 140] width 34 height 34
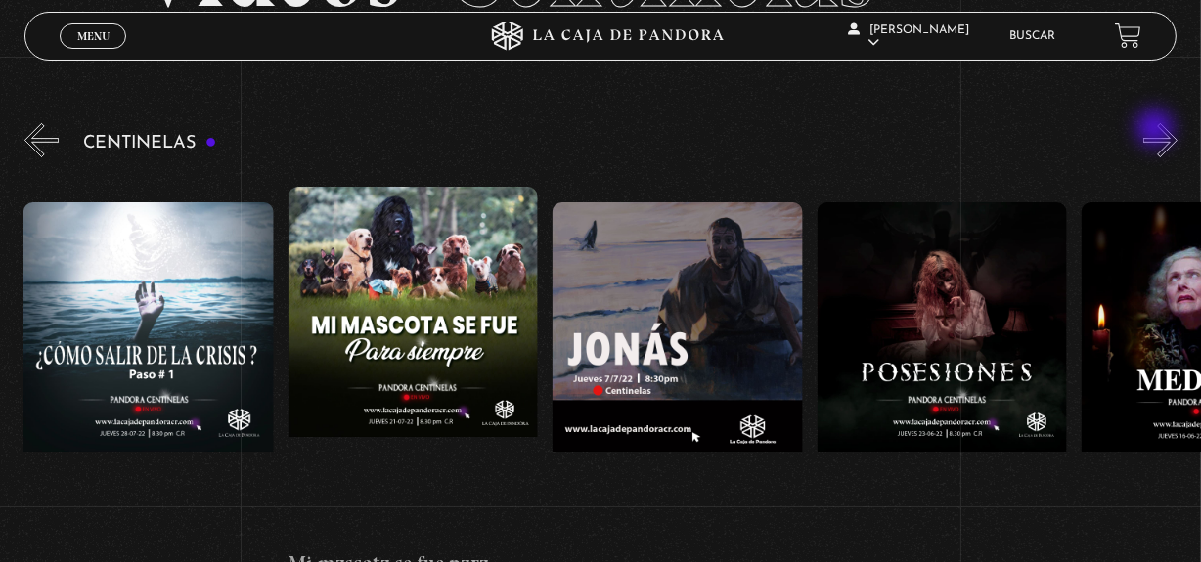
click at [1157, 130] on button "»" at bounding box center [1160, 140] width 34 height 34
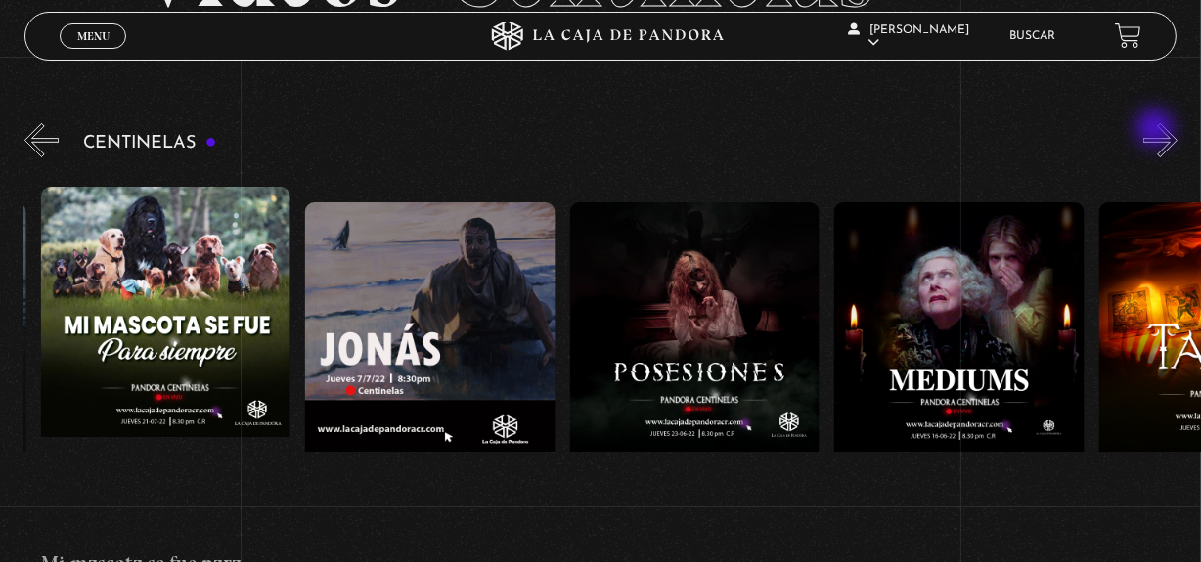
click at [1157, 130] on button "»" at bounding box center [1160, 140] width 34 height 34
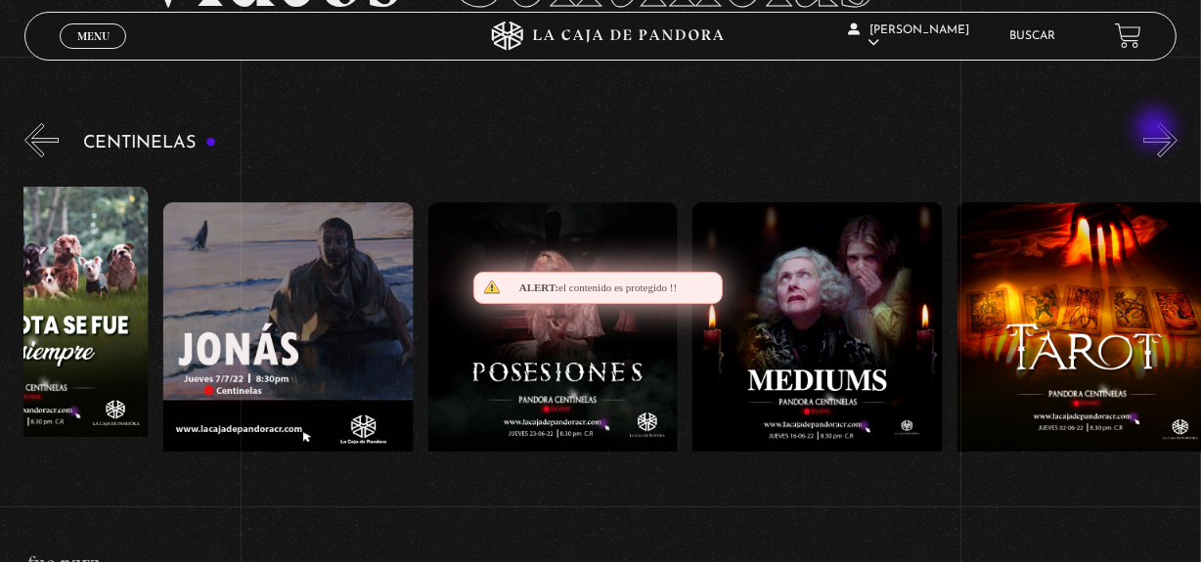
click at [1157, 130] on button "»" at bounding box center [1160, 140] width 34 height 34
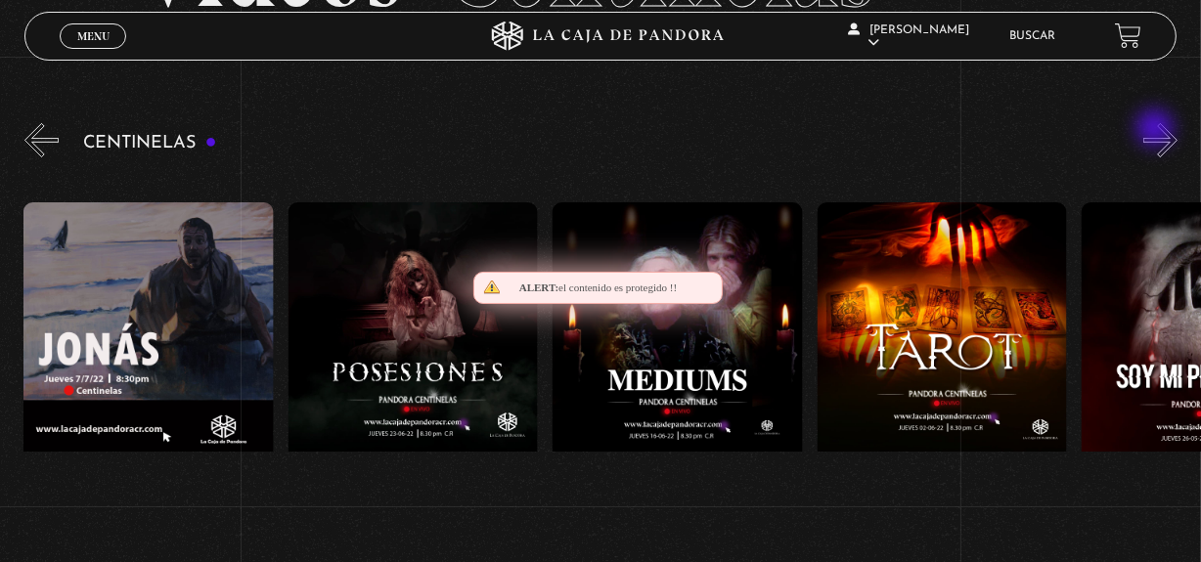
click at [1157, 130] on button "»" at bounding box center [1160, 140] width 34 height 34
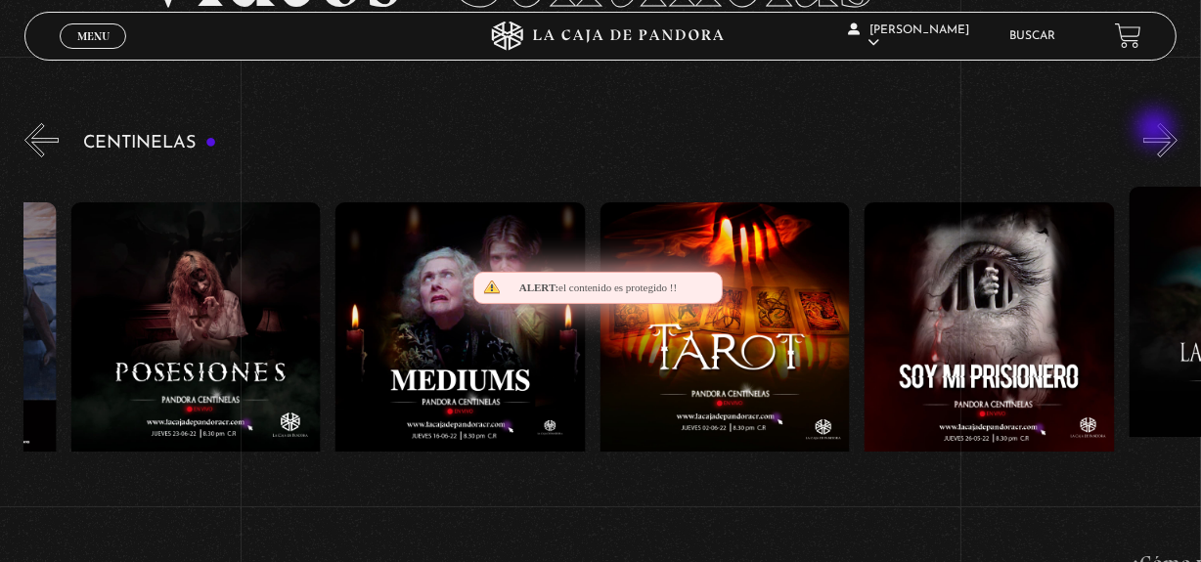
click at [1157, 130] on button "»" at bounding box center [1160, 140] width 34 height 34
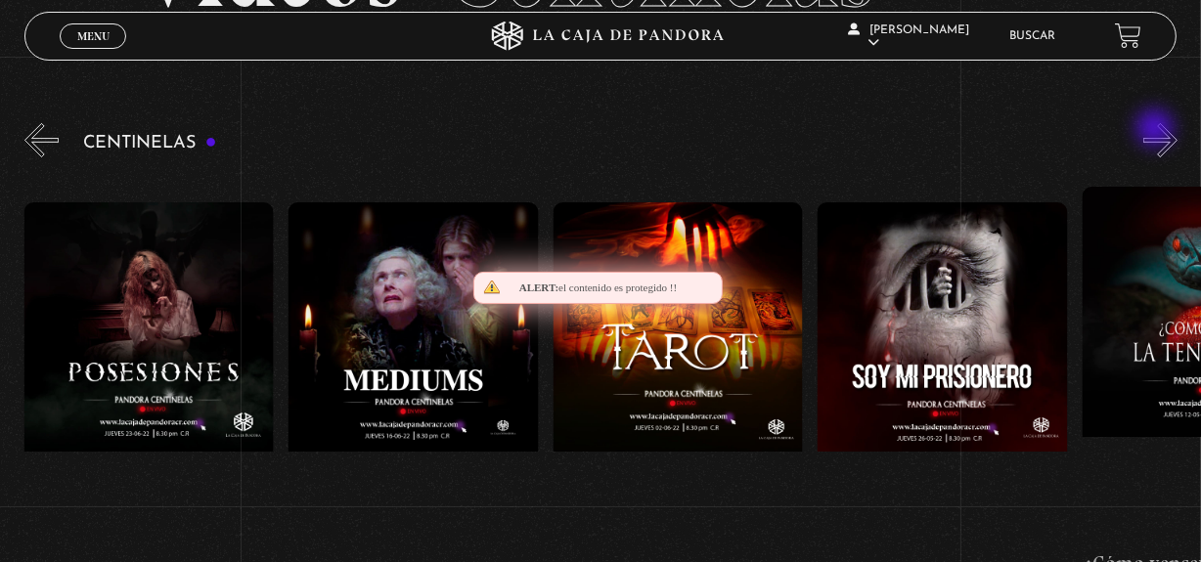
click at [1157, 130] on button "»" at bounding box center [1160, 140] width 34 height 34
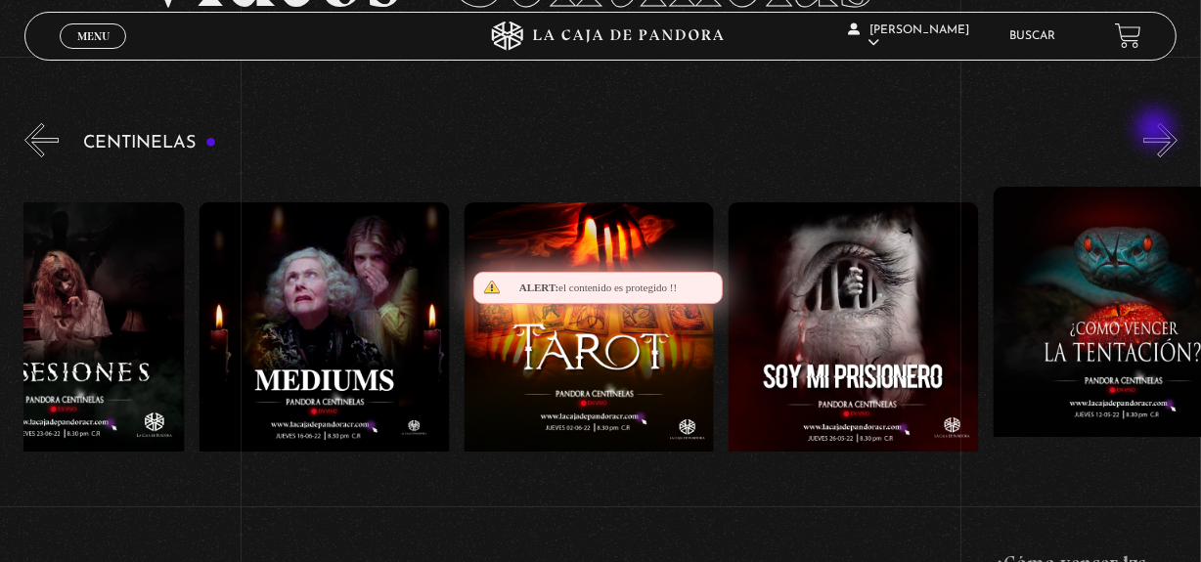
click at [1157, 130] on button "»" at bounding box center [1160, 140] width 34 height 34
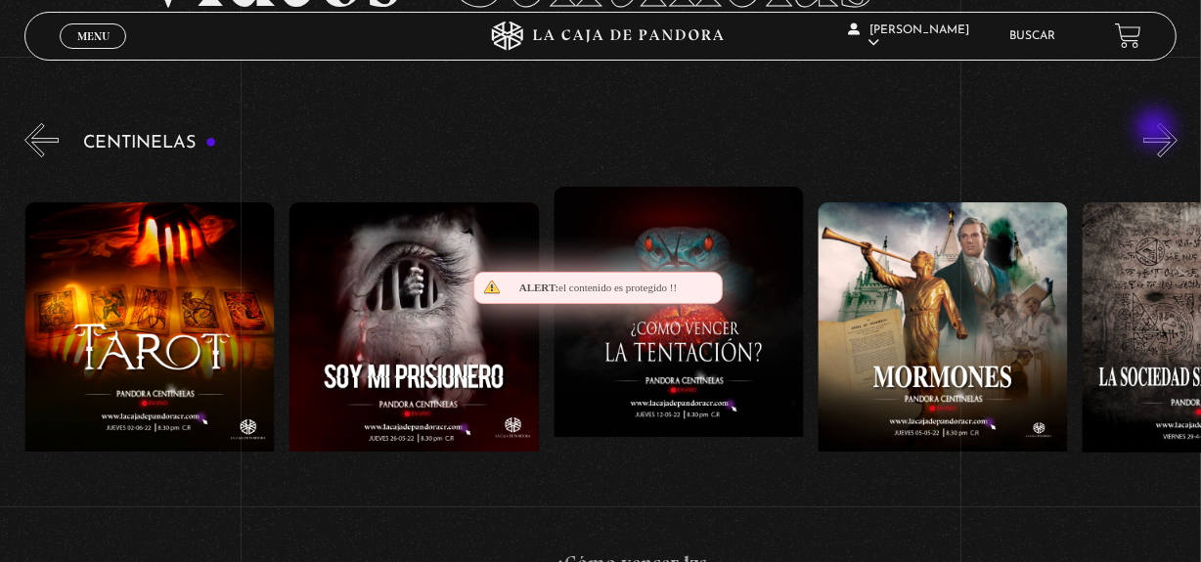
click at [1157, 130] on button "»" at bounding box center [1160, 140] width 34 height 34
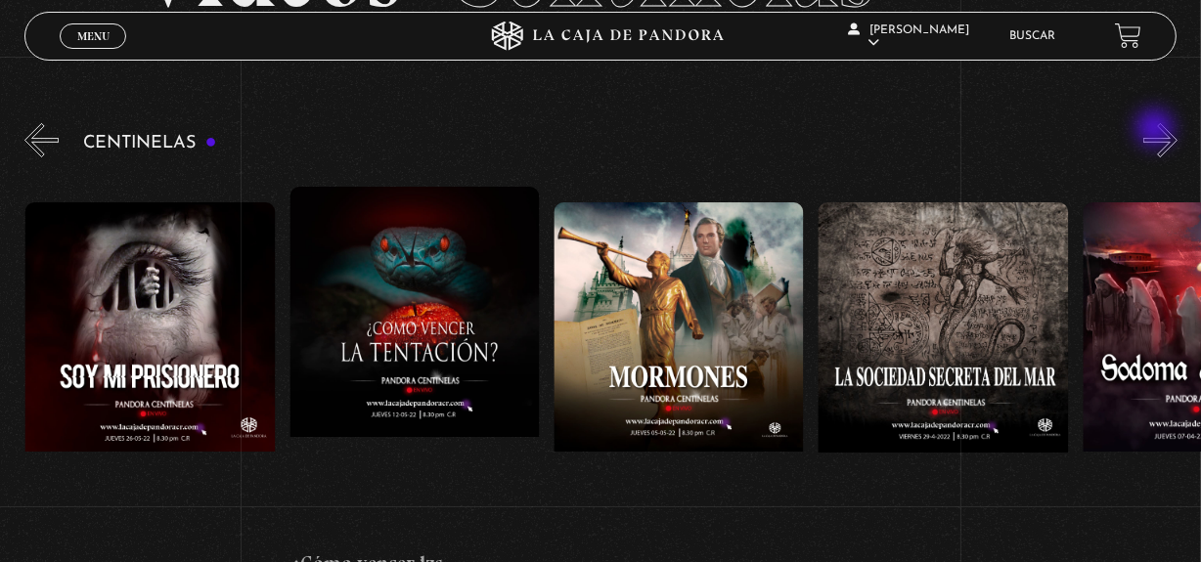
click at [1157, 130] on button "»" at bounding box center [1160, 140] width 34 height 34
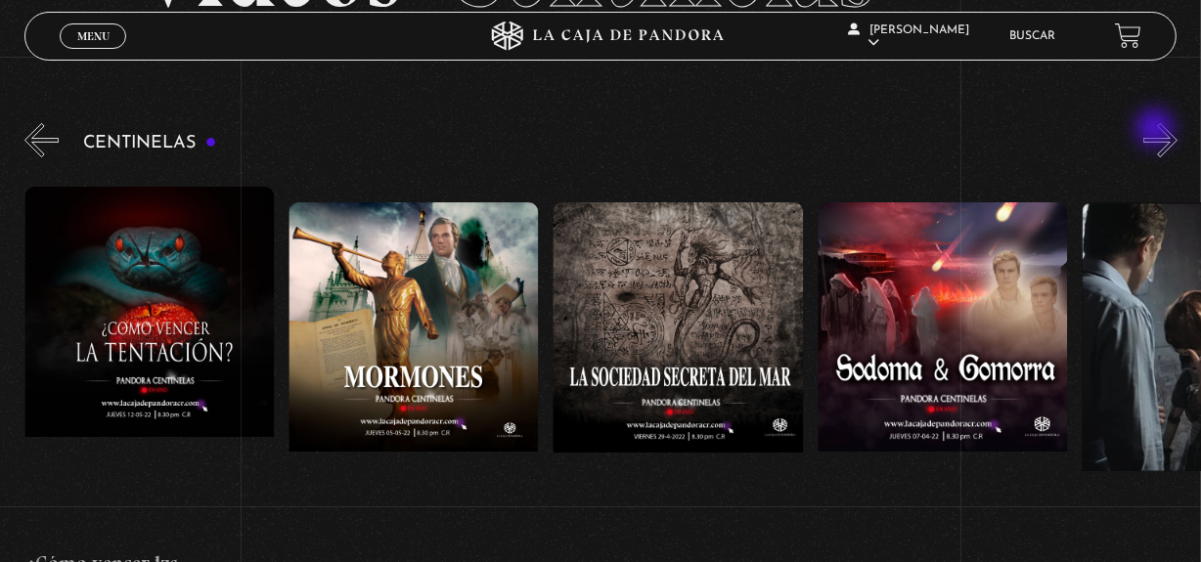
click at [1157, 130] on button "»" at bounding box center [1160, 140] width 34 height 34
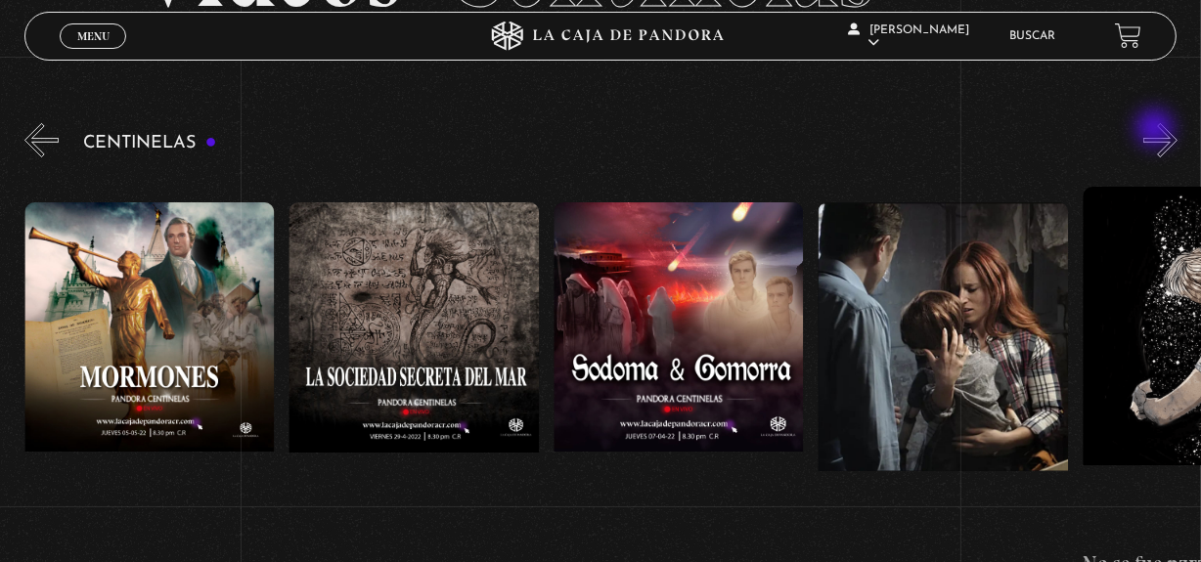
click at [1157, 130] on button "»" at bounding box center [1160, 140] width 34 height 34
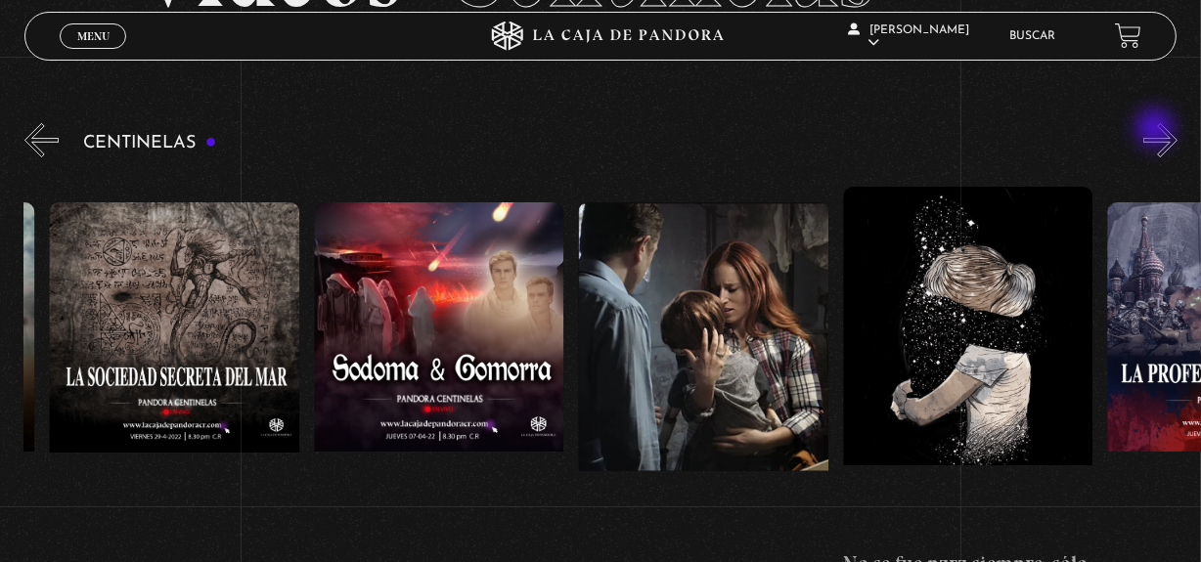
click at [1157, 130] on button "»" at bounding box center [1160, 140] width 34 height 34
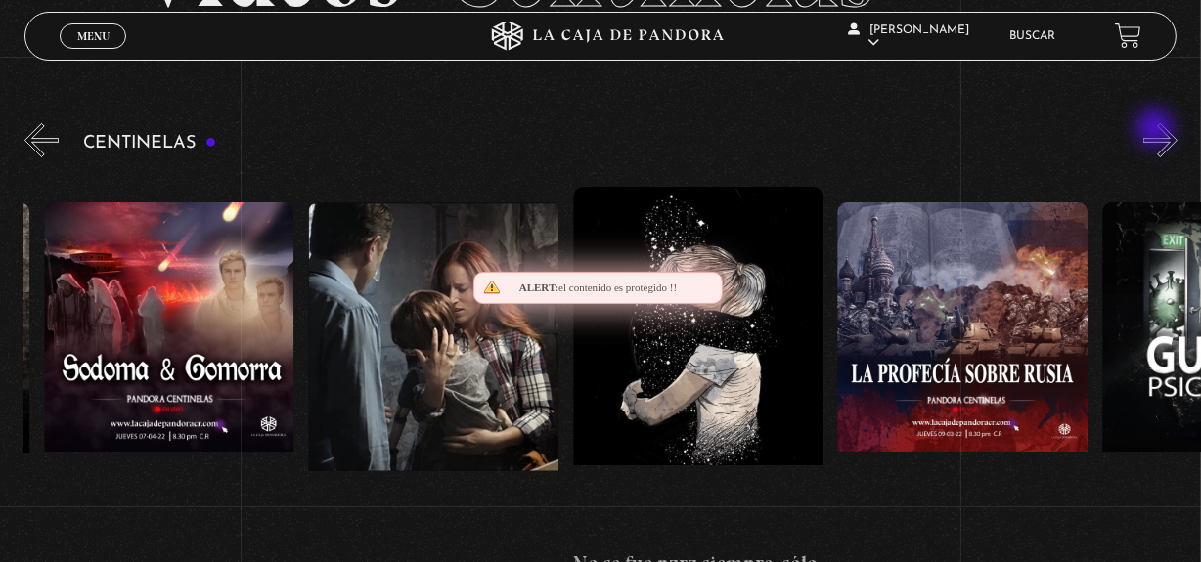
click at [1157, 130] on button "»" at bounding box center [1160, 140] width 34 height 34
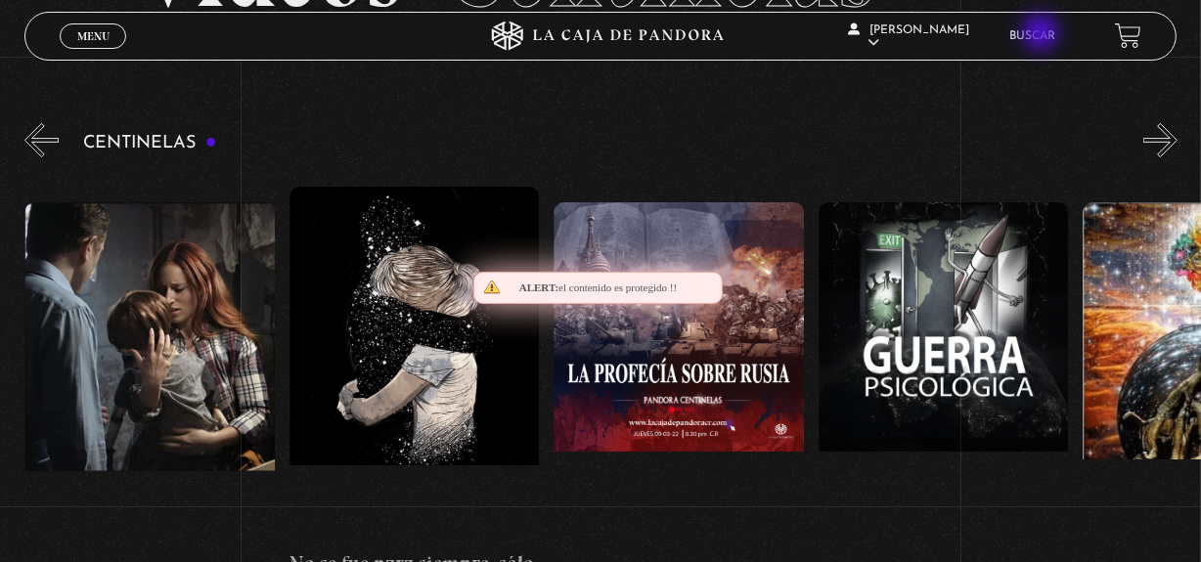
scroll to position [0, 17980]
click at [1042, 34] on link "Buscar" at bounding box center [1033, 36] width 46 height 12
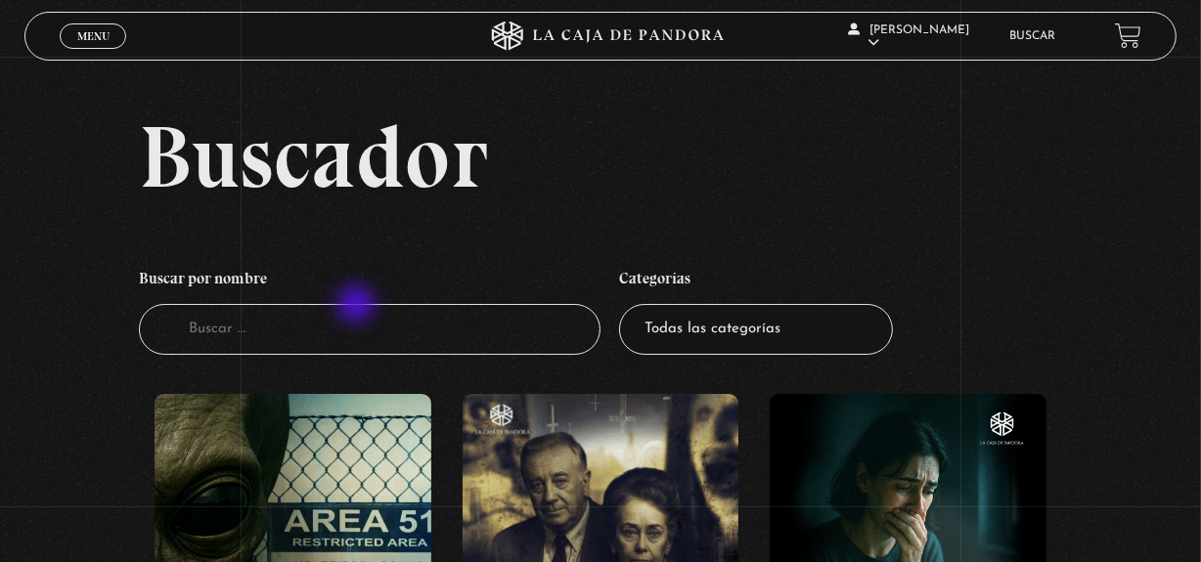
click at [340, 323] on input "Buscador" at bounding box center [369, 330] width 461 height 52
click at [817, 334] on select "Todas las categorías 11:11 Humanitario (1) Amo los [DATE] (2) Análisis de serie…" at bounding box center [756, 330] width 274 height 52
select select "nuevo-orden-mundial-nwo"
click at [625, 304] on select "Todas las categorías 11:11 Humanitario (1) Amo los Lunes (2) Análisis de series…" at bounding box center [756, 330] width 274 height 52
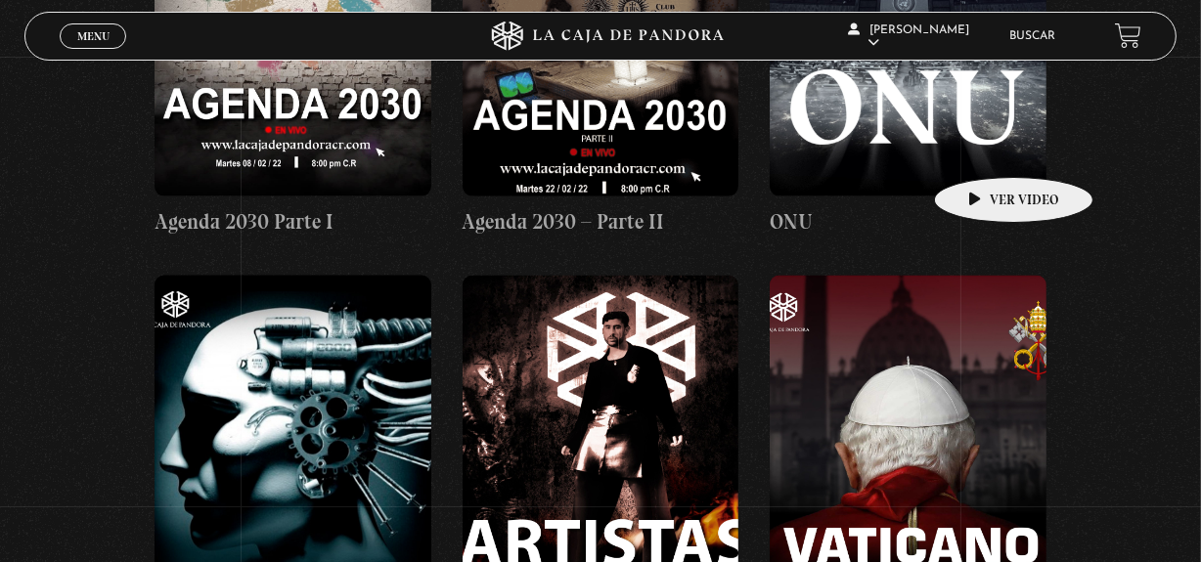
scroll to position [9243, 0]
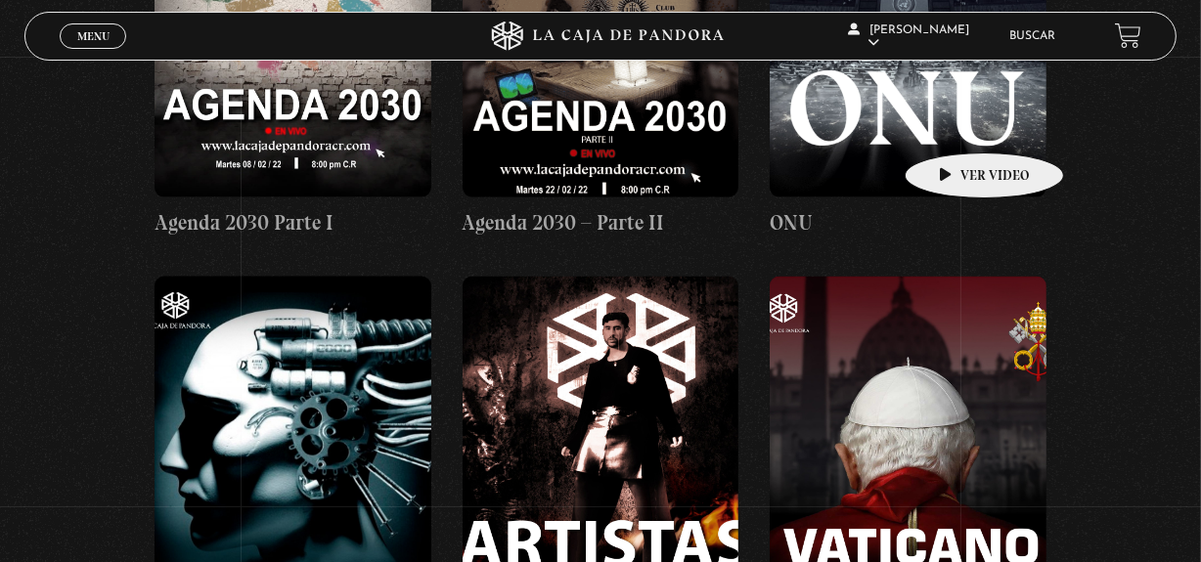
click at [953, 277] on figure at bounding box center [907, 453] width 277 height 352
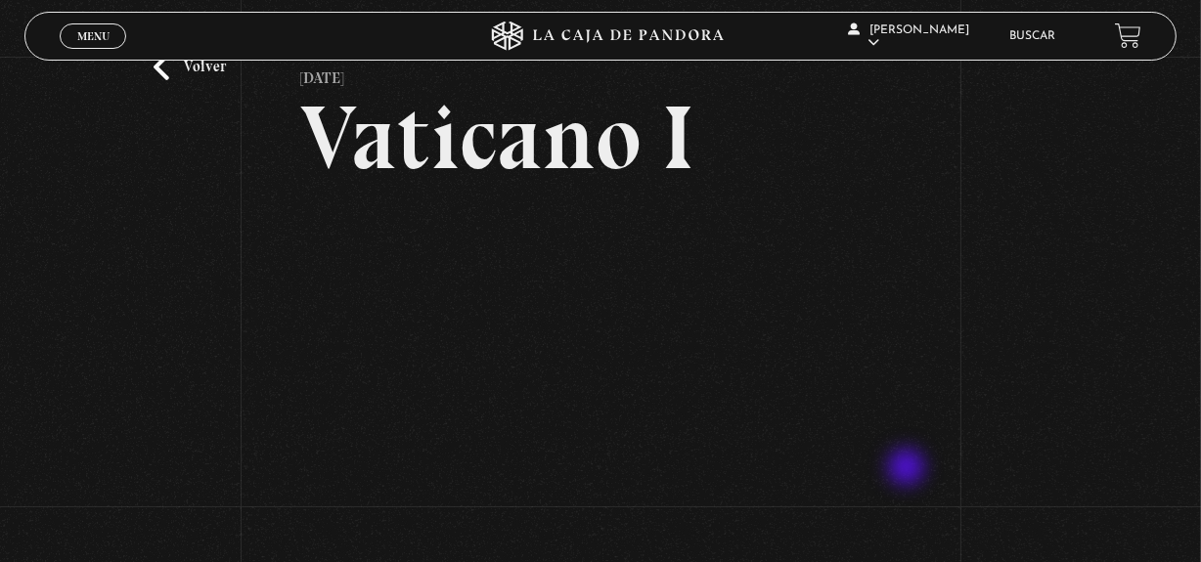
scroll to position [88, 0]
